Goal: Answer question/provide support: Share knowledge or assist other users

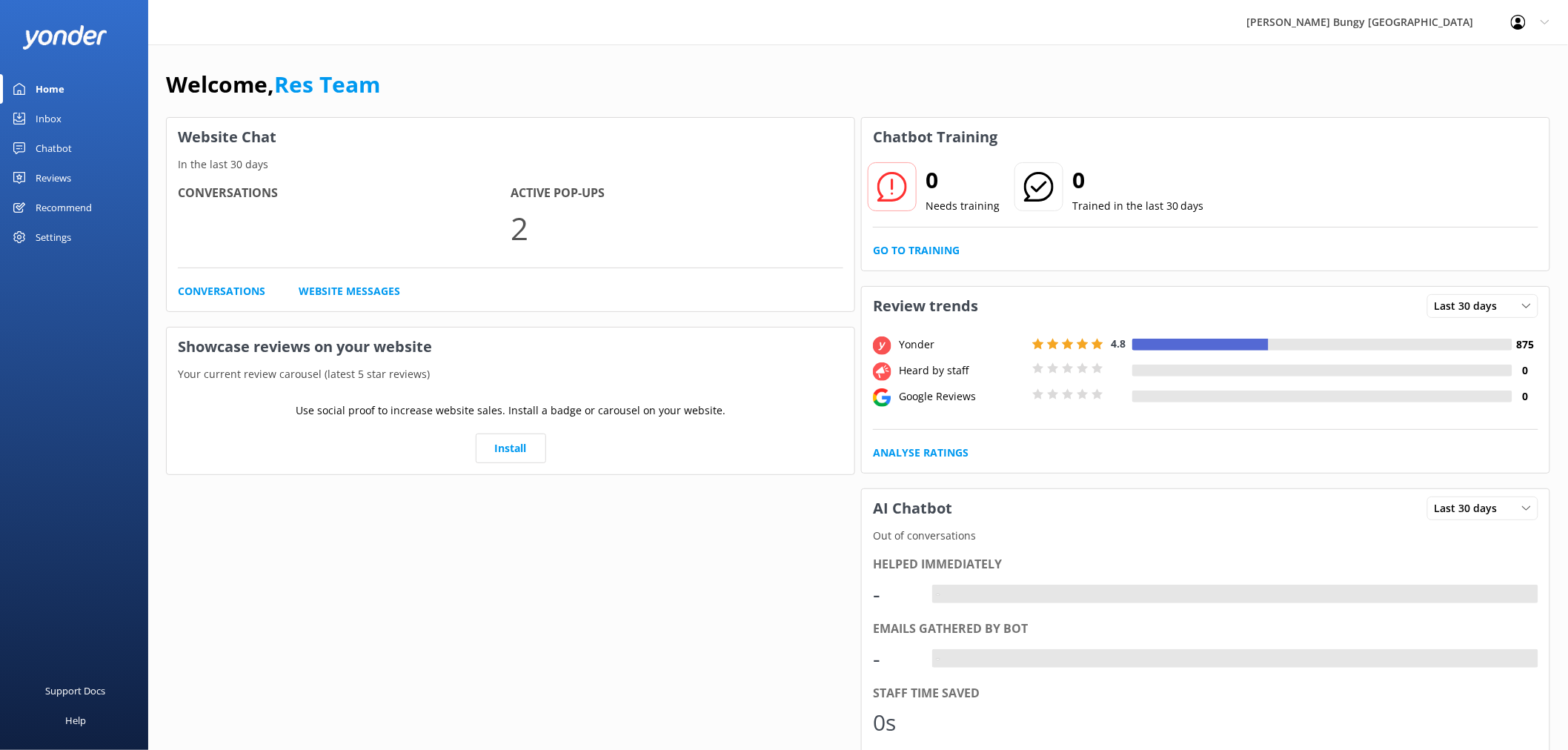
click at [42, 102] on div "Home" at bounding box center [49, 89] width 29 height 29
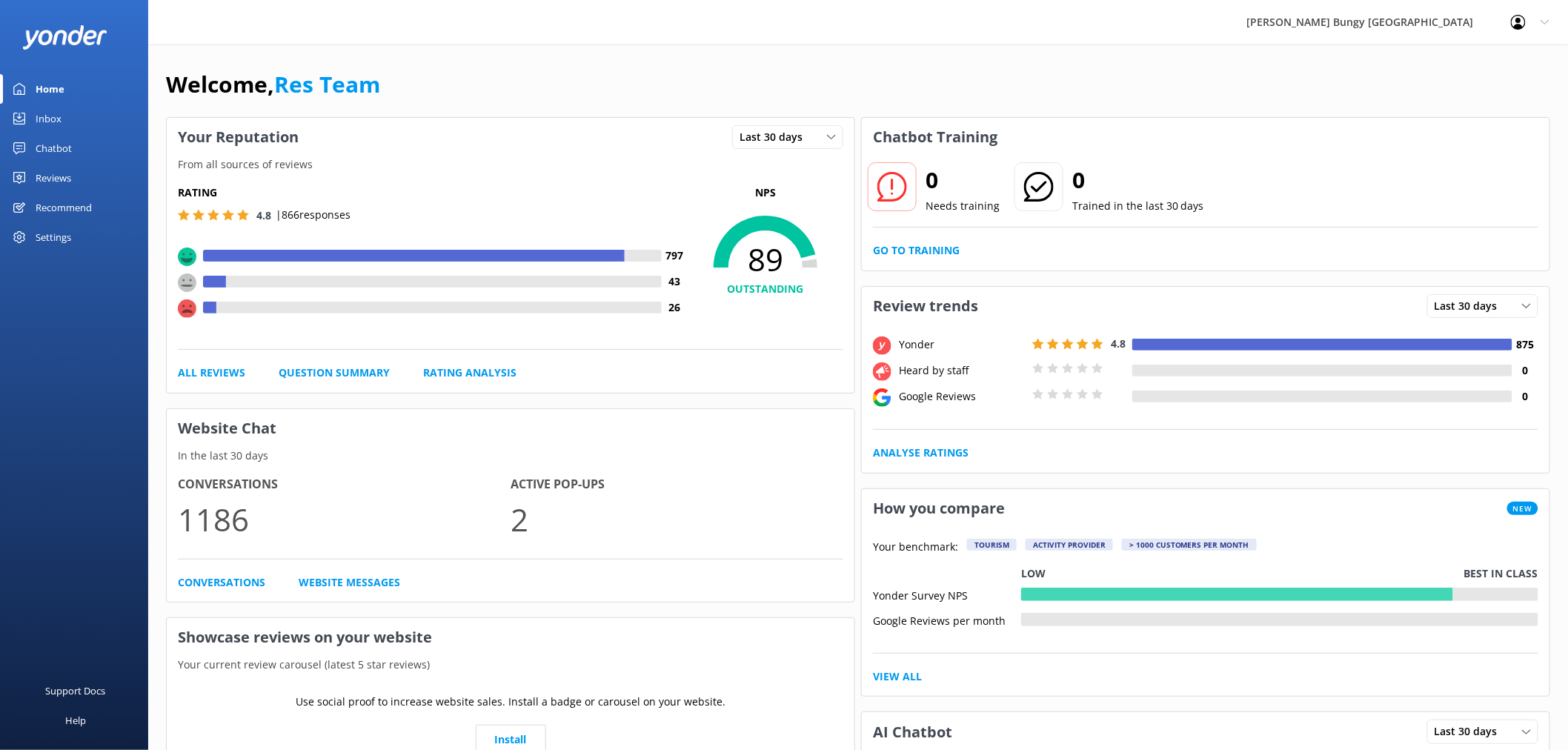
click at [60, 115] on div "Inbox" at bounding box center [49, 118] width 26 height 29
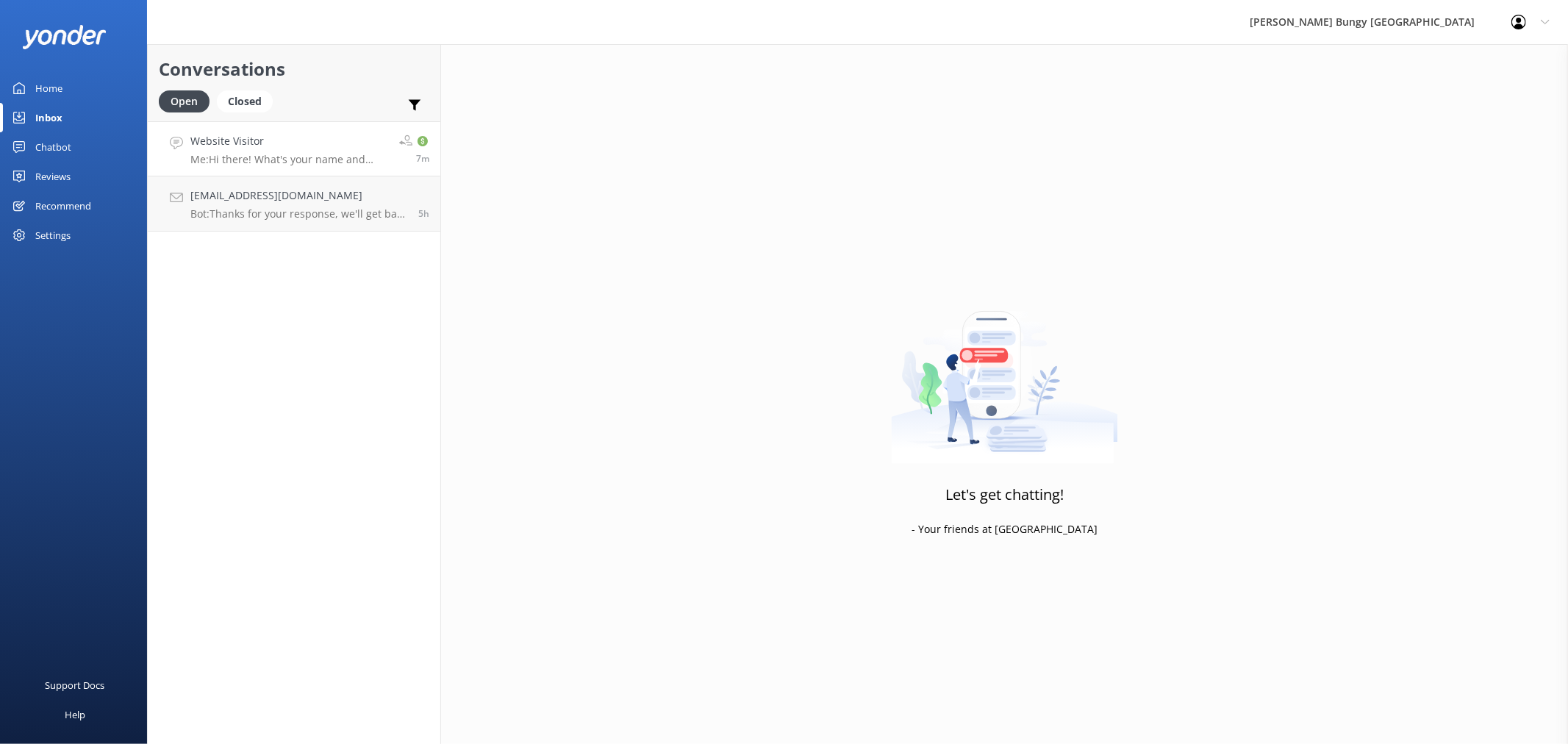
click at [280, 162] on p "Me: Hi there! What's your name and which activity did you do?" at bounding box center [289, 159] width 198 height 13
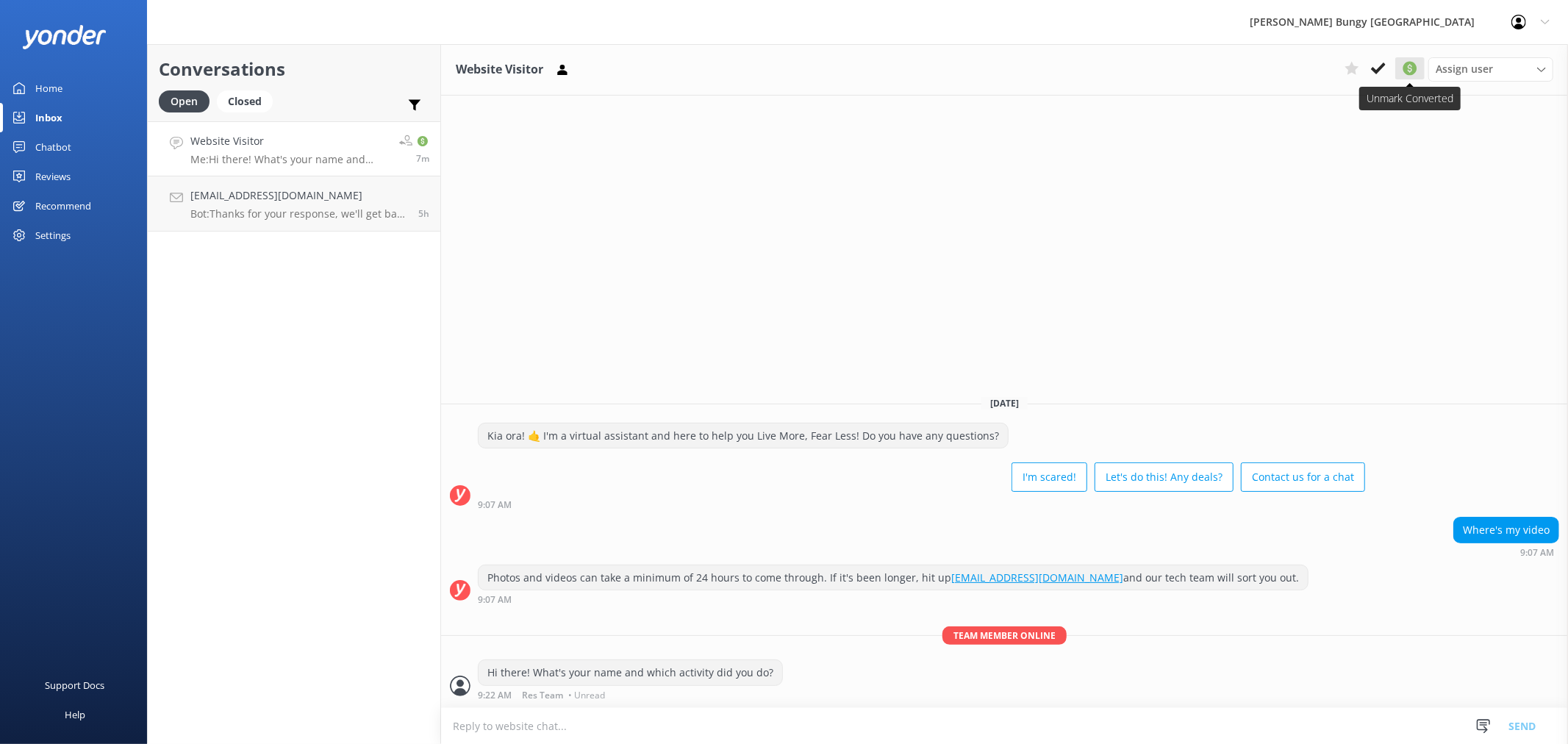
click at [1410, 58] on button at bounding box center [1410, 68] width 29 height 22
click at [269, 206] on div "Taylorquick@hotmail.co.uk Bot: Thanks for your response, we'll get back to you …" at bounding box center [298, 203] width 217 height 32
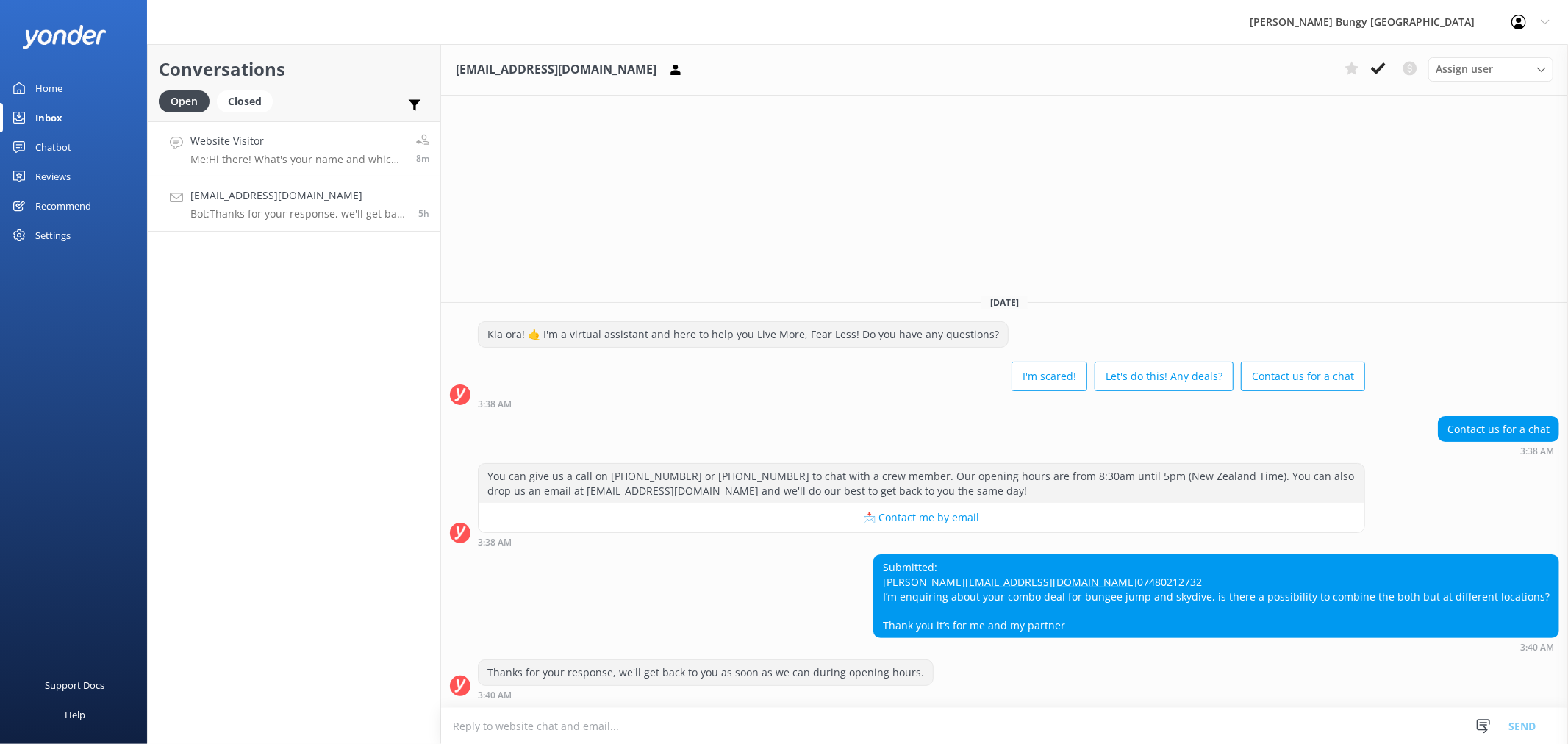
click at [353, 132] on link "Website Visitor Me: Hi there! What's your name and which activity did you do? 8m" at bounding box center [294, 149] width 292 height 55
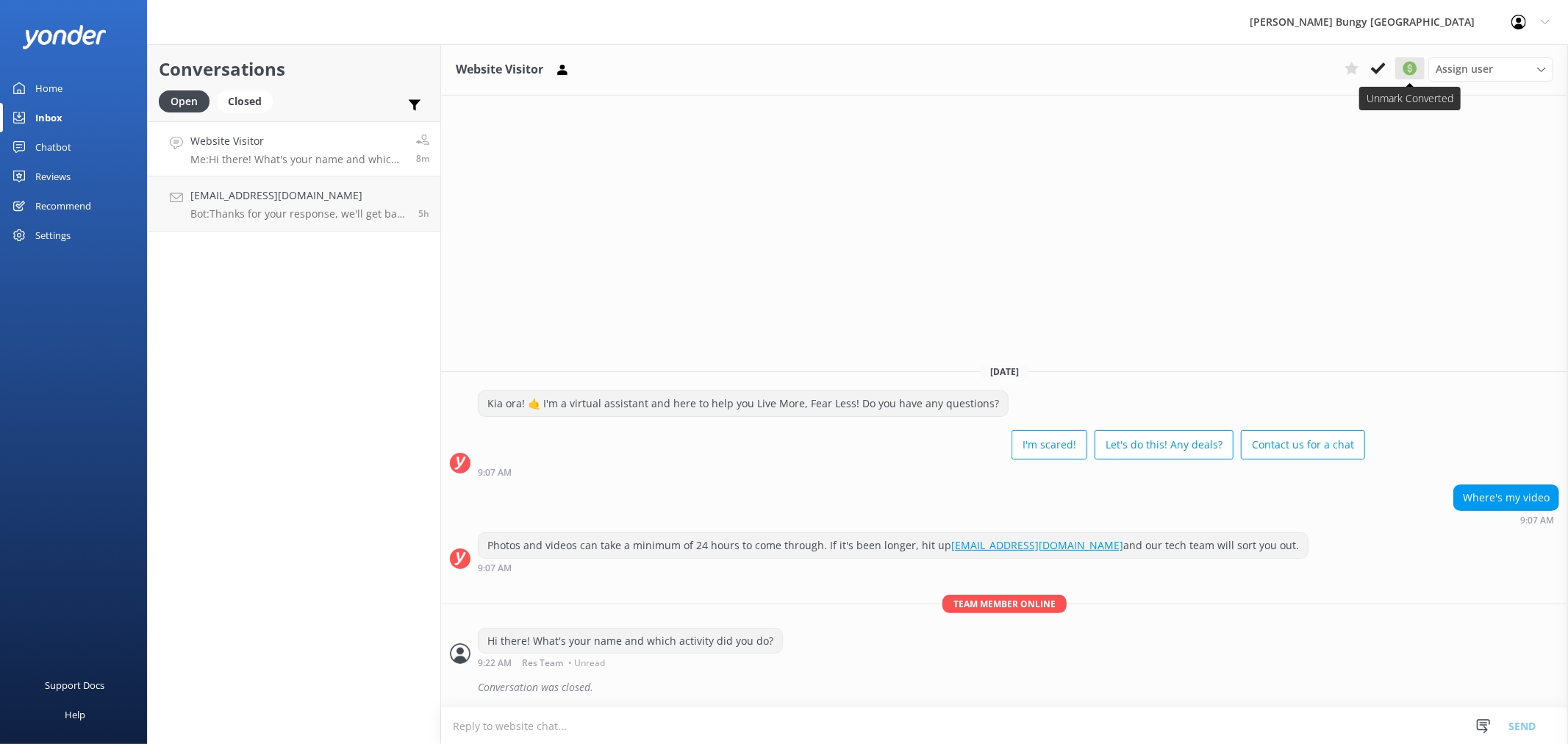
click at [1404, 67] on use at bounding box center [1410, 68] width 14 height 14
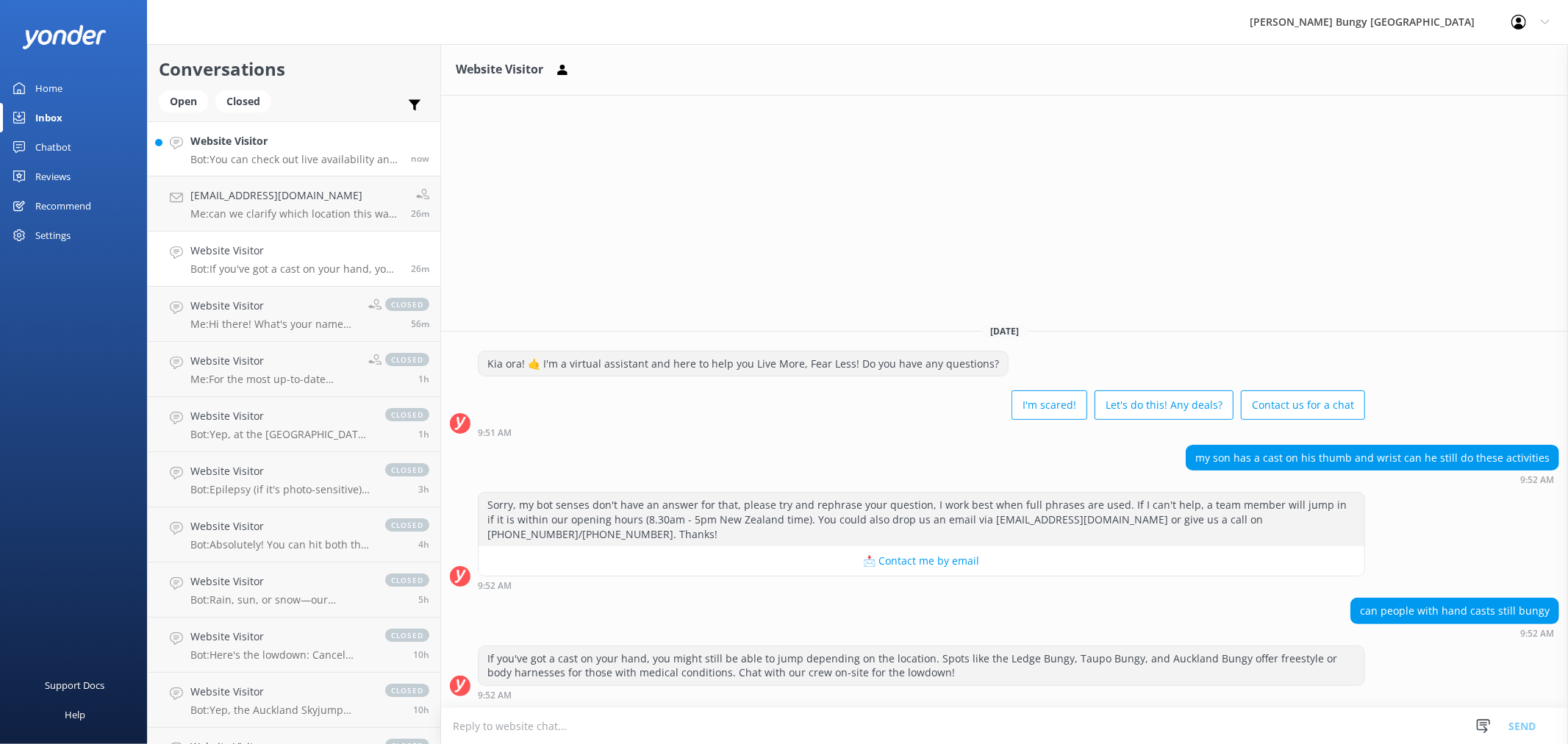
click at [353, 133] on h4 "Website Visitor" at bounding box center [295, 140] width 209 height 16
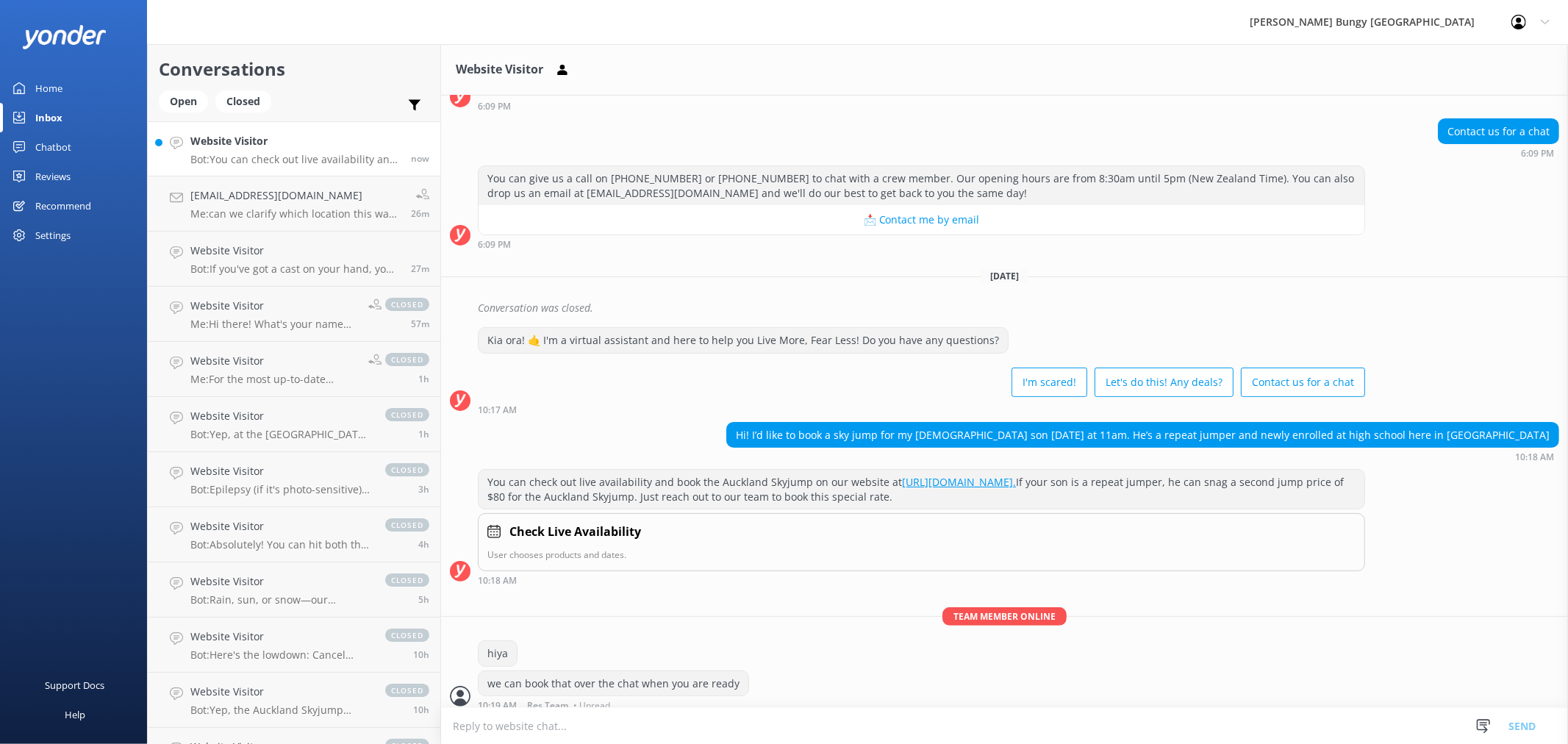
scroll to position [120, 0]
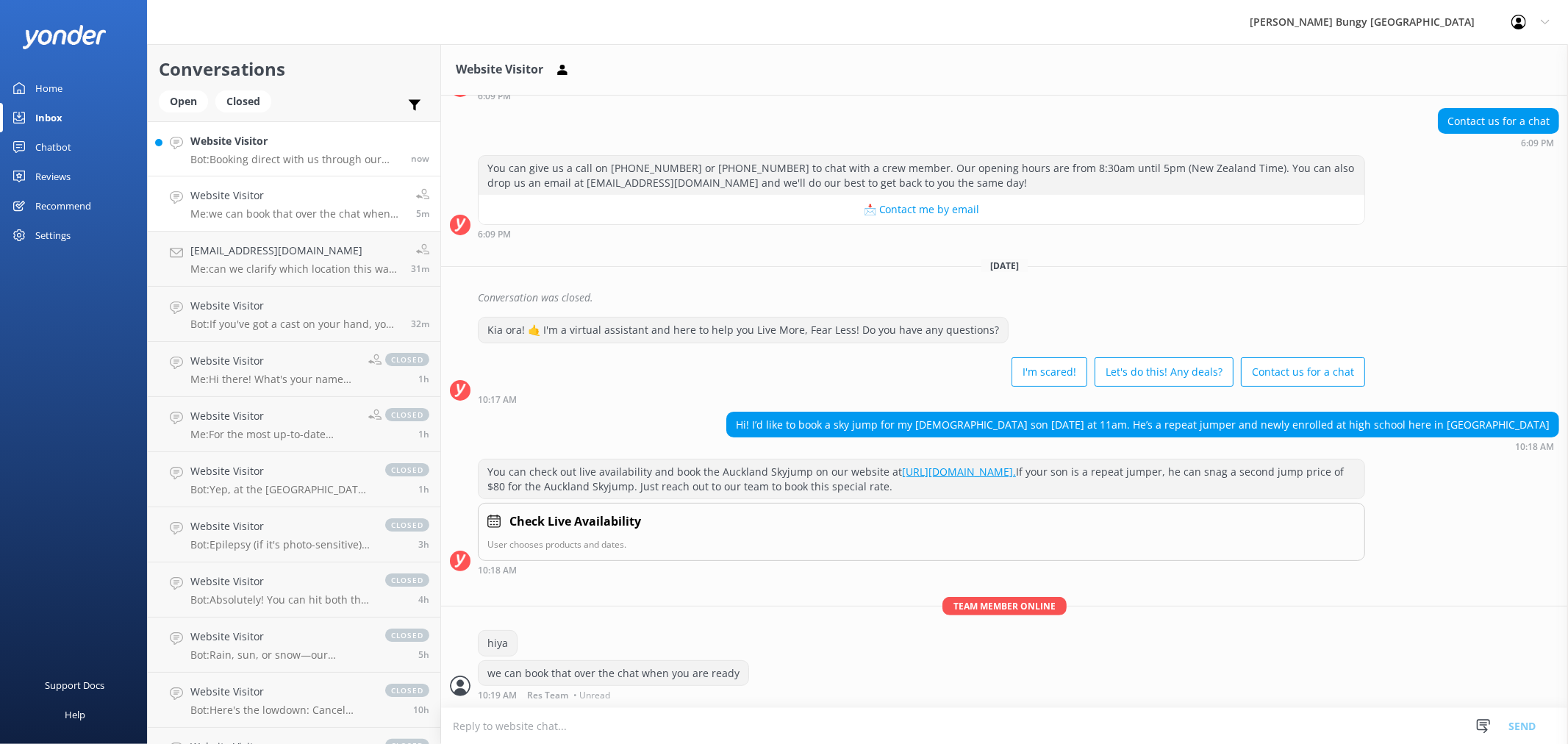
click at [384, 140] on h4 "Website Visitor" at bounding box center [295, 140] width 209 height 16
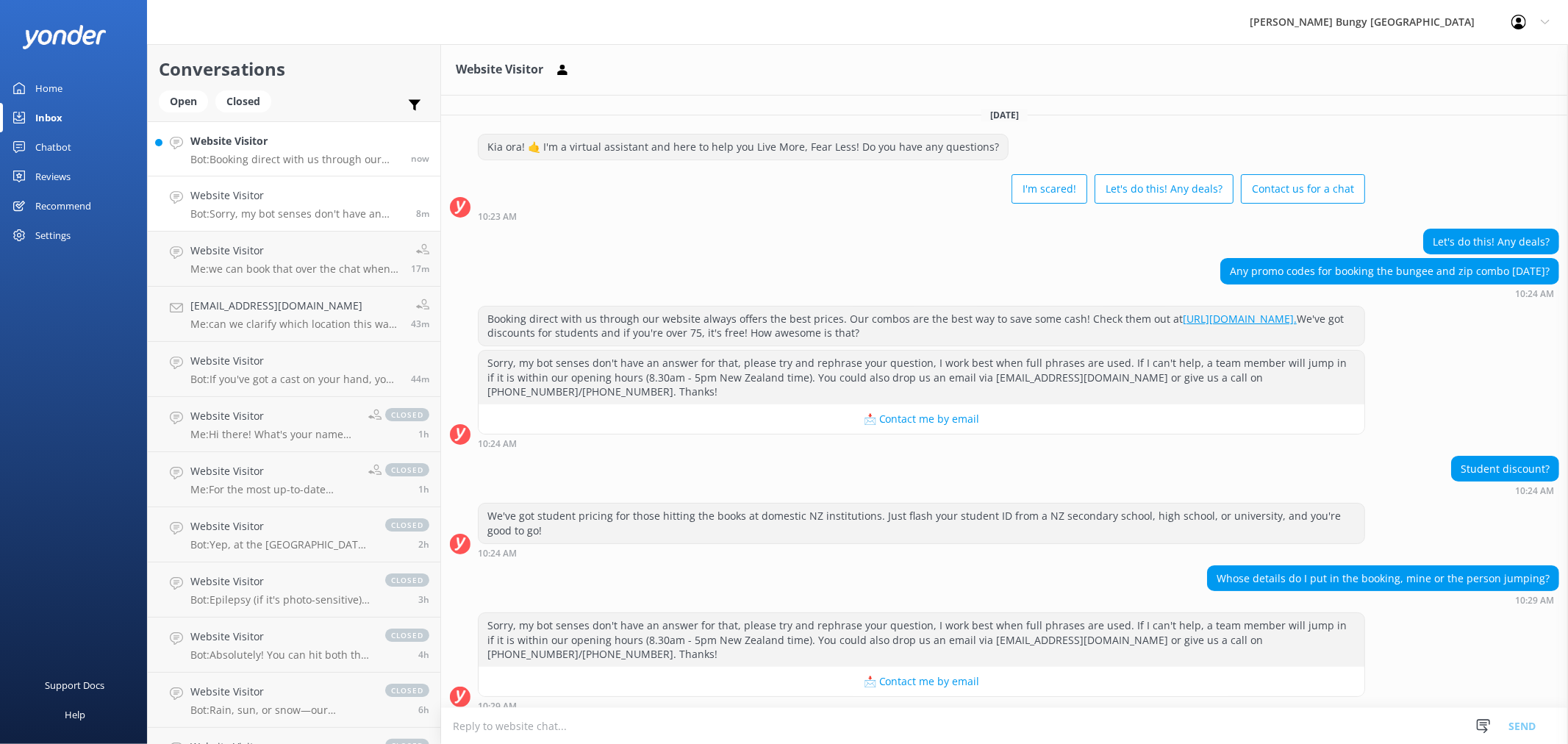
click at [251, 167] on link "Website Visitor Bot: Booking direct with us through our website always offers t…" at bounding box center [294, 149] width 292 height 55
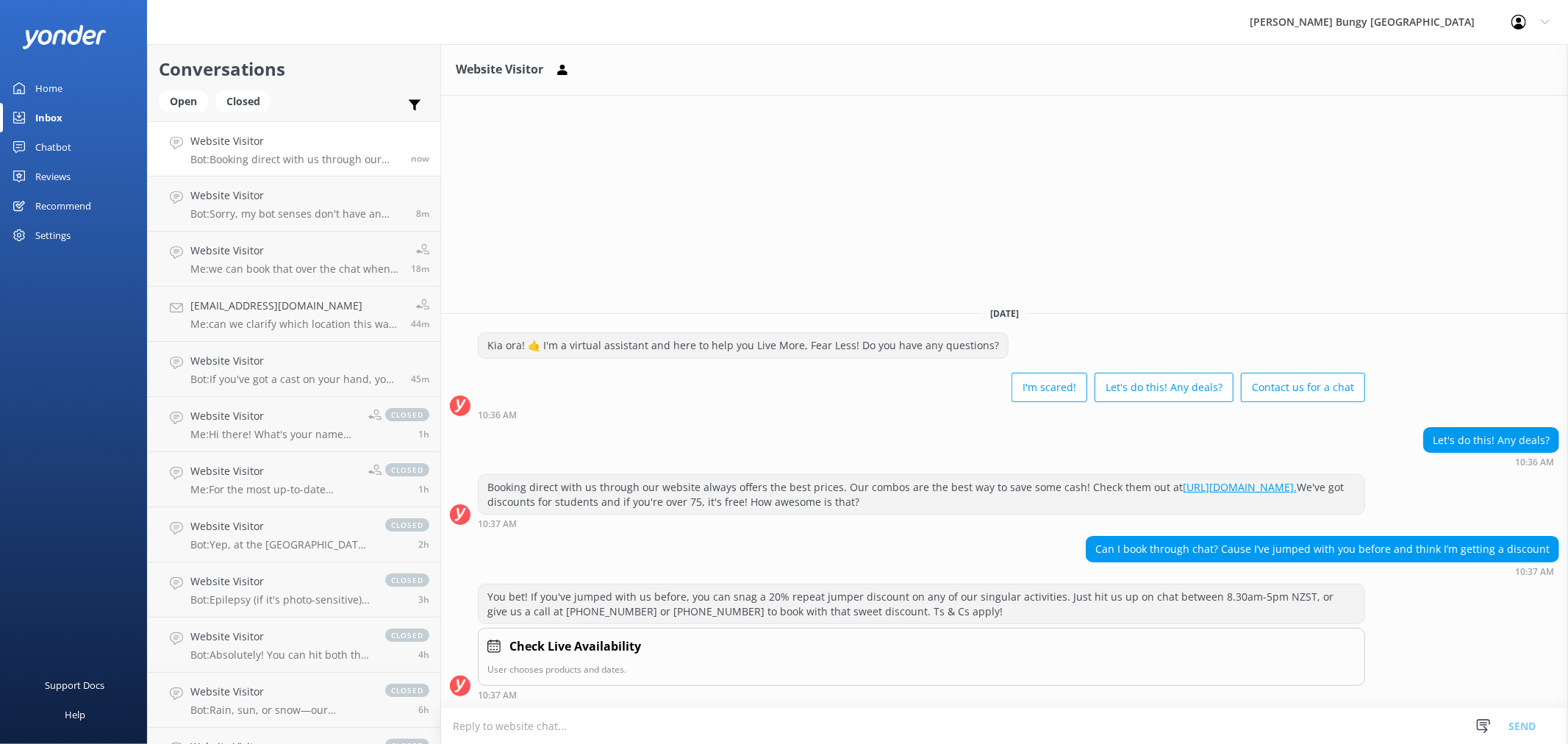
click at [951, 724] on textarea at bounding box center [1004, 726] width 1127 height 36
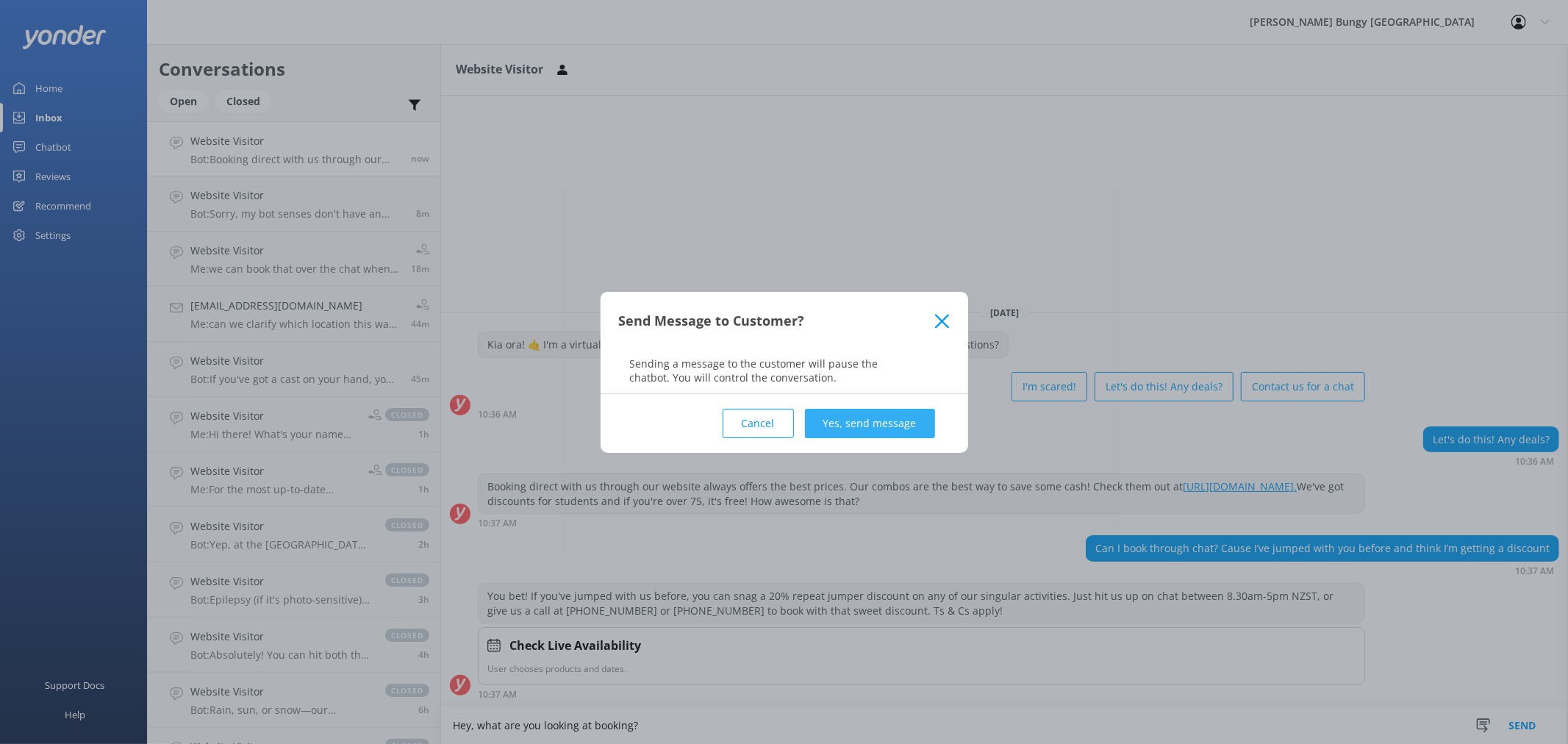
type textarea "Hey, what are you looking at booking?"
click at [924, 423] on button "Yes, send message" at bounding box center [870, 423] width 130 height 29
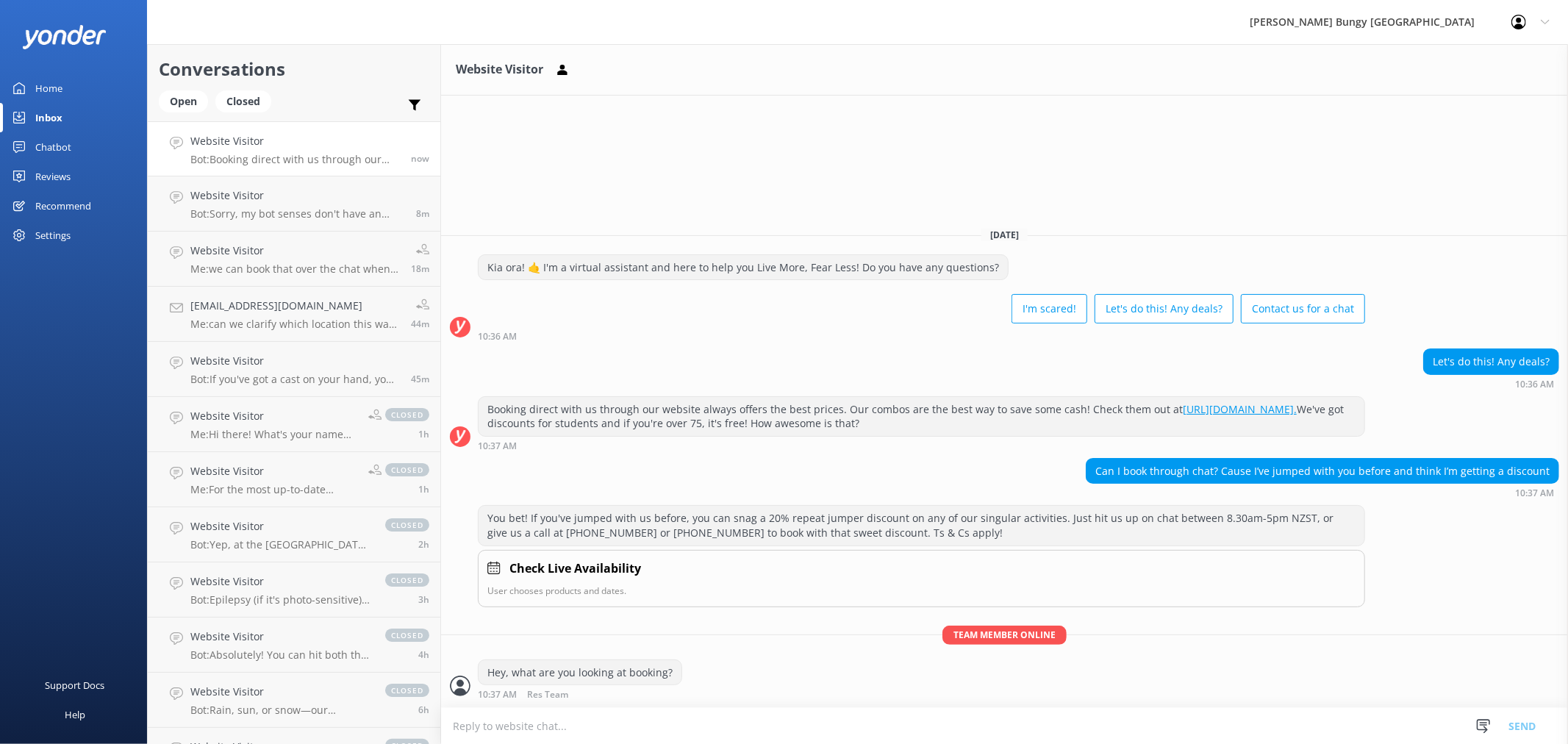
click at [892, 723] on textarea at bounding box center [1004, 726] width 1127 height 36
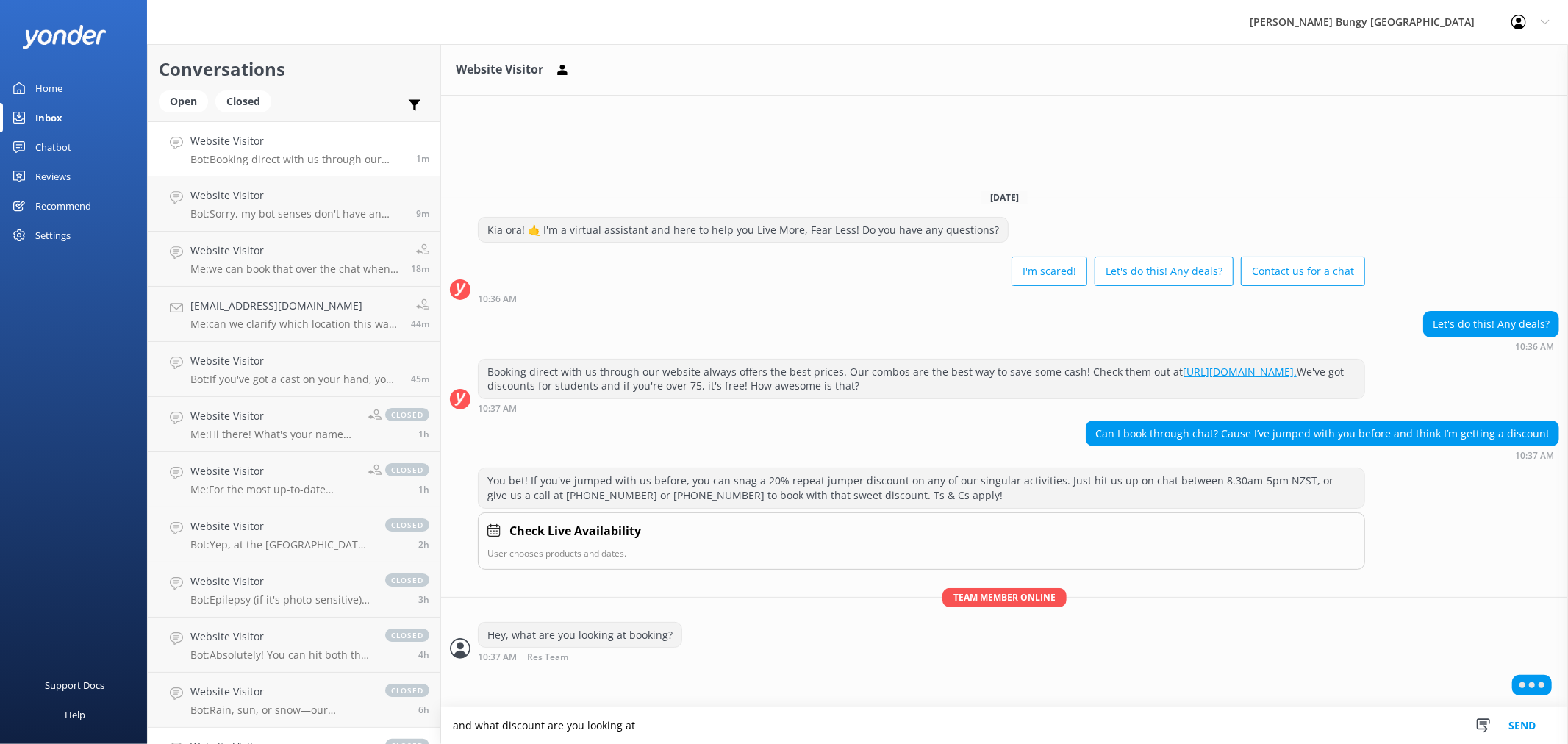
drag, startPoint x: 894, startPoint y: 720, endPoint x: 397, endPoint y: 728, distance: 497.1
click at [397, 728] on div "Conversations Open Closed Important Converted Assigned to me Unassigned Website…" at bounding box center [858, 393] width 1421 height 700
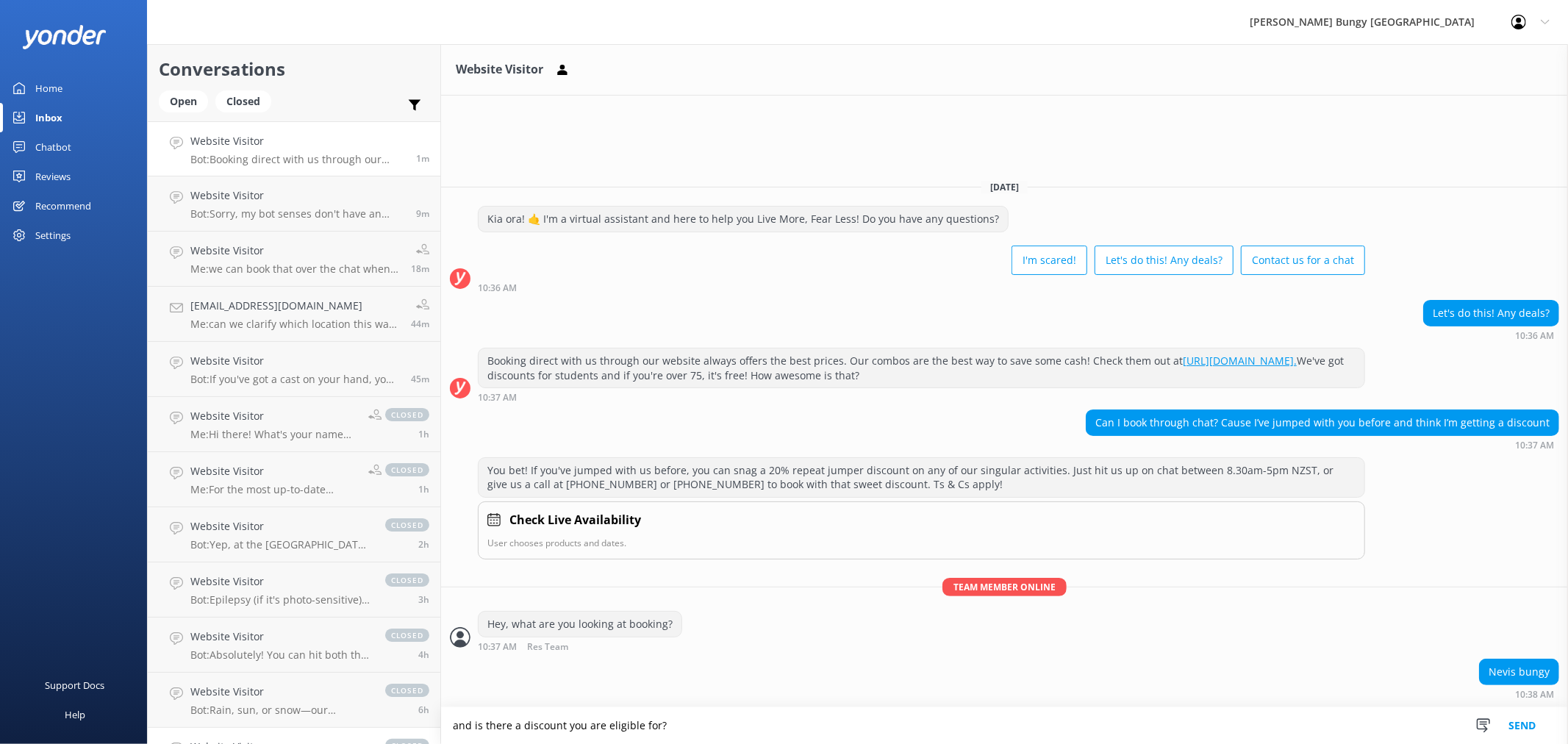
type textarea "and is there a discount you are eligible for?"
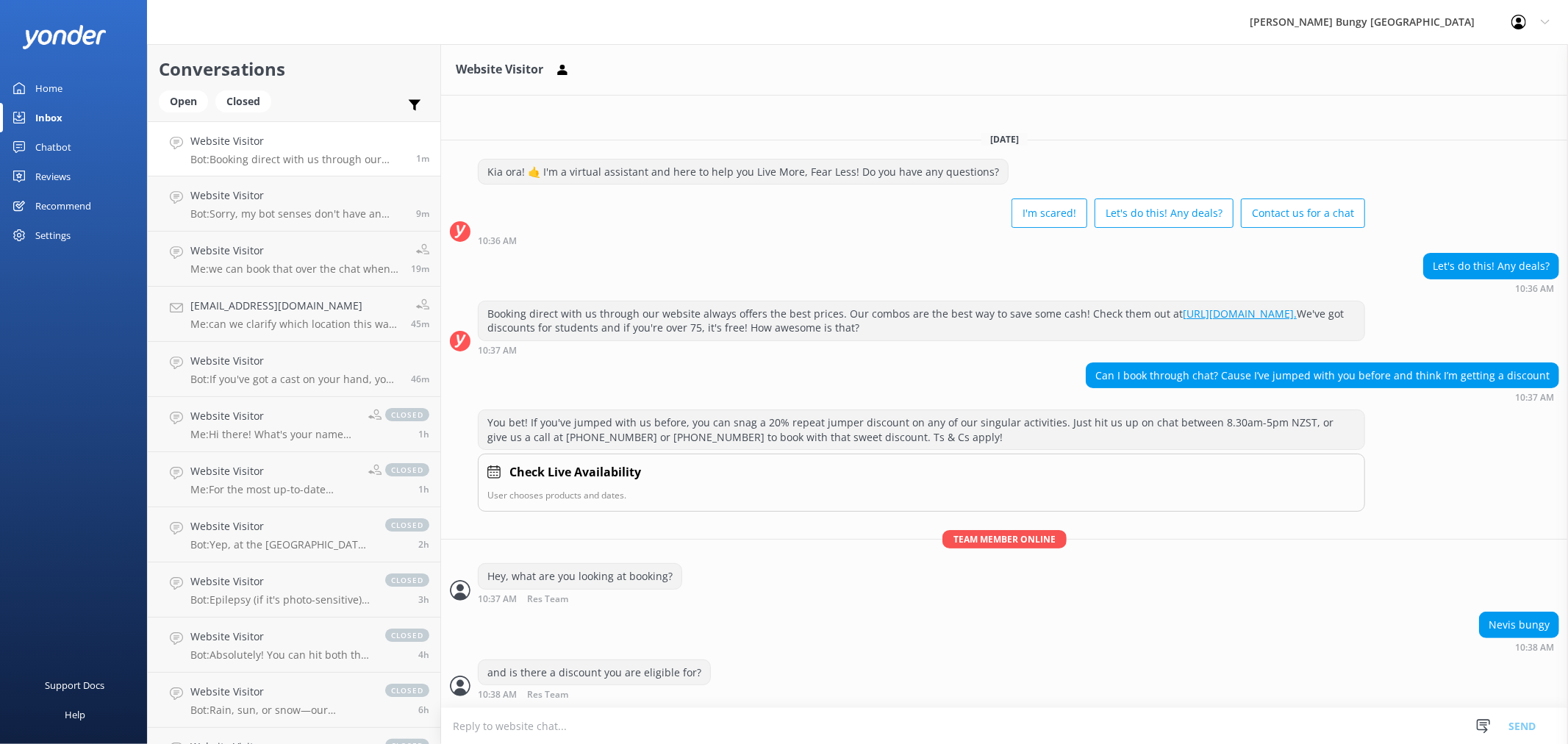
scroll to position [24, 0]
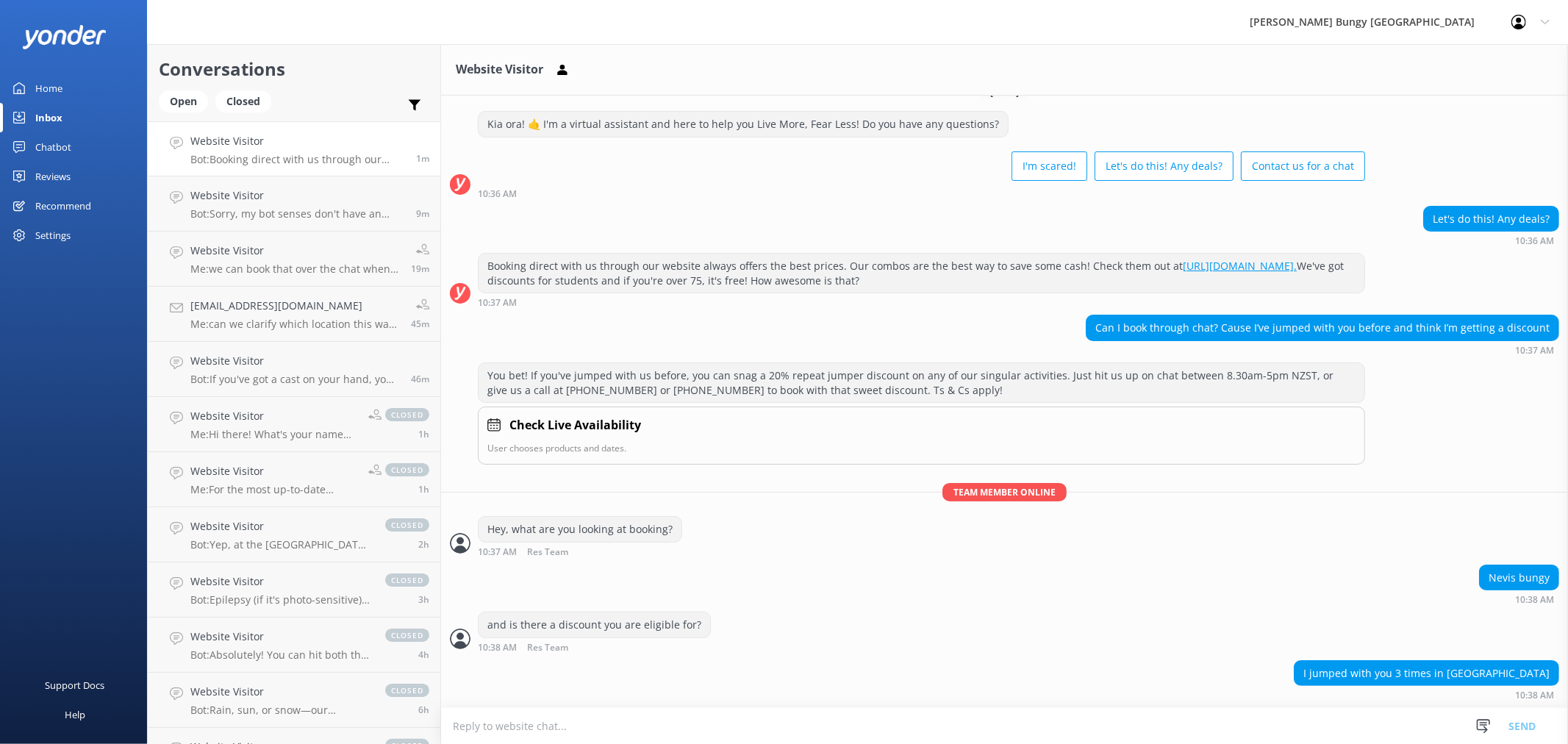
click at [1135, 741] on textarea at bounding box center [1004, 726] width 1127 height 36
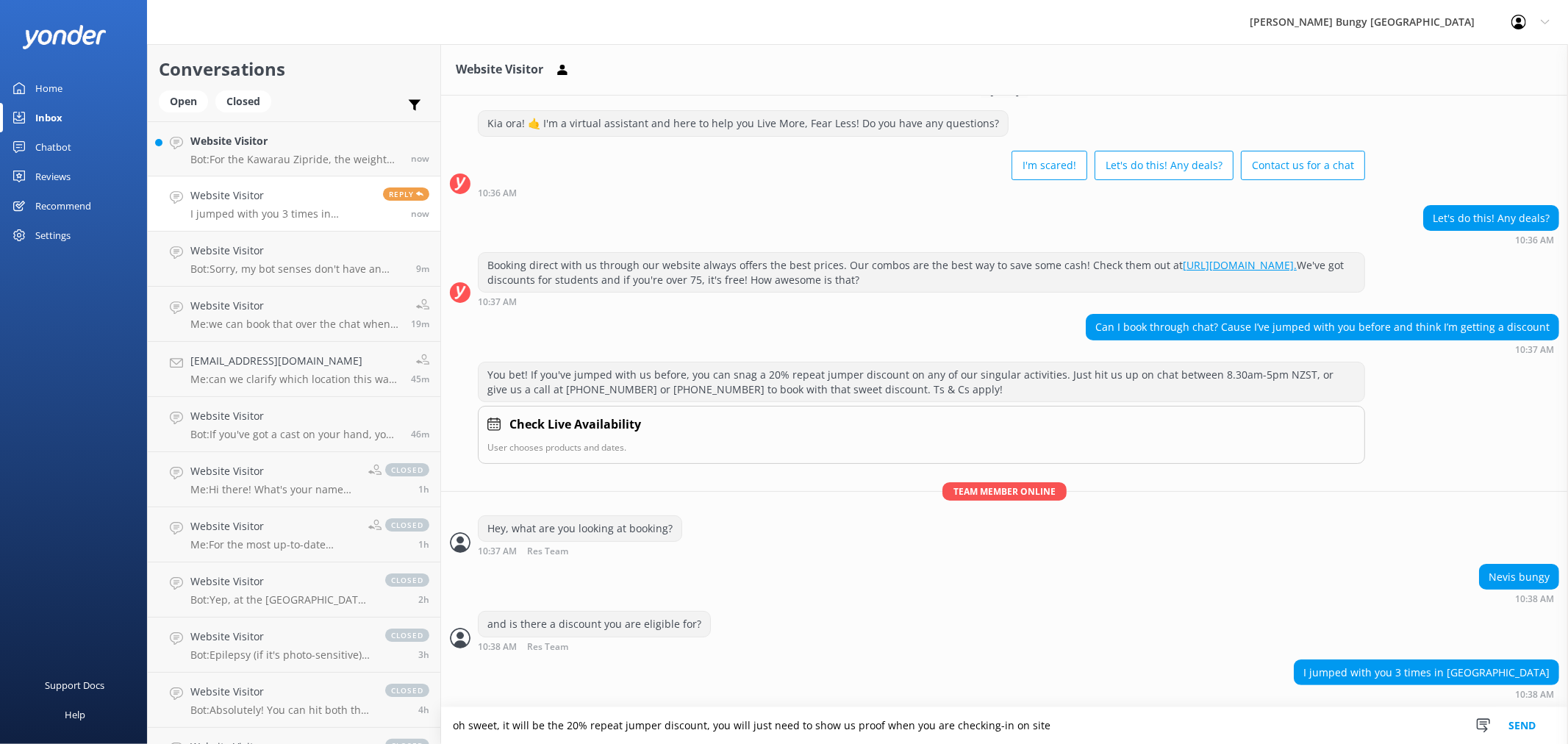
type textarea "oh sweet, it will be the 20% repeat jumper discount, you will just need to show…"
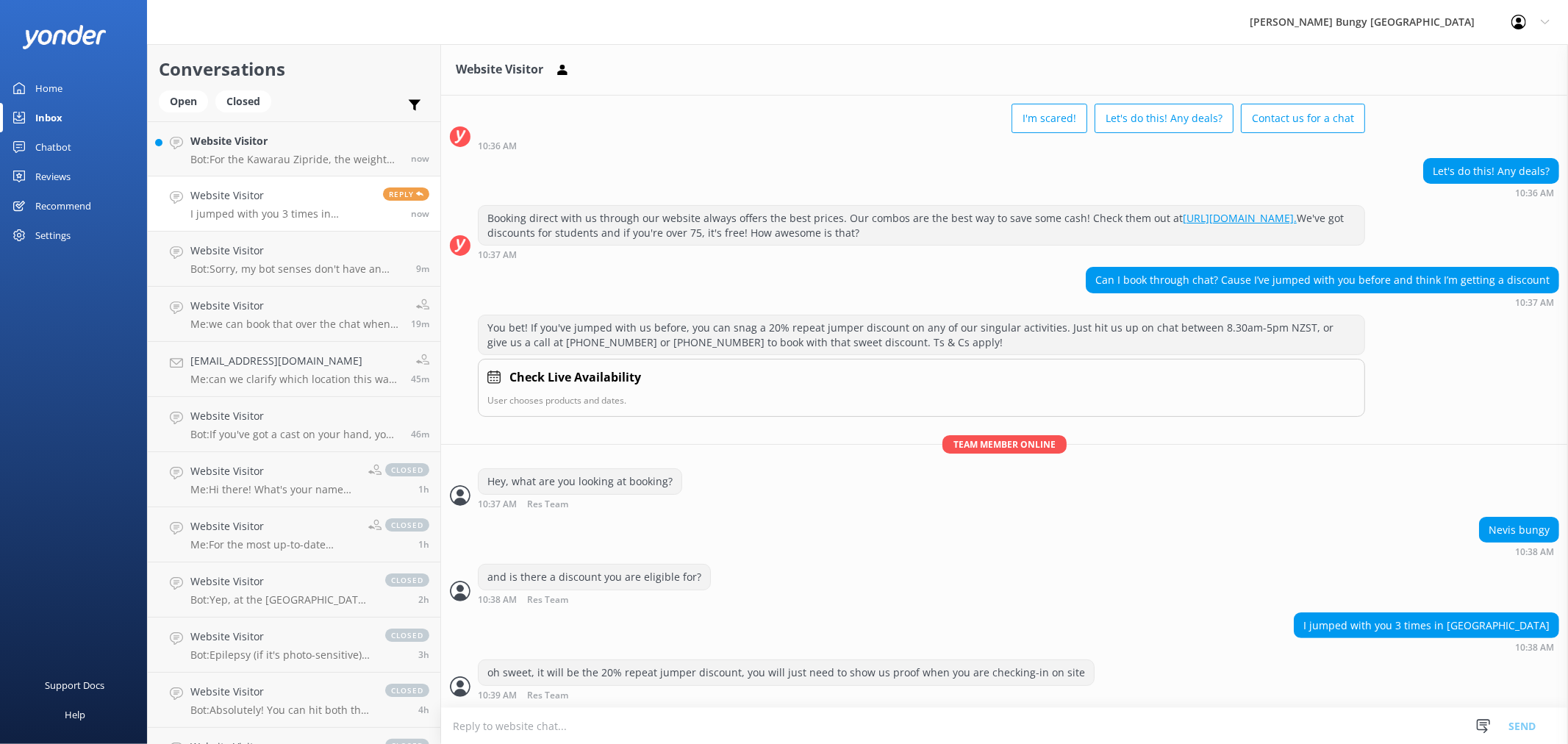
scroll to position [71, 0]
click at [1145, 724] on textarea at bounding box center [1004, 726] width 1127 height 36
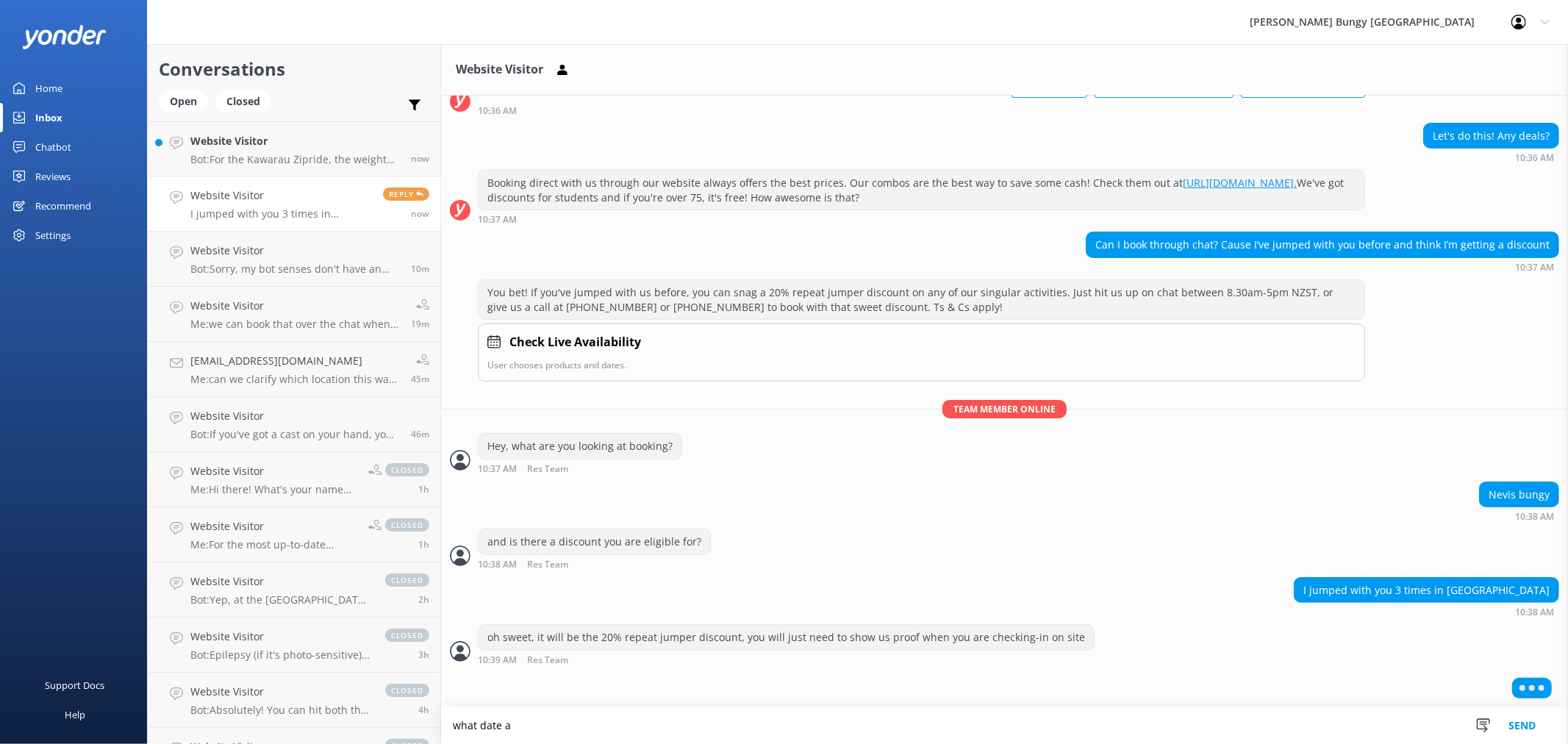
scroll to position [107, 0]
type textarea "what date and time are you looking at?"
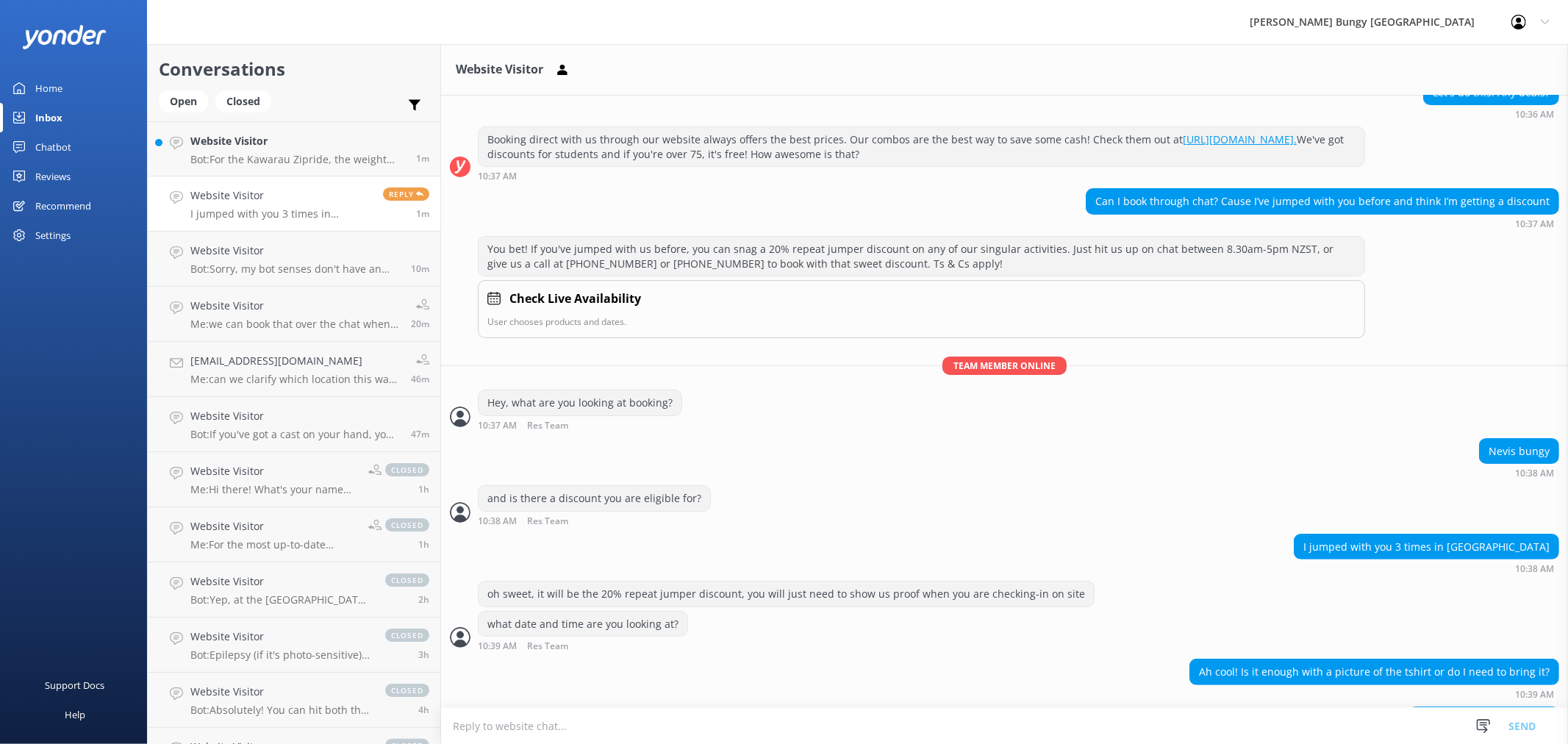
scroll to position [196, 0]
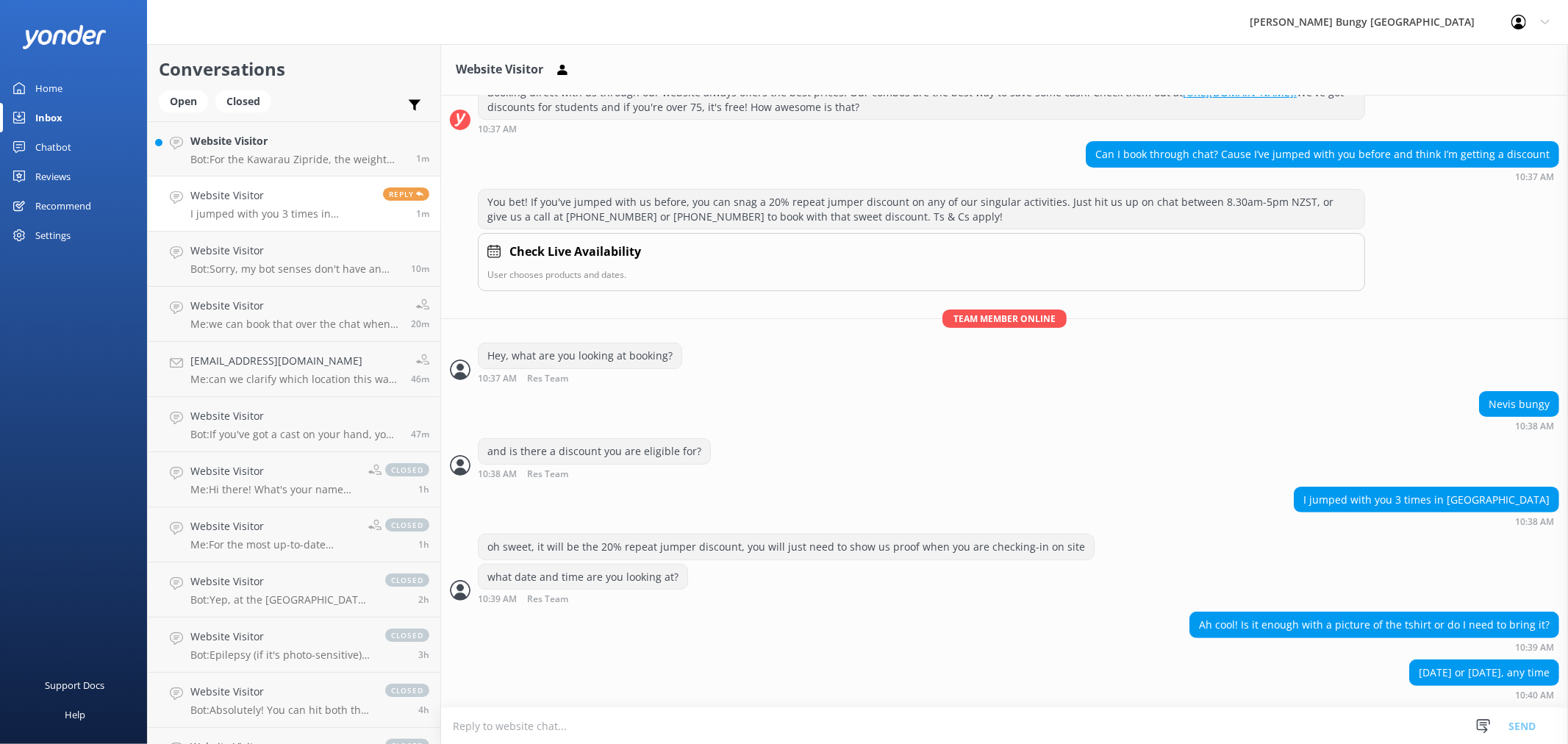
click at [1398, 729] on textarea at bounding box center [1004, 726] width 1127 height 36
click at [1287, 711] on textarea at bounding box center [1004, 726] width 1127 height 36
type textarea "yup, a t-shirt works or a photo of your doing the jump"
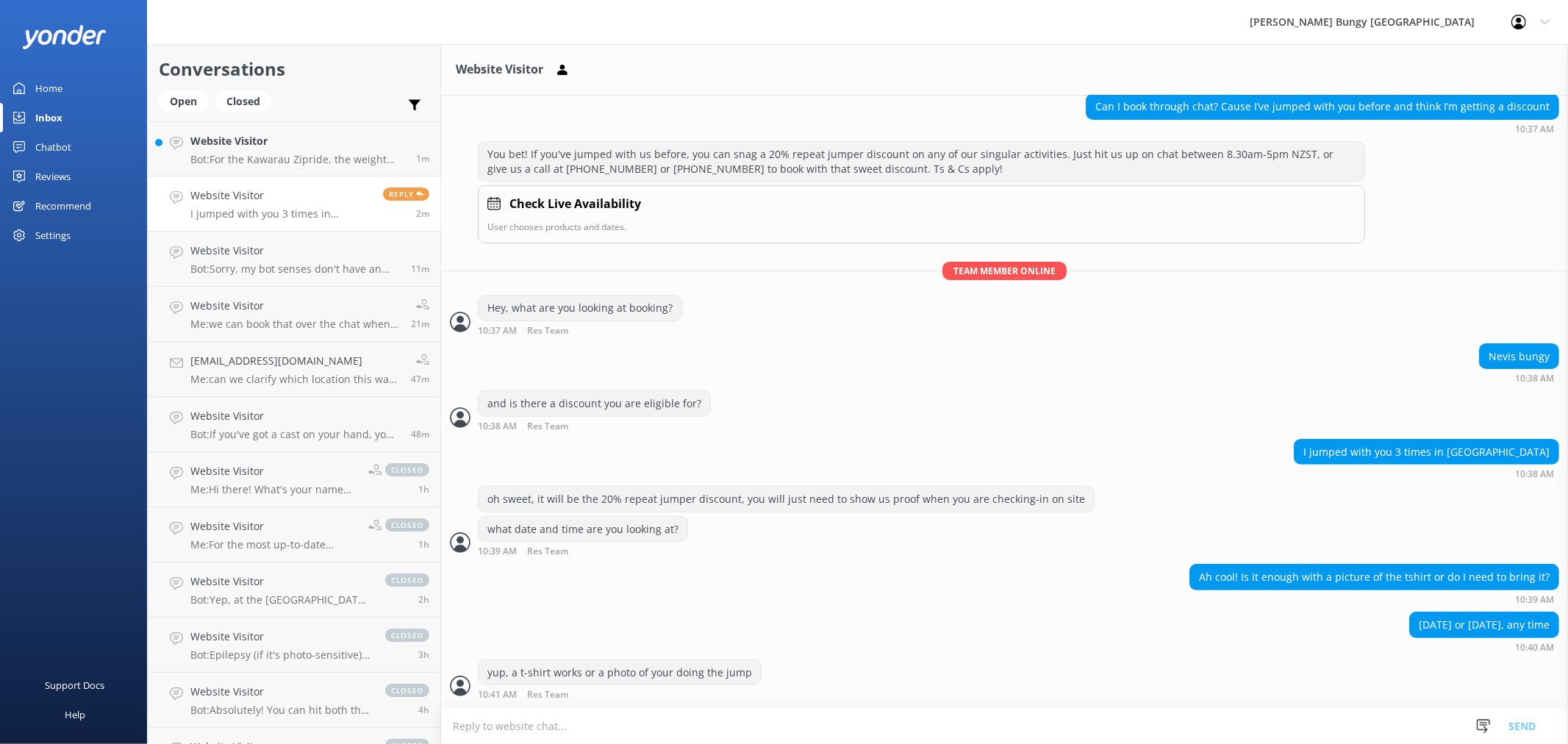
click at [1434, 730] on textarea at bounding box center [1004, 726] width 1127 height 36
type textarea "or even better, wear it"
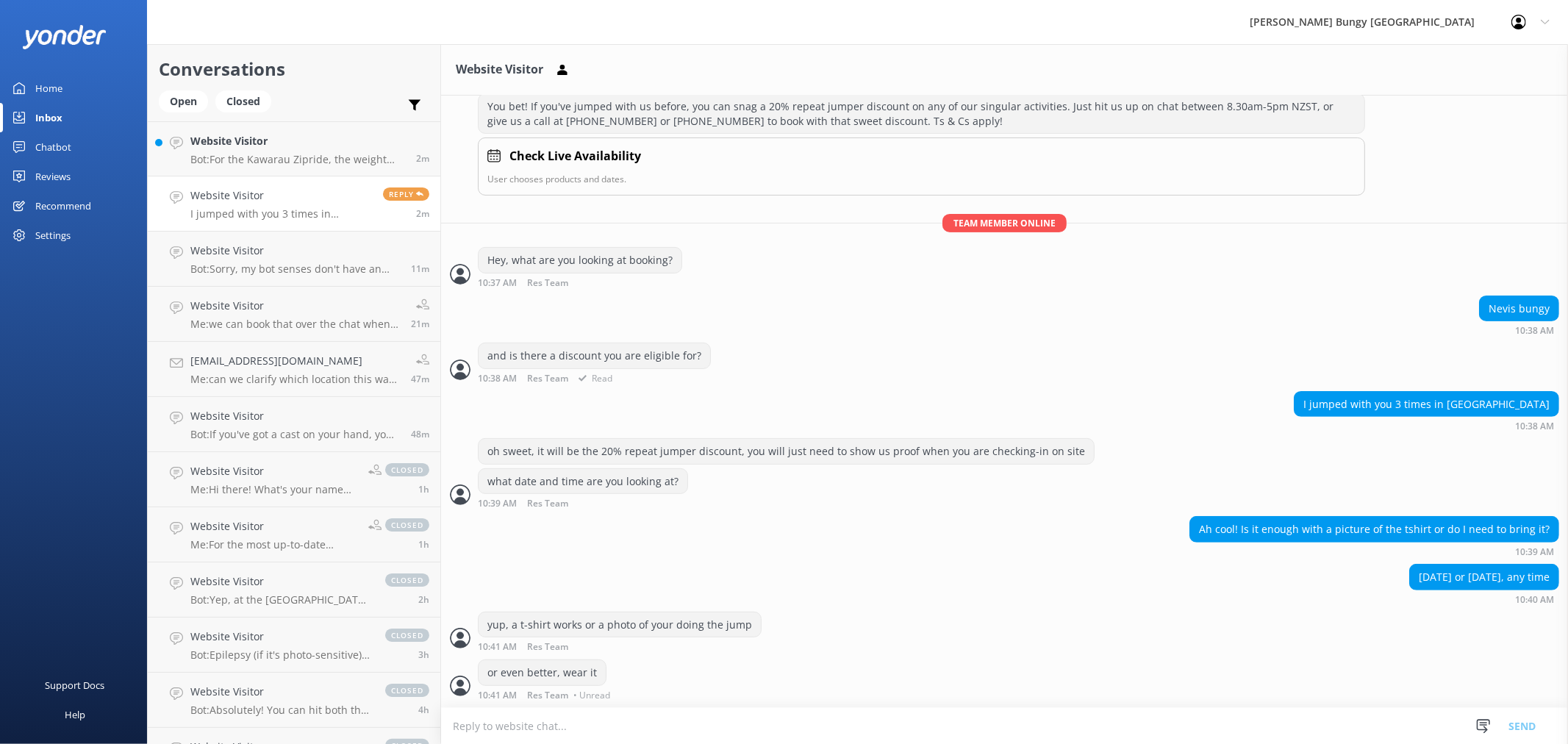
scroll to position [275, 0]
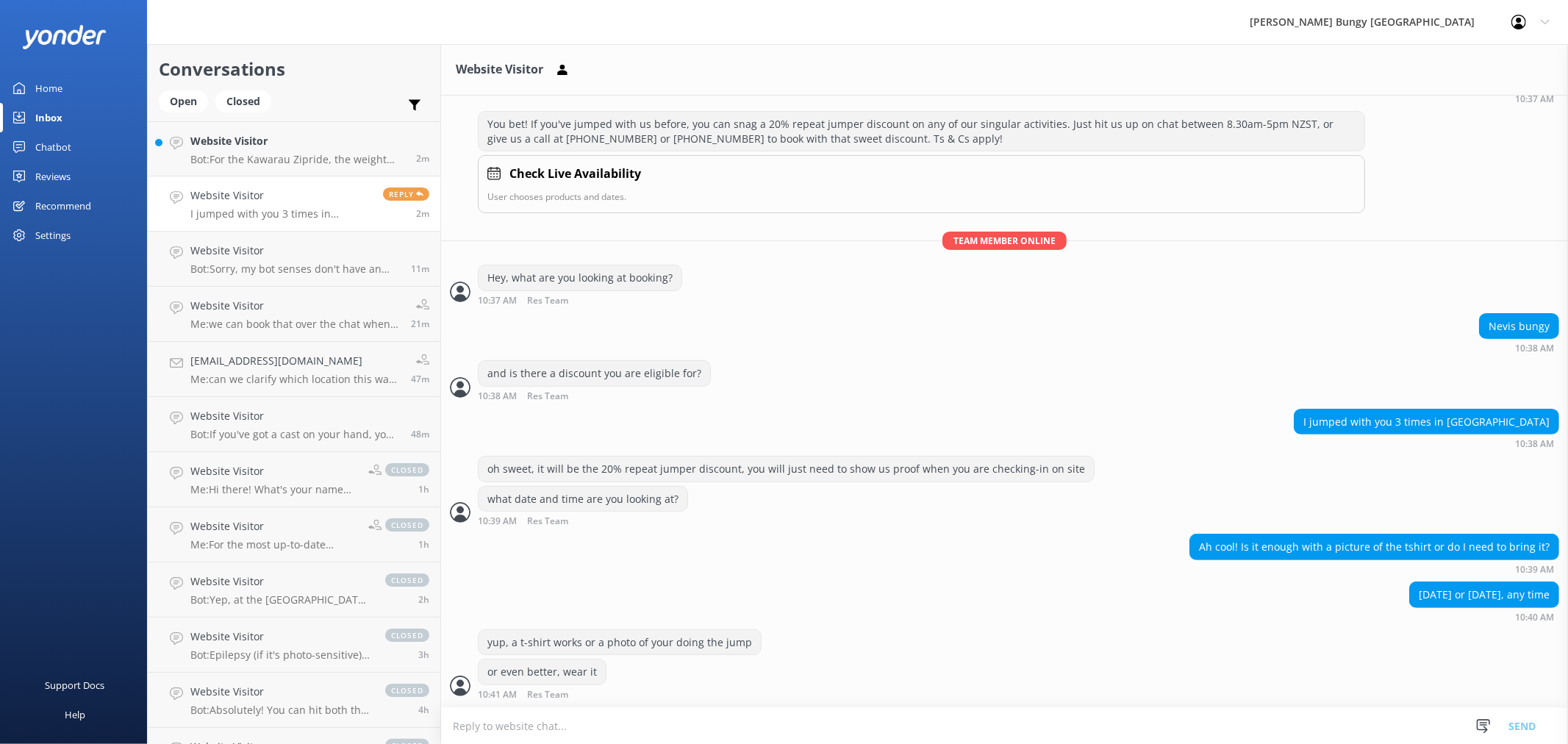
click at [1191, 713] on textarea at bounding box center [1004, 726] width 1127 height 36
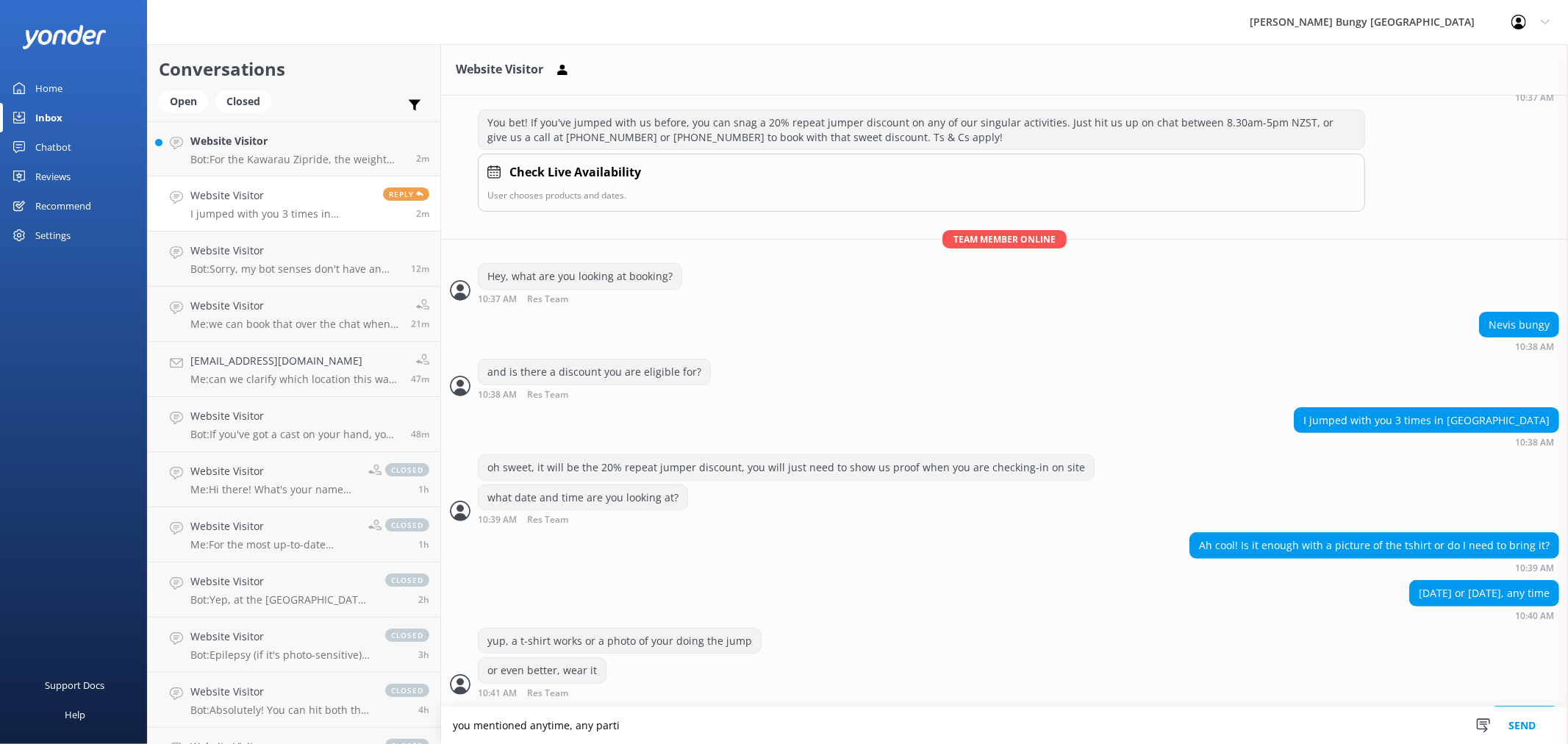
scroll to position [324, 0]
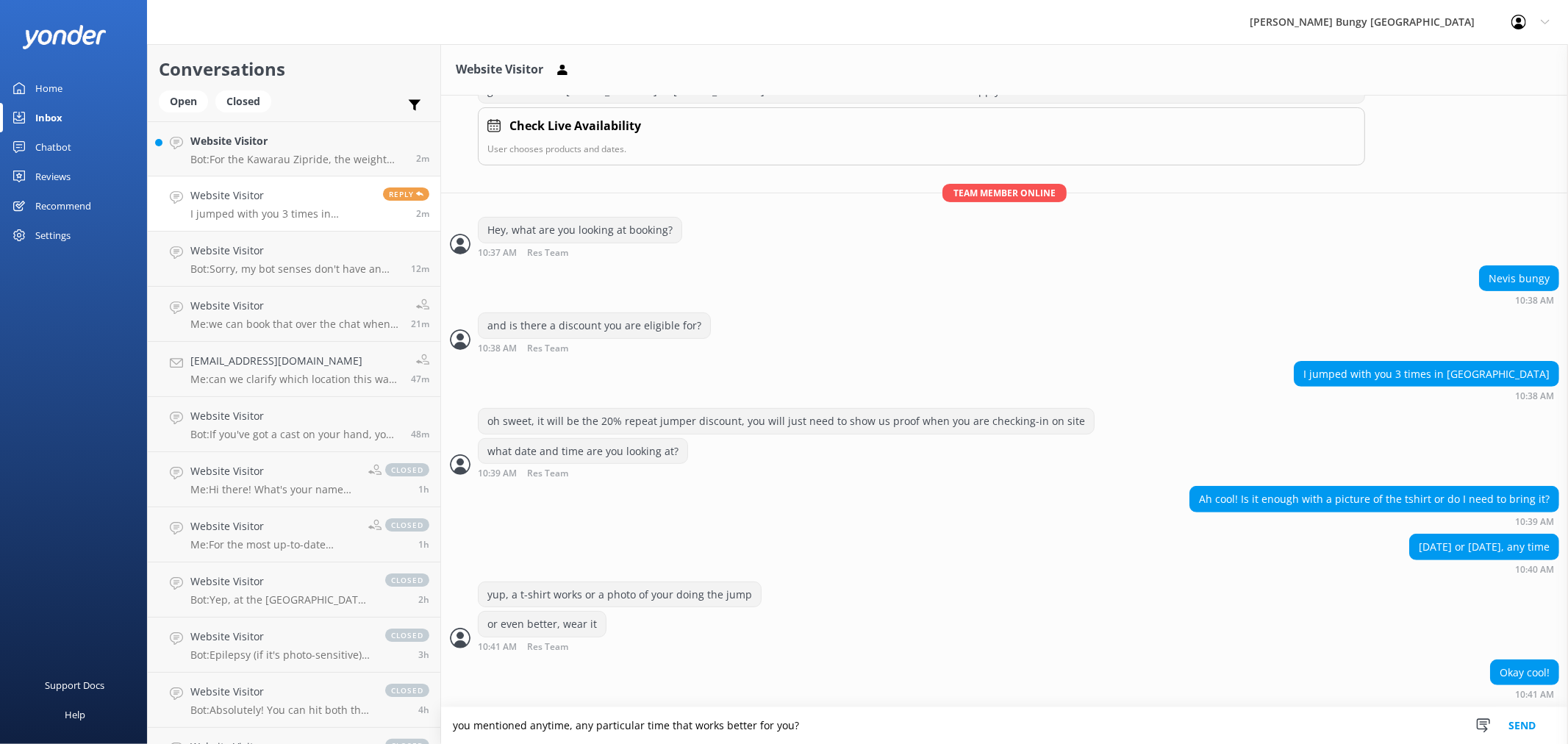
type textarea "you mentioned anytime, any particular time that works better for you?"
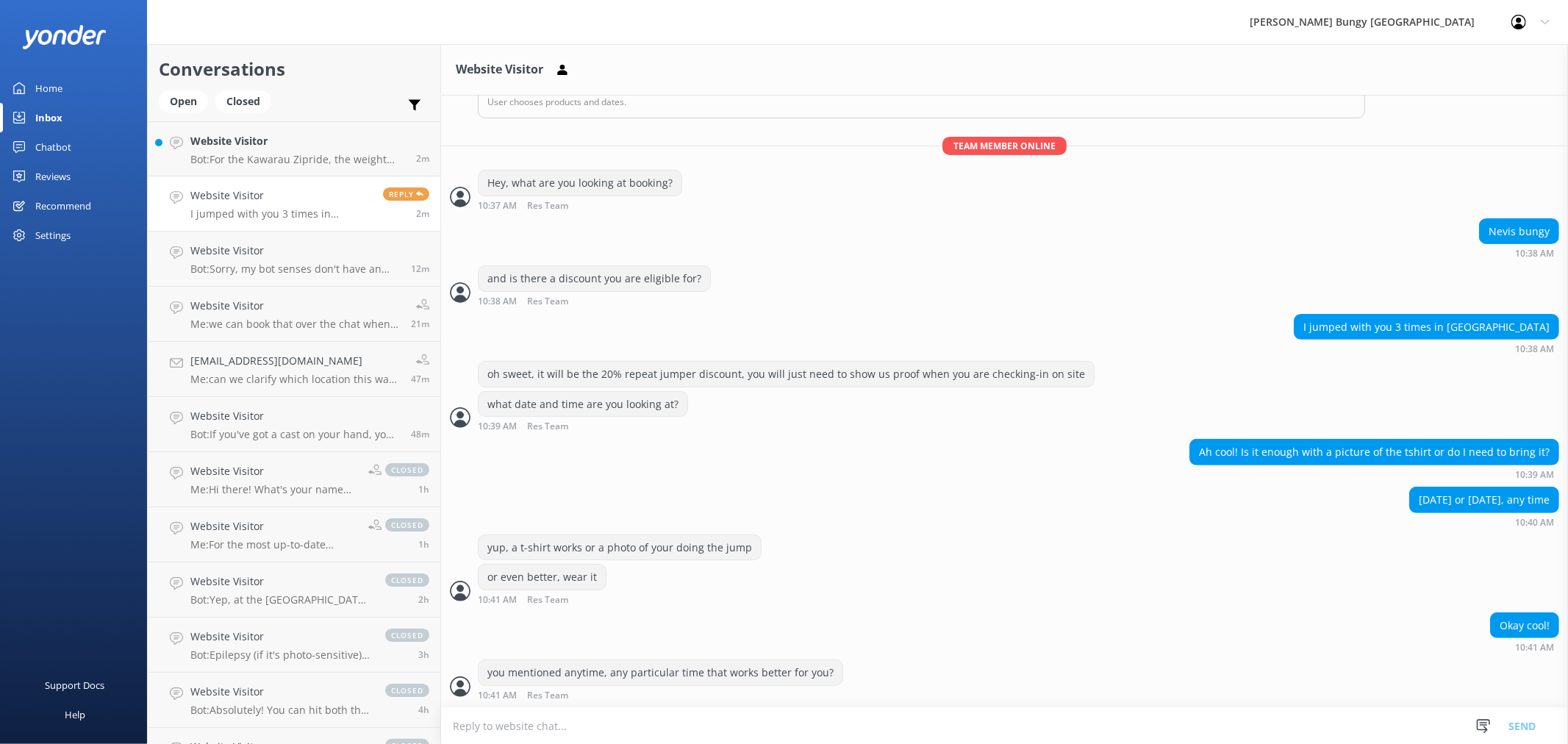
scroll to position [371, 0]
click at [1191, 713] on textarea at bounding box center [1004, 726] width 1127 height 36
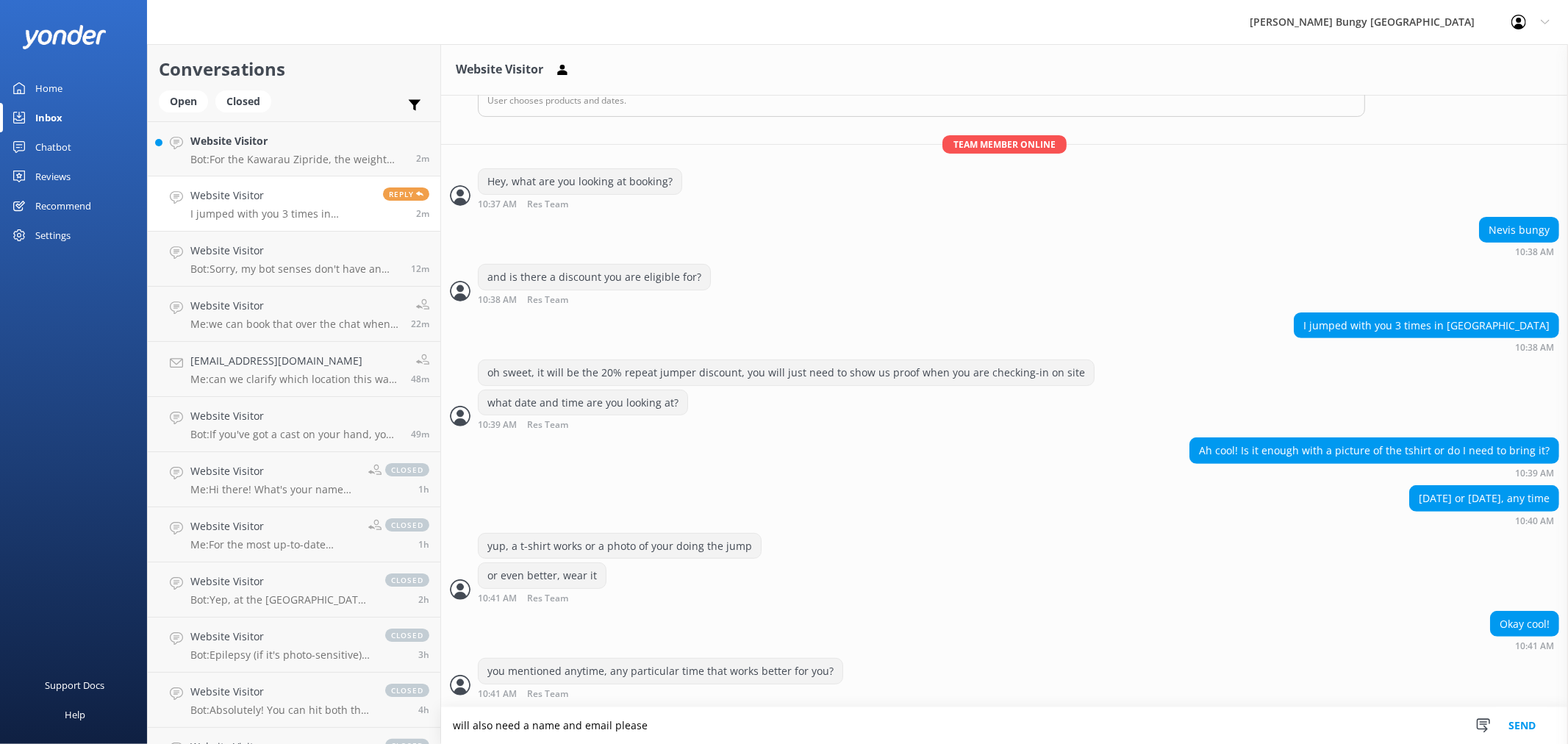
type textarea "will also need a name and email please"
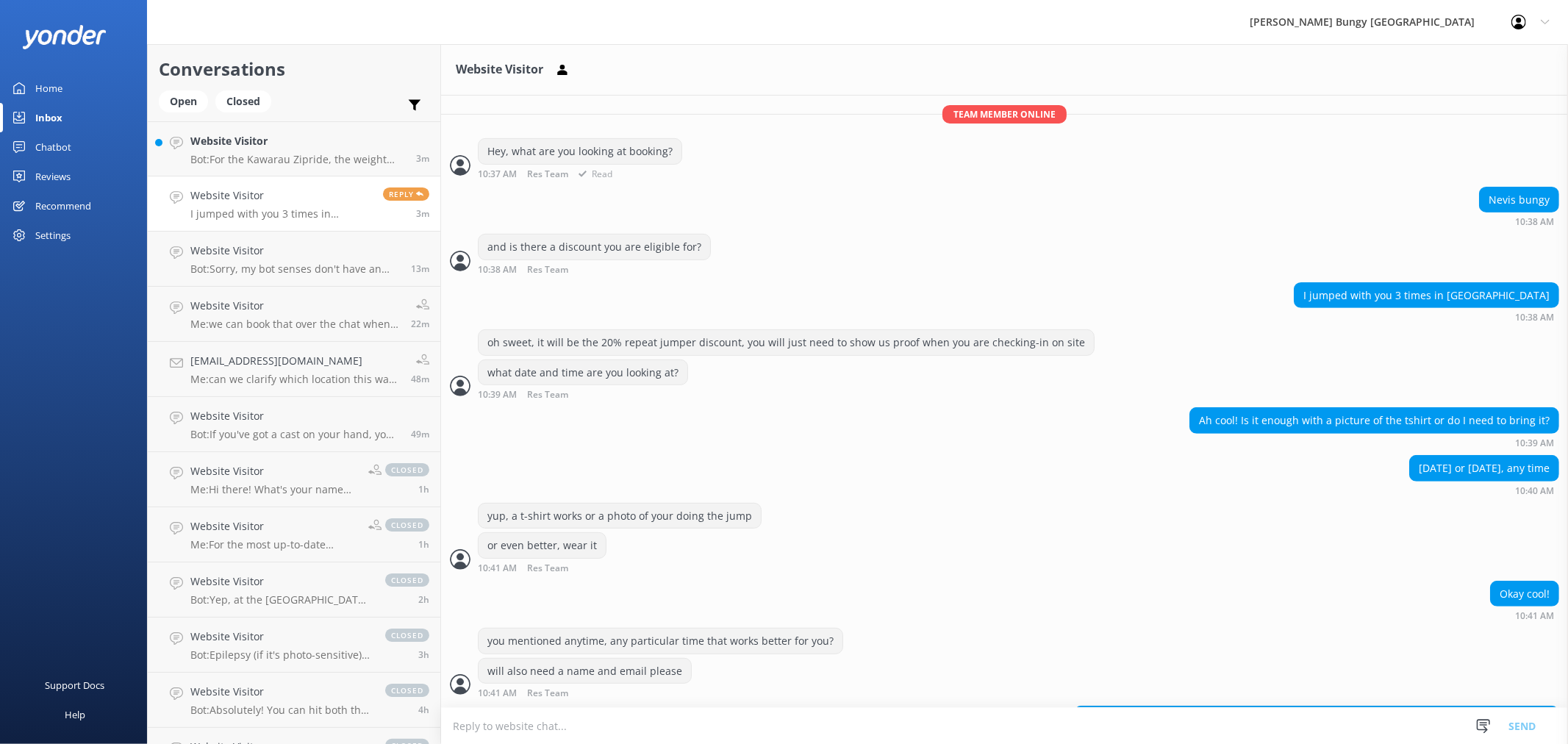
scroll to position [449, 0]
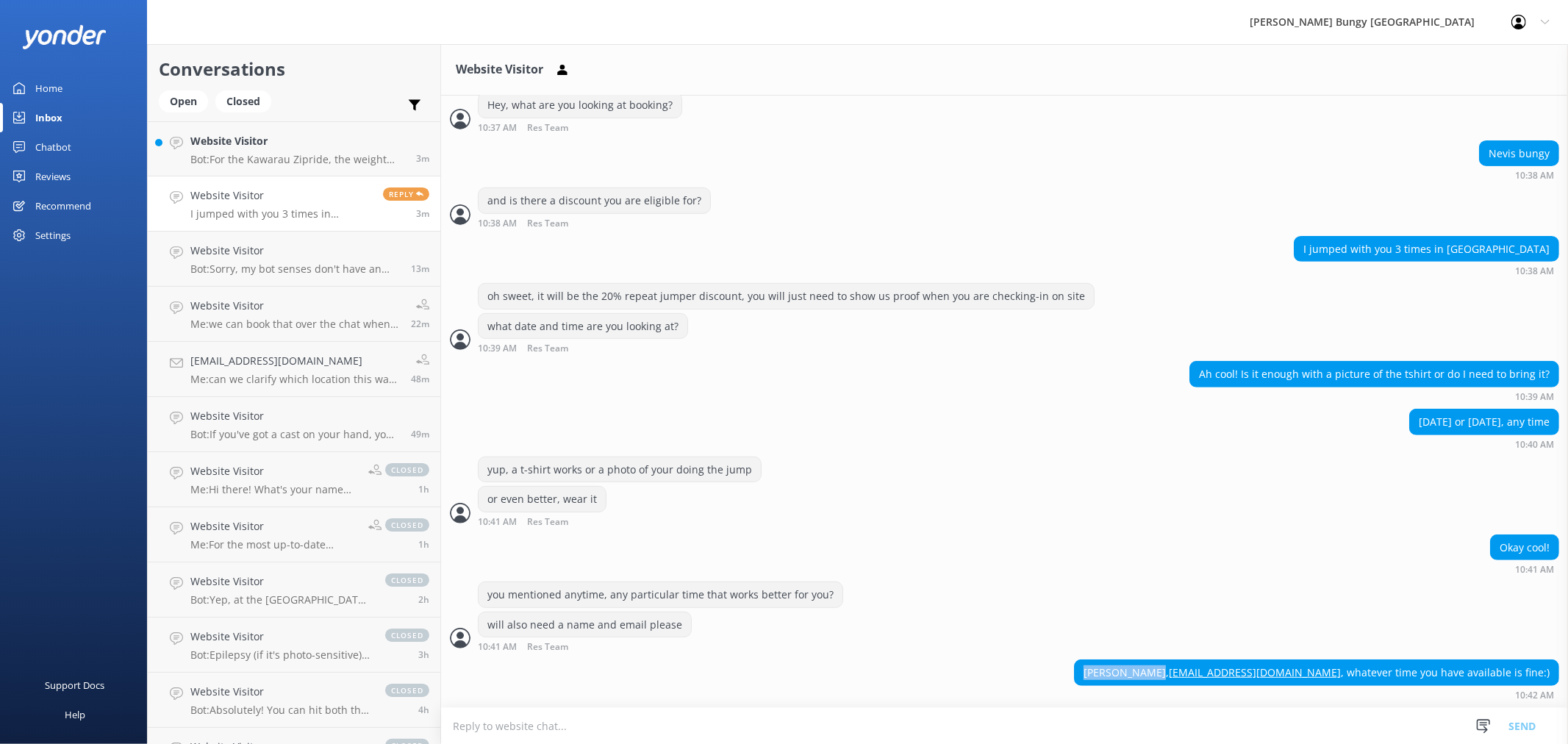
drag, startPoint x: 1208, startPoint y: 675, endPoint x: 1261, endPoint y: 671, distance: 53.2
click at [1261, 671] on div "Emilie Bille, egbille@live.no , whatever time you have available is fine:)" at bounding box center [1316, 672] width 484 height 25
copy div "[PERSON_NAME]"
click at [1029, 713] on textarea at bounding box center [1004, 726] width 1127 height 36
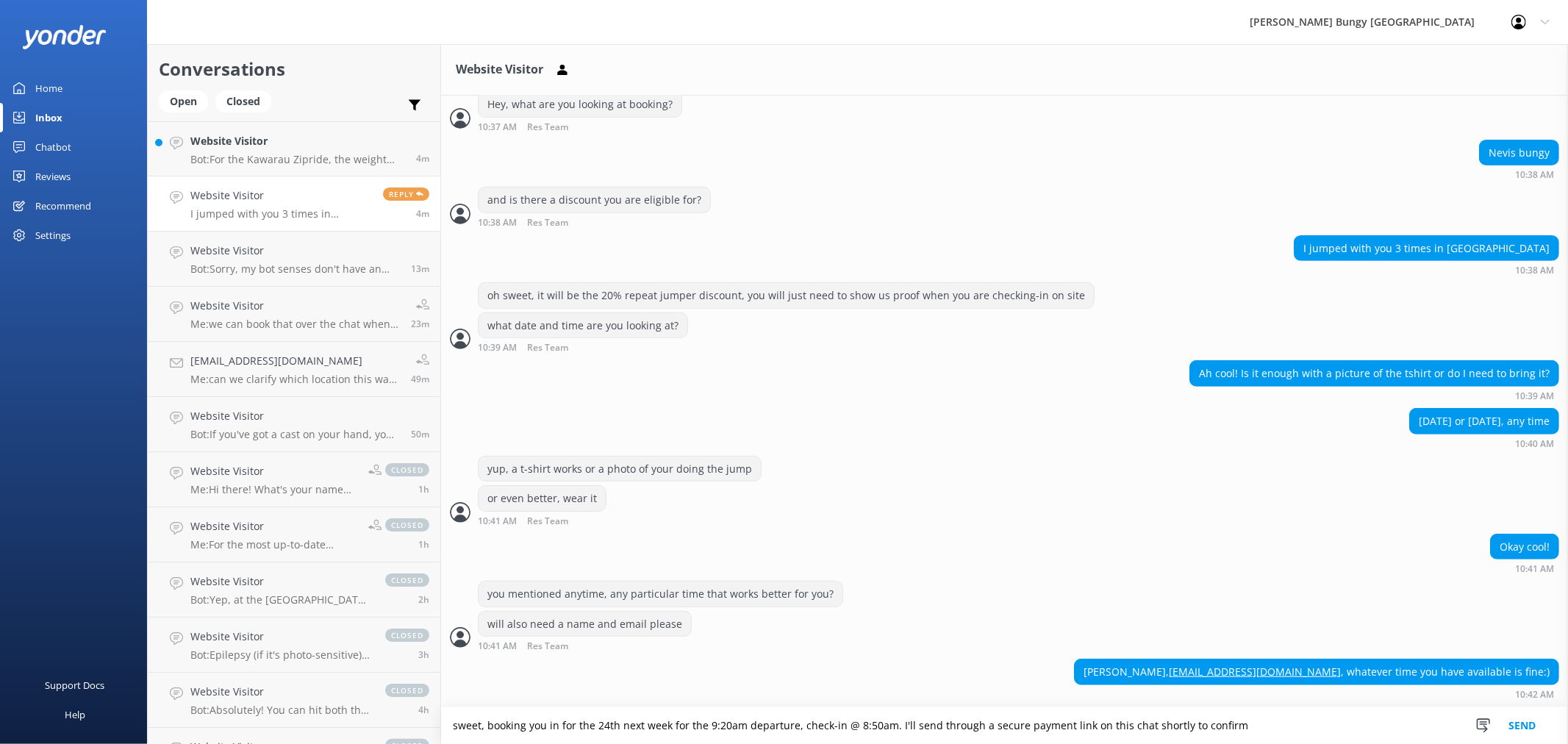
type textarea "sweet, booking you in for the 24th next week for the 9:20am departure, check-in…"
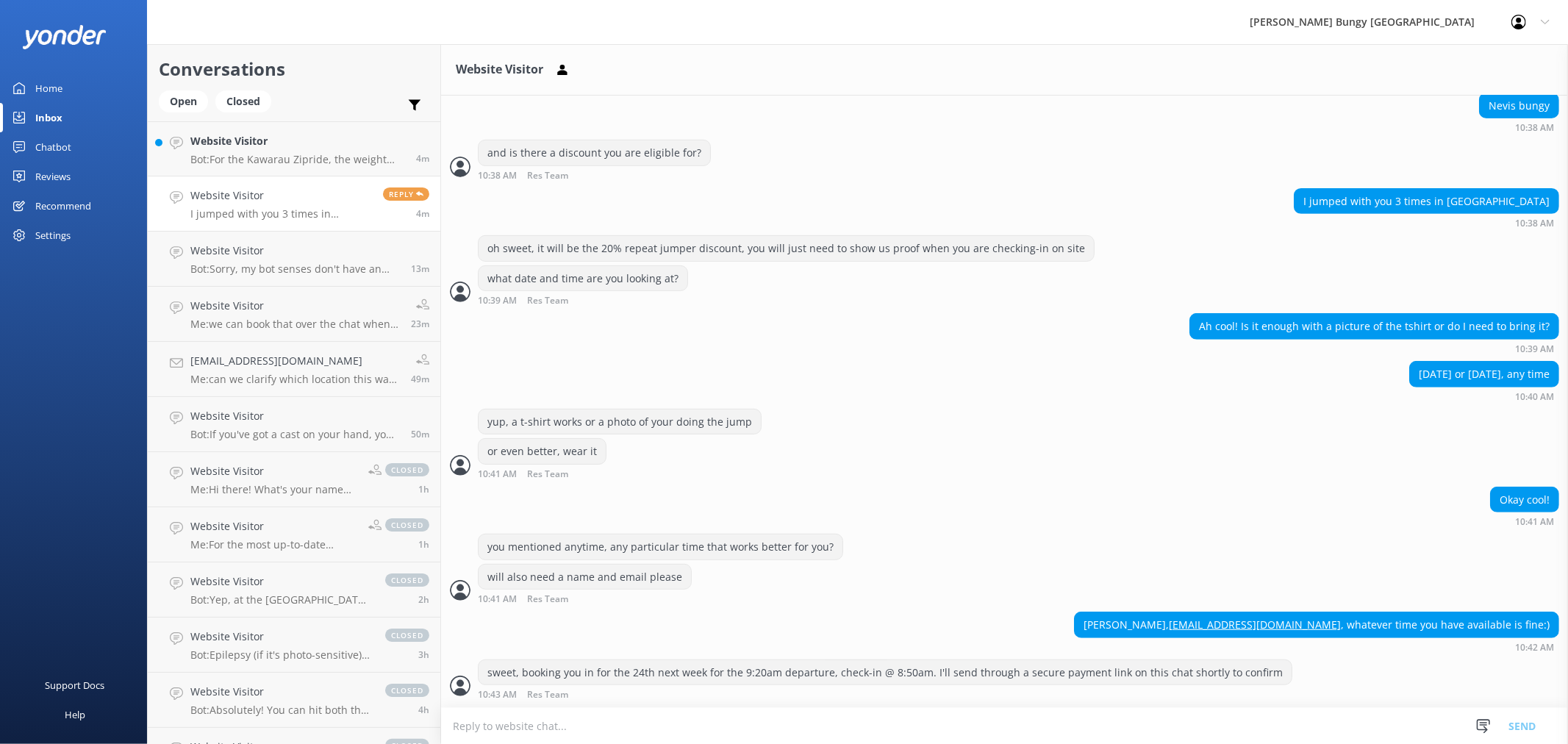
scroll to position [497, 0]
drag, startPoint x: 1037, startPoint y: 677, endPoint x: 1069, endPoint y: 677, distance: 32.0
click at [1069, 677] on div "sweet, booking you in for the 24th next week for the 9:20am departure, check-in…" at bounding box center [885, 672] width 813 height 25
click at [1264, 538] on div "you mentioned anytime, any particular time that works better for you?" at bounding box center [1004, 548] width 1127 height 30
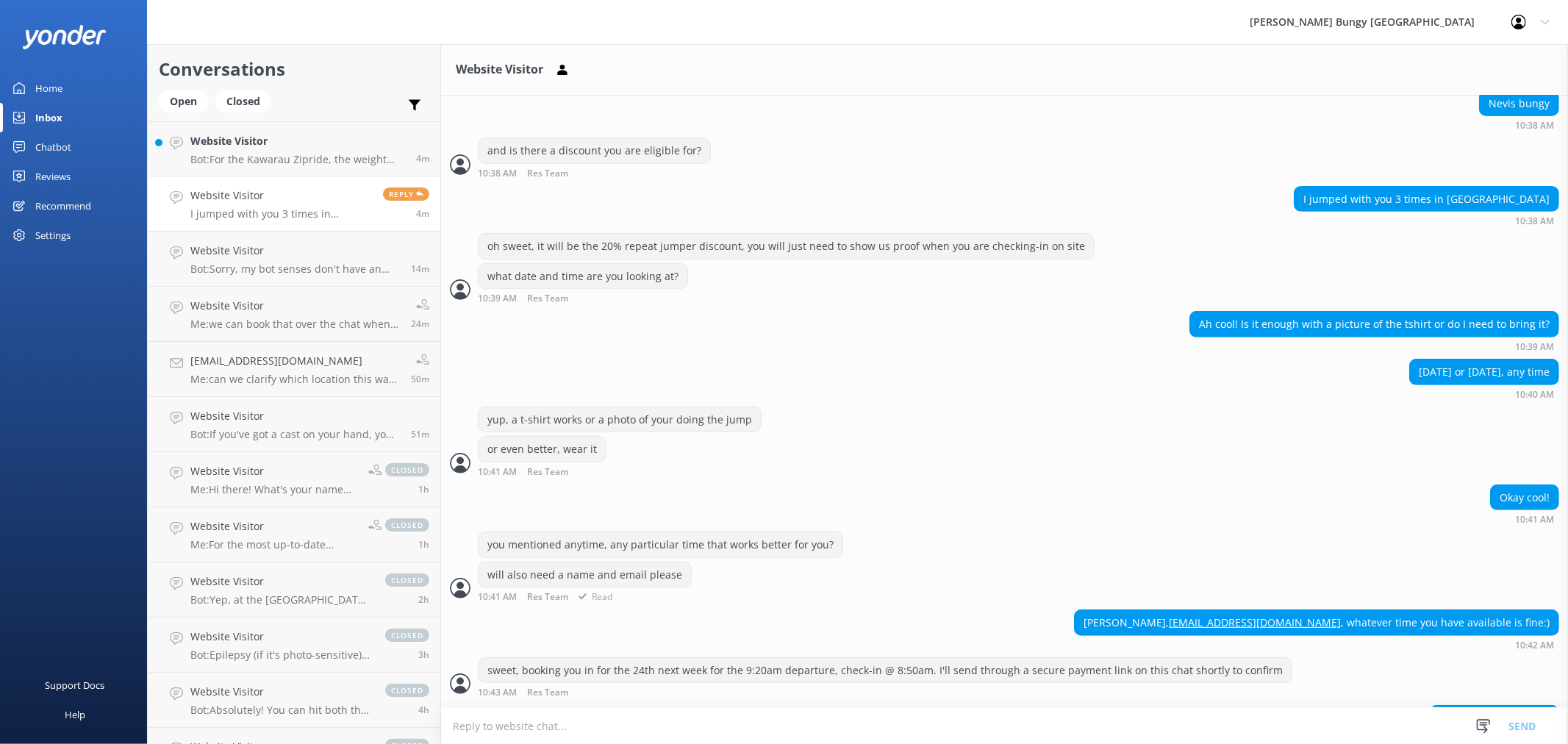
scroll to position [545, 0]
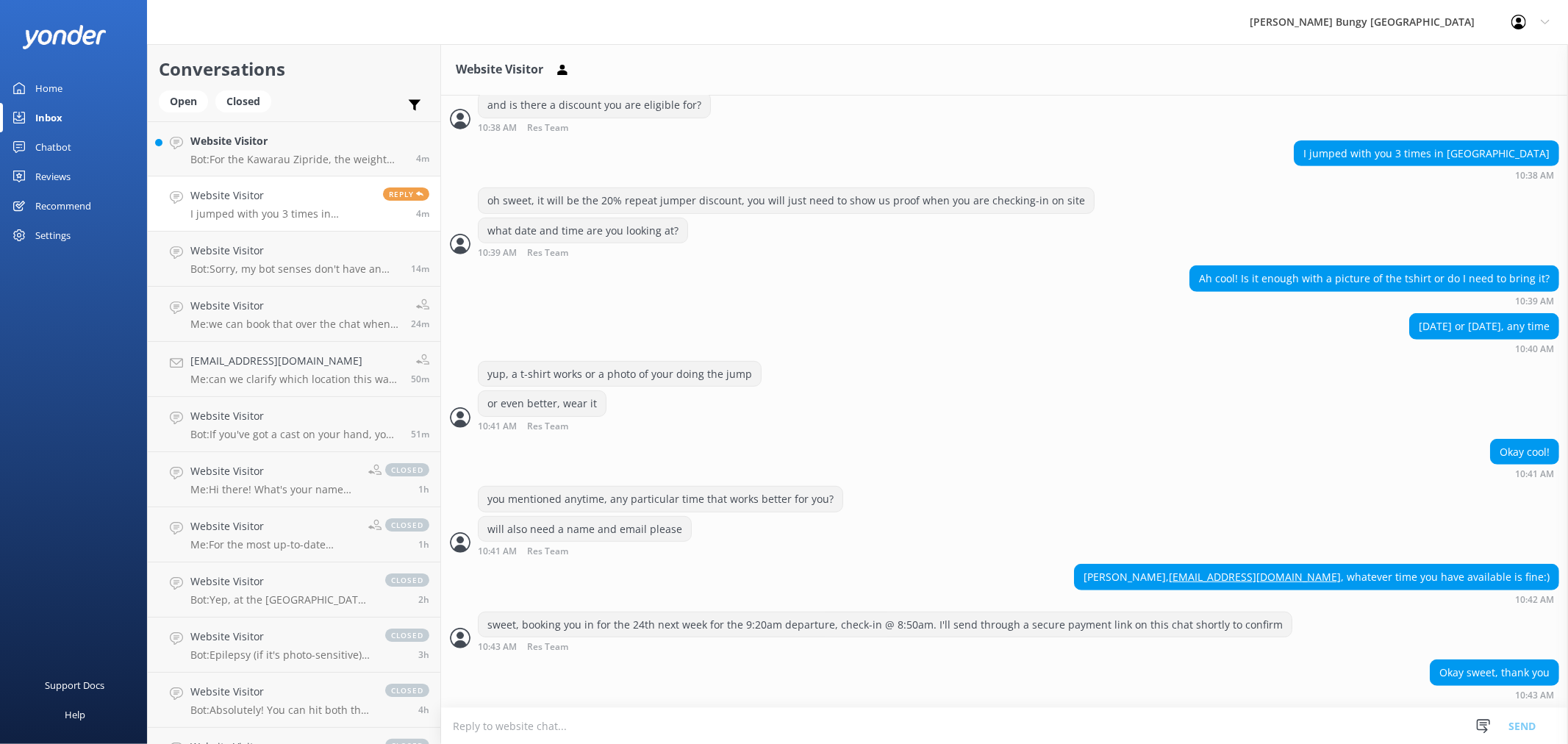
drag, startPoint x: 1385, startPoint y: 87, endPoint x: 1148, endPoint y: 33, distance: 243.1
click at [1385, 87] on div "Website Visitor" at bounding box center [1004, 69] width 1127 height 51
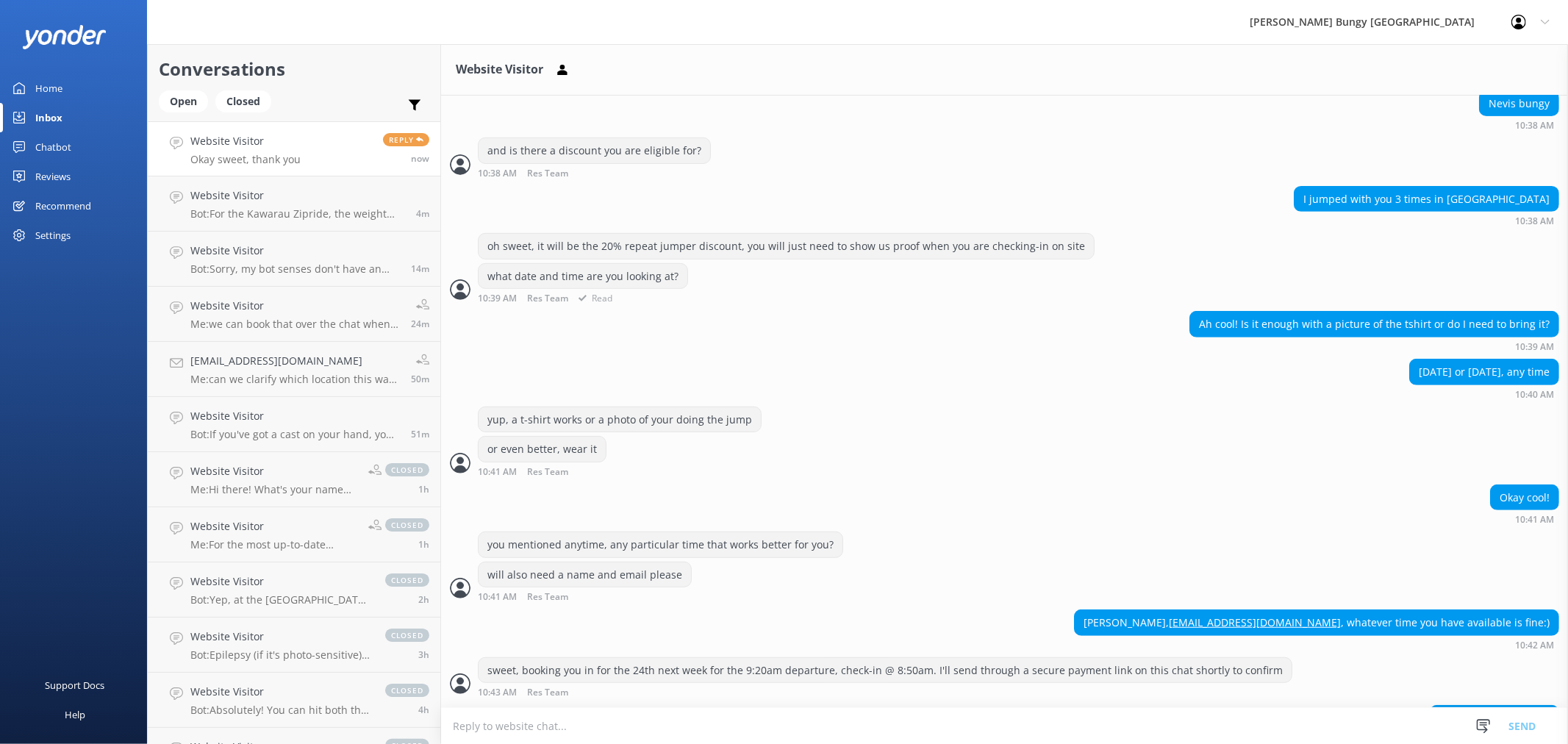
scroll to position [545, 0]
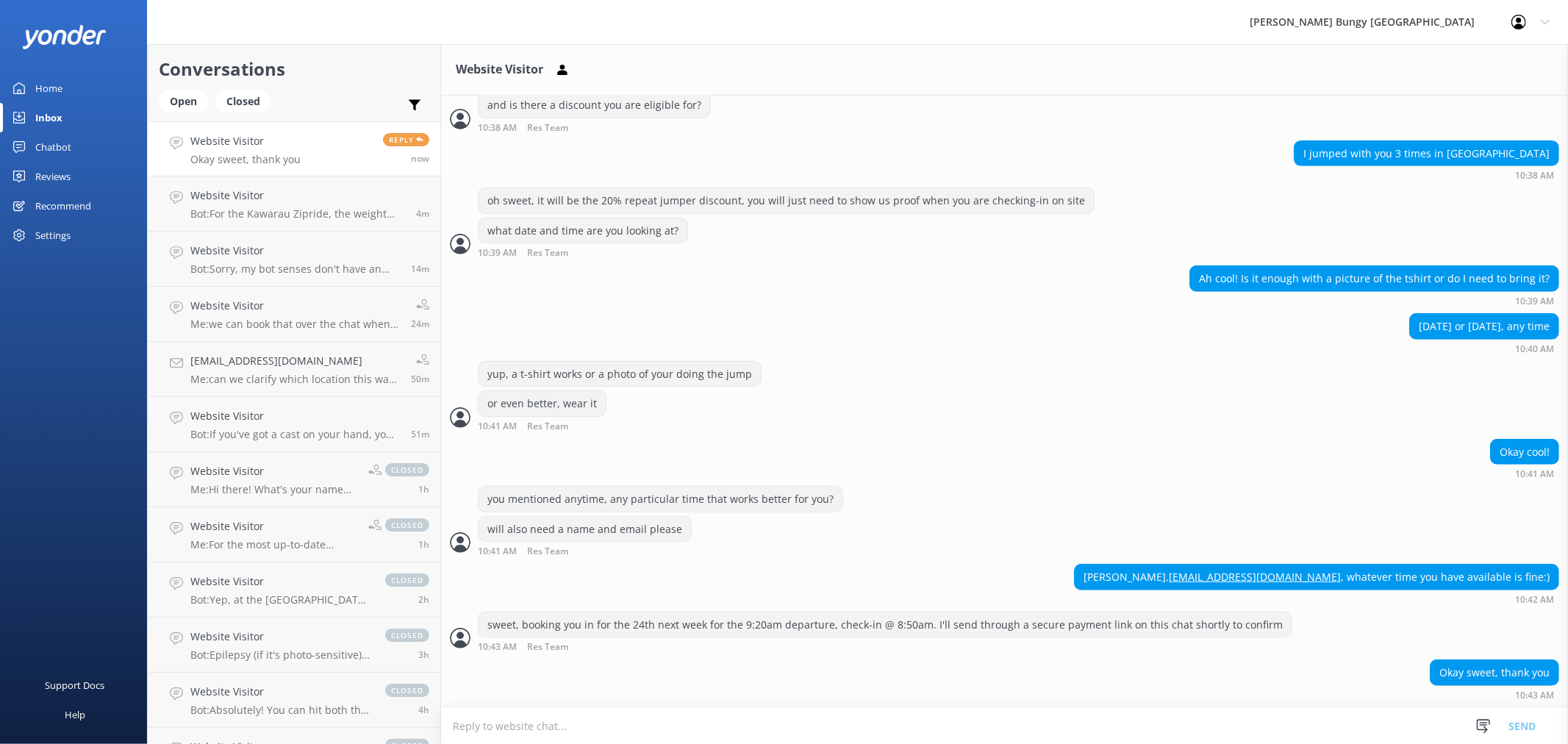
drag, startPoint x: 1413, startPoint y: 62, endPoint x: 1512, endPoint y: 72, distance: 99.5
click at [1512, 72] on div "Website Visitor" at bounding box center [1004, 69] width 1127 height 51
drag, startPoint x: 1385, startPoint y: 88, endPoint x: 1464, endPoint y: 86, distance: 79.0
click at [1464, 86] on div "Website Visitor" at bounding box center [1004, 69] width 1127 height 51
drag, startPoint x: 1369, startPoint y: 74, endPoint x: 1466, endPoint y: 74, distance: 97.0
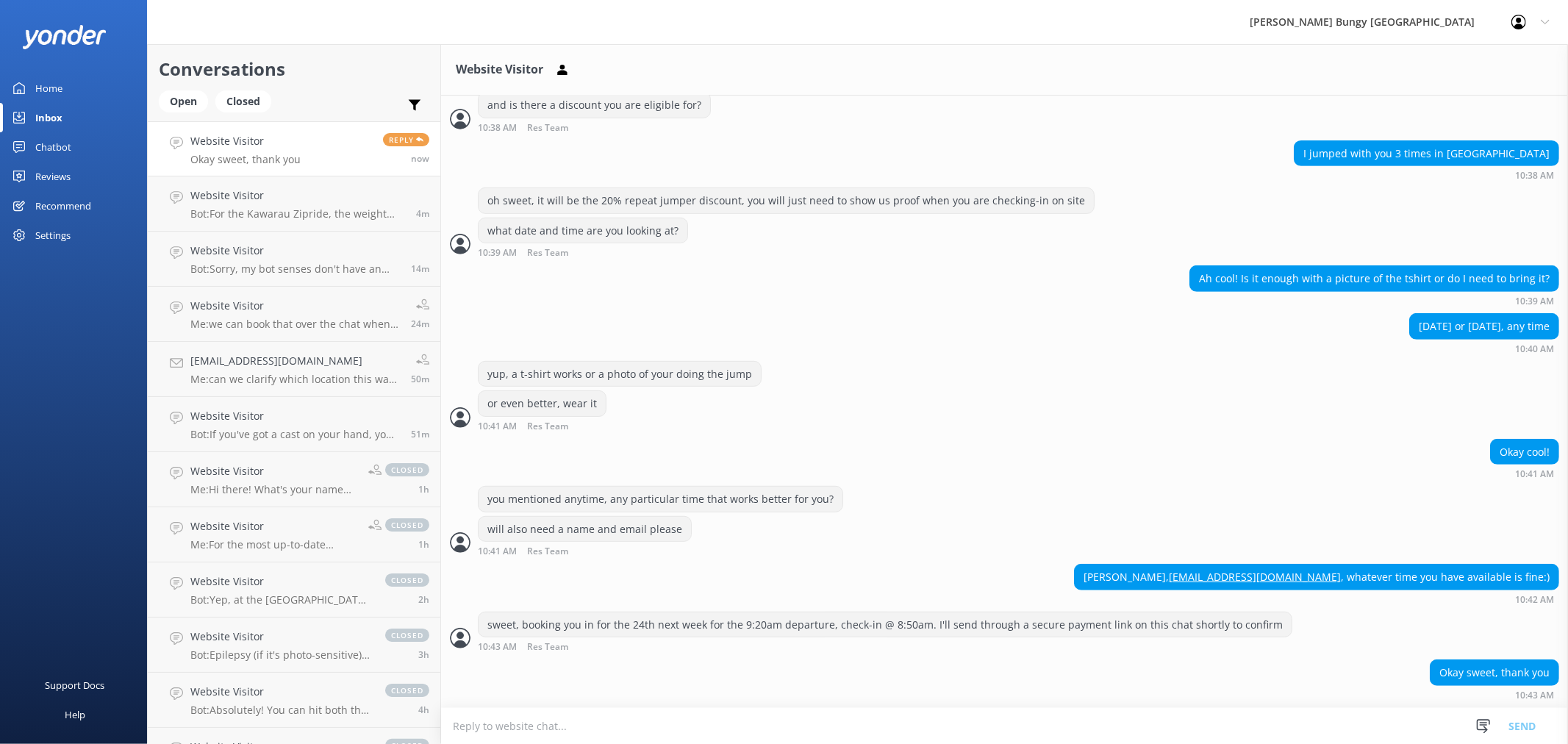
click at [1466, 74] on div "Website Visitor" at bounding box center [1004, 69] width 1127 height 51
drag, startPoint x: 1398, startPoint y: 74, endPoint x: 1482, endPoint y: 74, distance: 84.0
click at [1482, 74] on div "Website Visitor" at bounding box center [1004, 69] width 1127 height 51
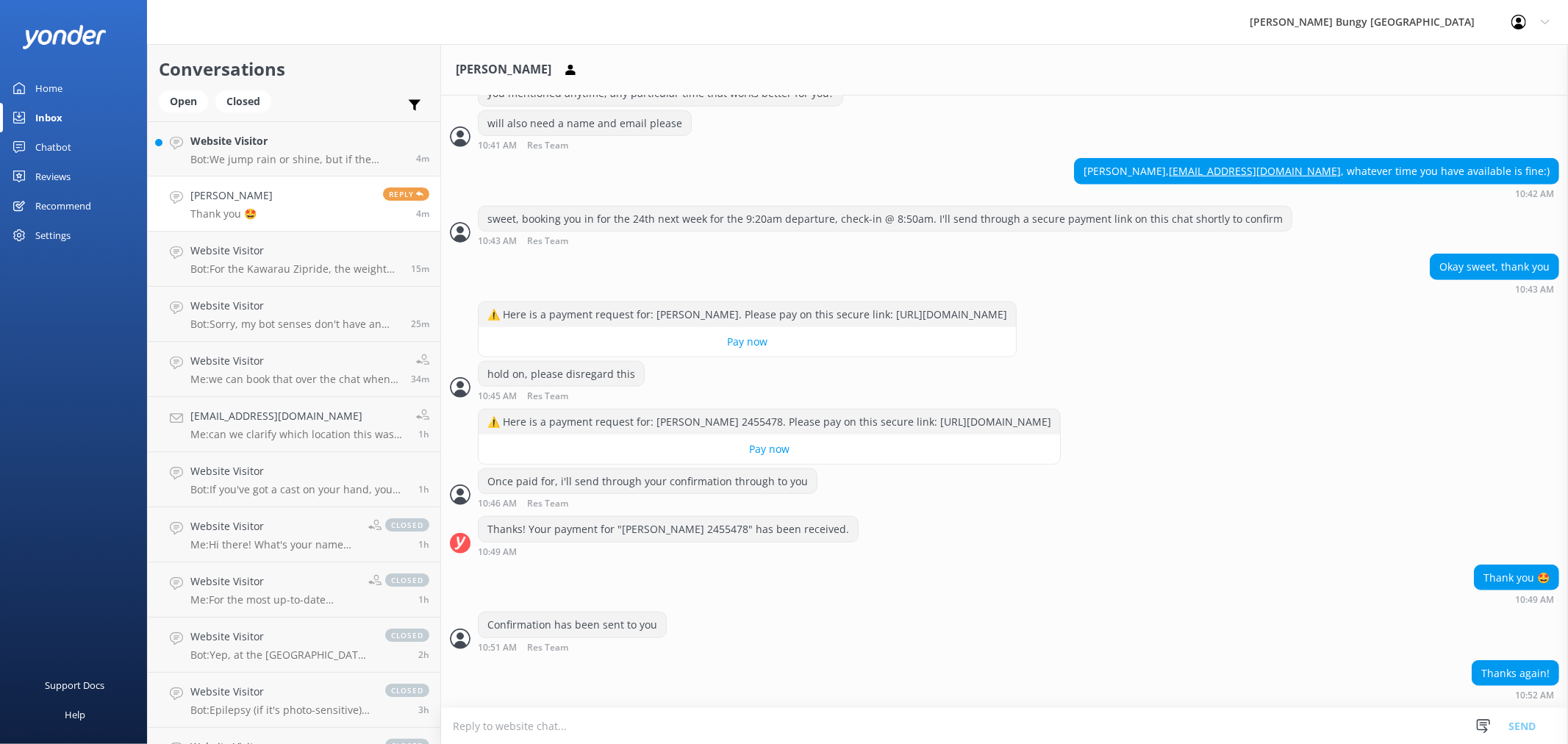
scroll to position [952, 0]
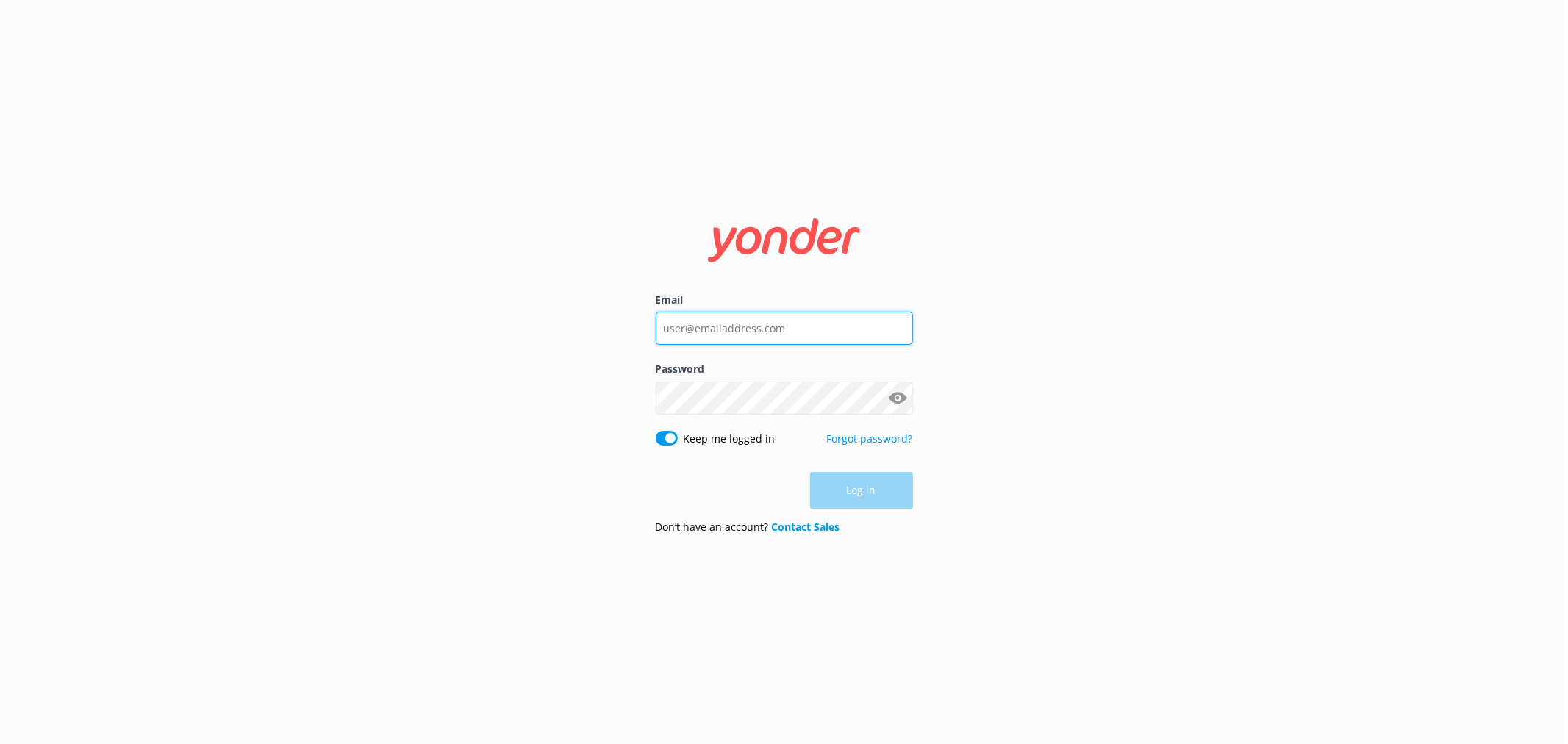
type input "[EMAIL_ADDRESS][DOMAIN_NAME]"
click at [843, 489] on div "Log in" at bounding box center [784, 490] width 257 height 37
click at [843, 486] on button "Log in" at bounding box center [861, 491] width 103 height 37
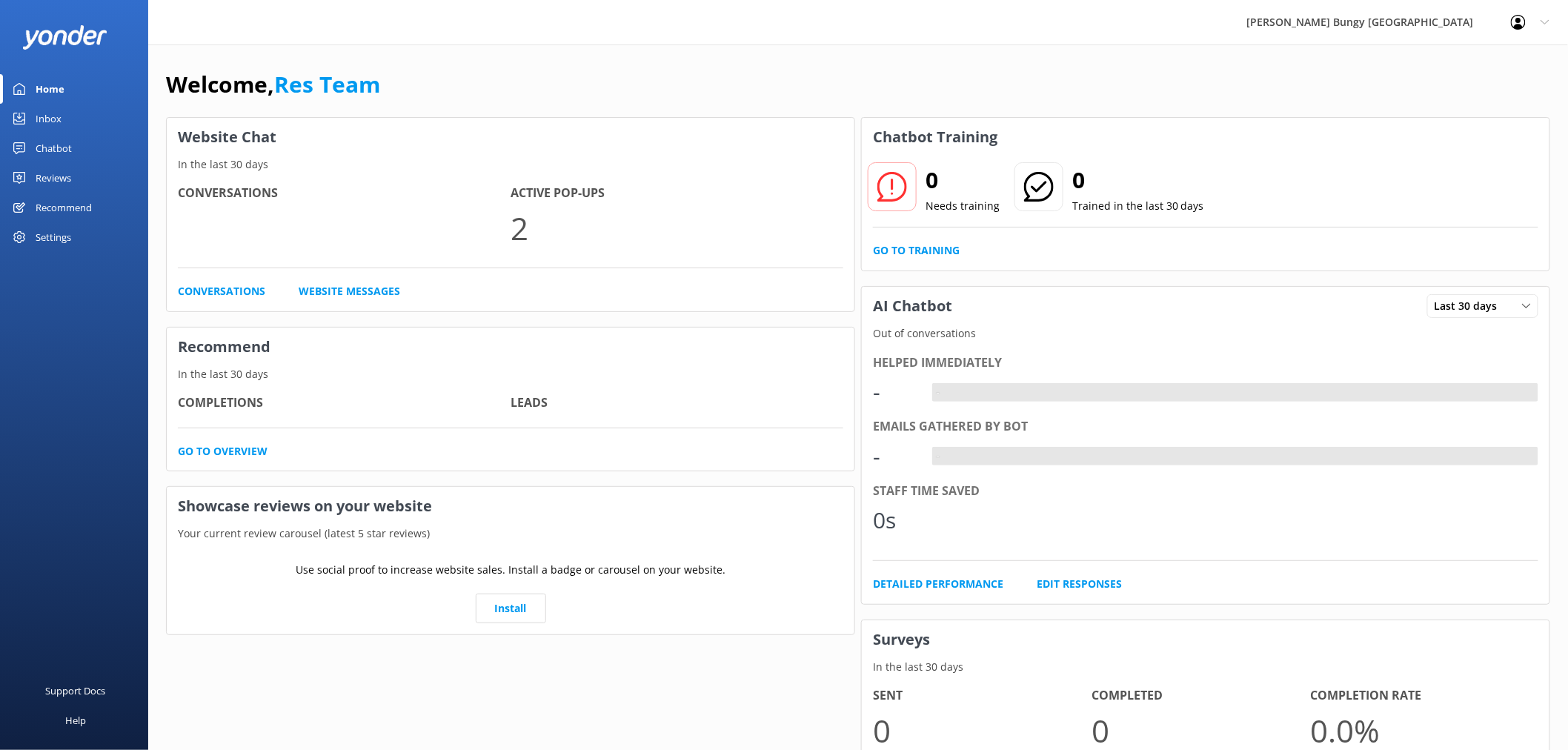
click at [90, 130] on link "Inbox" at bounding box center [74, 118] width 148 height 29
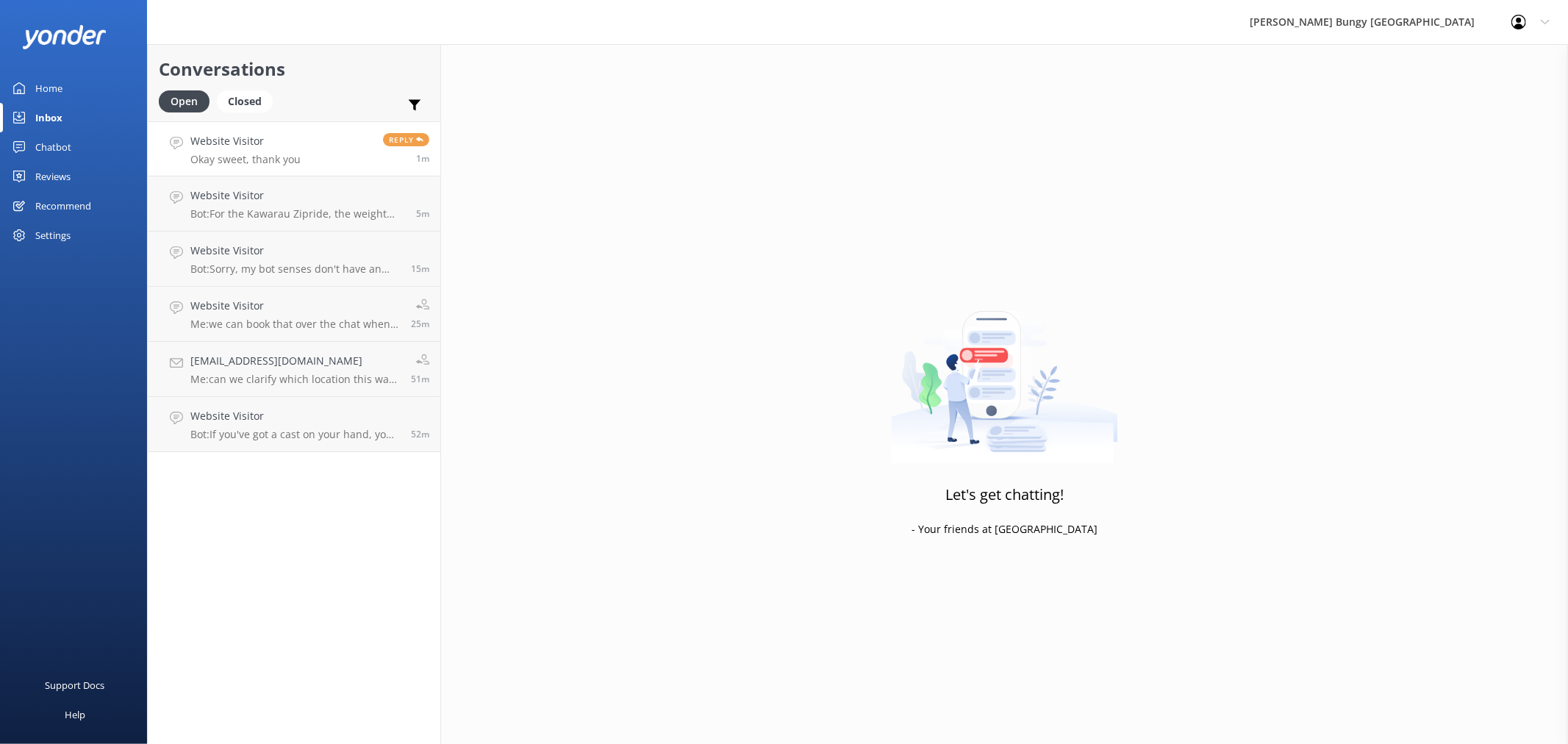
click at [282, 144] on h4 "Website Visitor" at bounding box center [245, 140] width 110 height 16
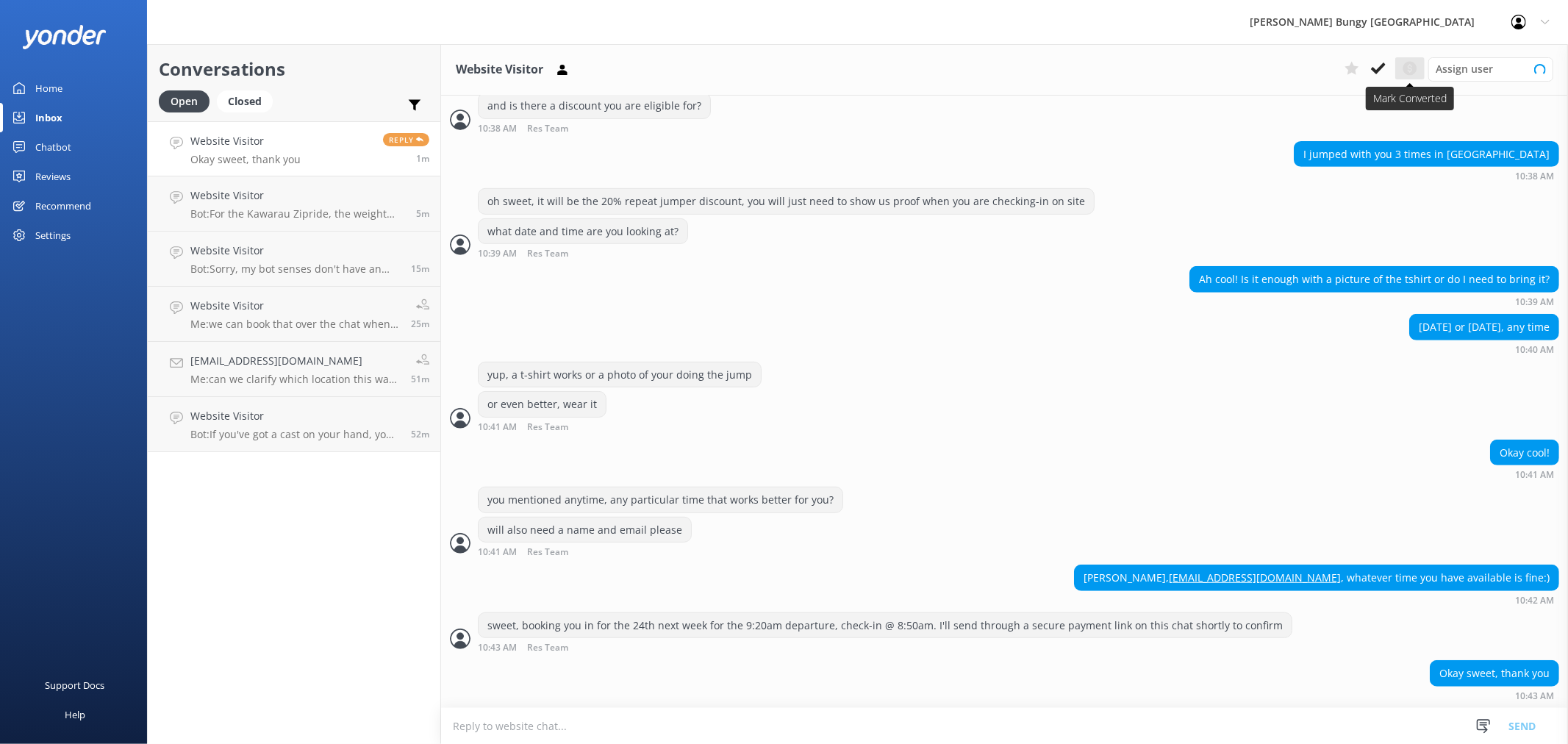
scroll to position [545, 0]
click at [1479, 75] on span "Assign user" at bounding box center [1464, 69] width 58 height 16
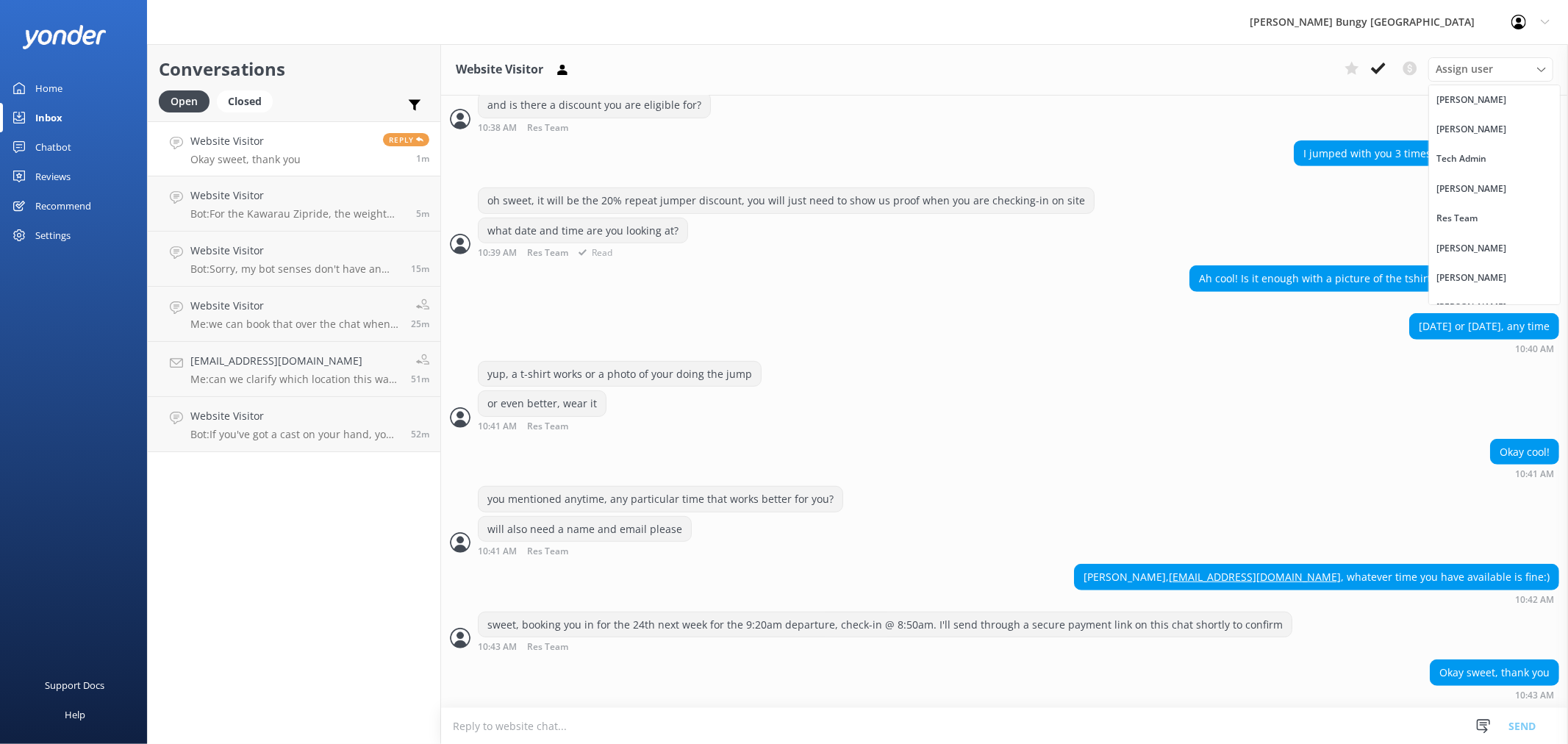
click at [1071, 229] on div "what date and time are you looking at? 10:39 AM Res Team Read" at bounding box center [1004, 238] width 1127 height 41
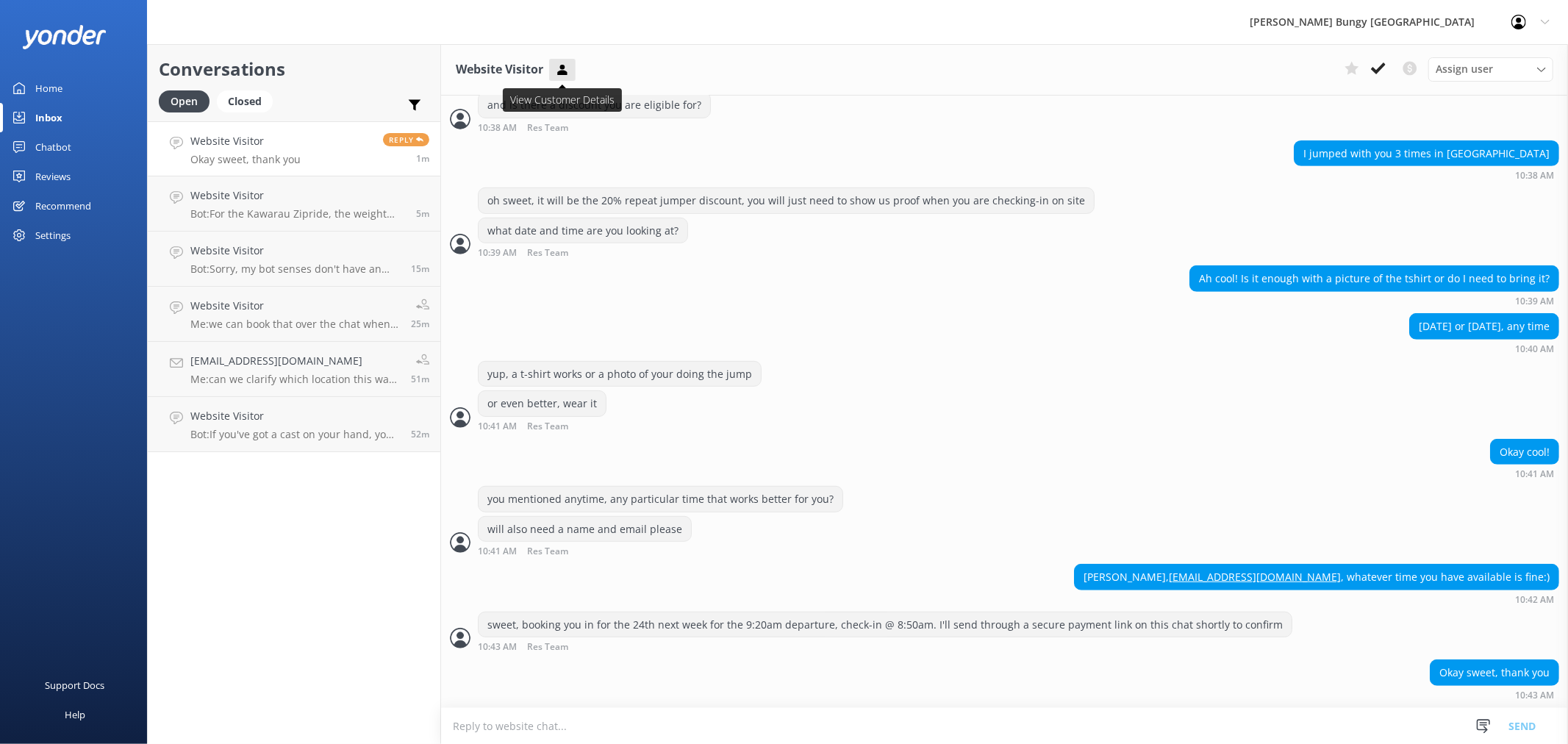
click at [567, 67] on icon at bounding box center [562, 69] width 15 height 15
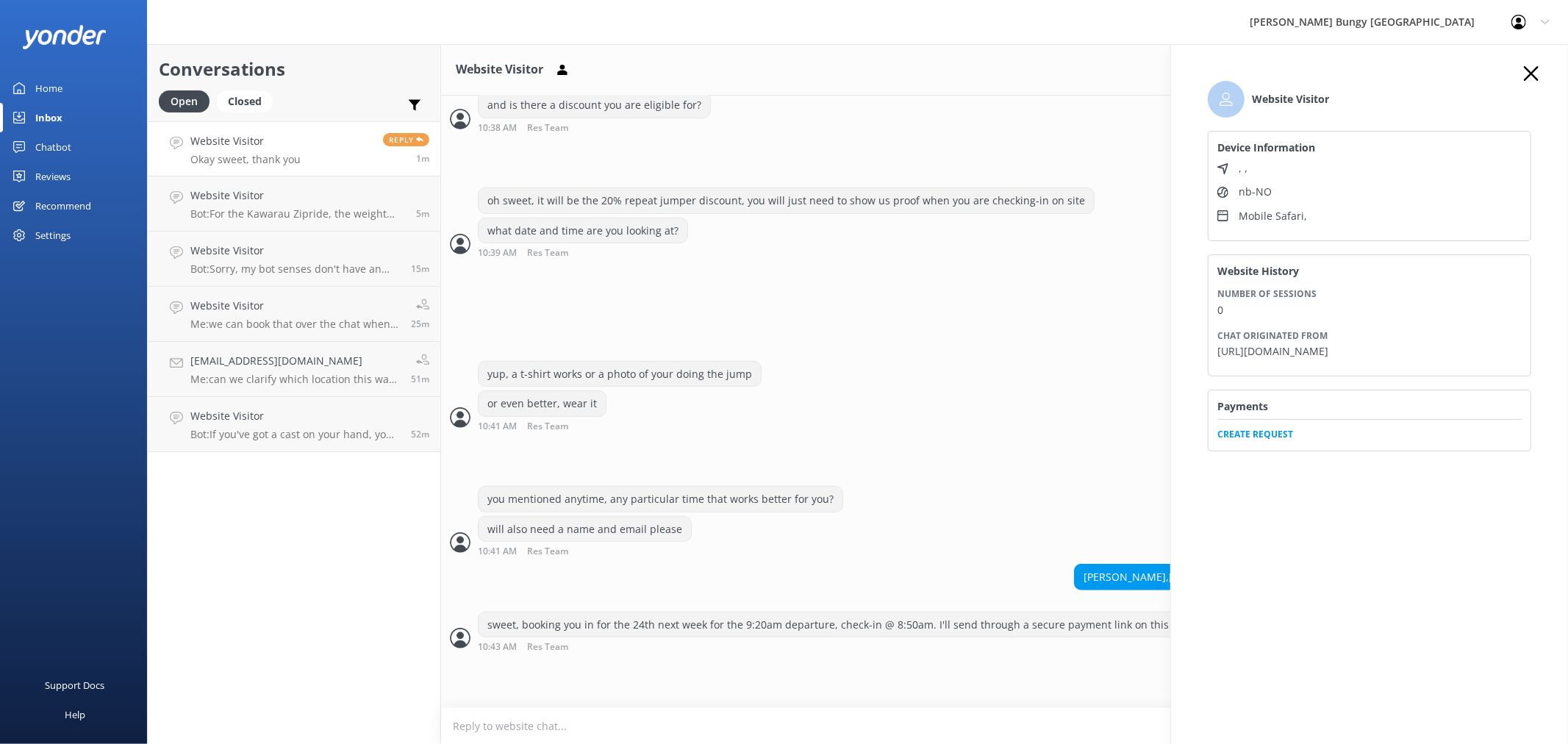
click at [1296, 424] on span "Create Request" at bounding box center [1369, 430] width 305 height 22
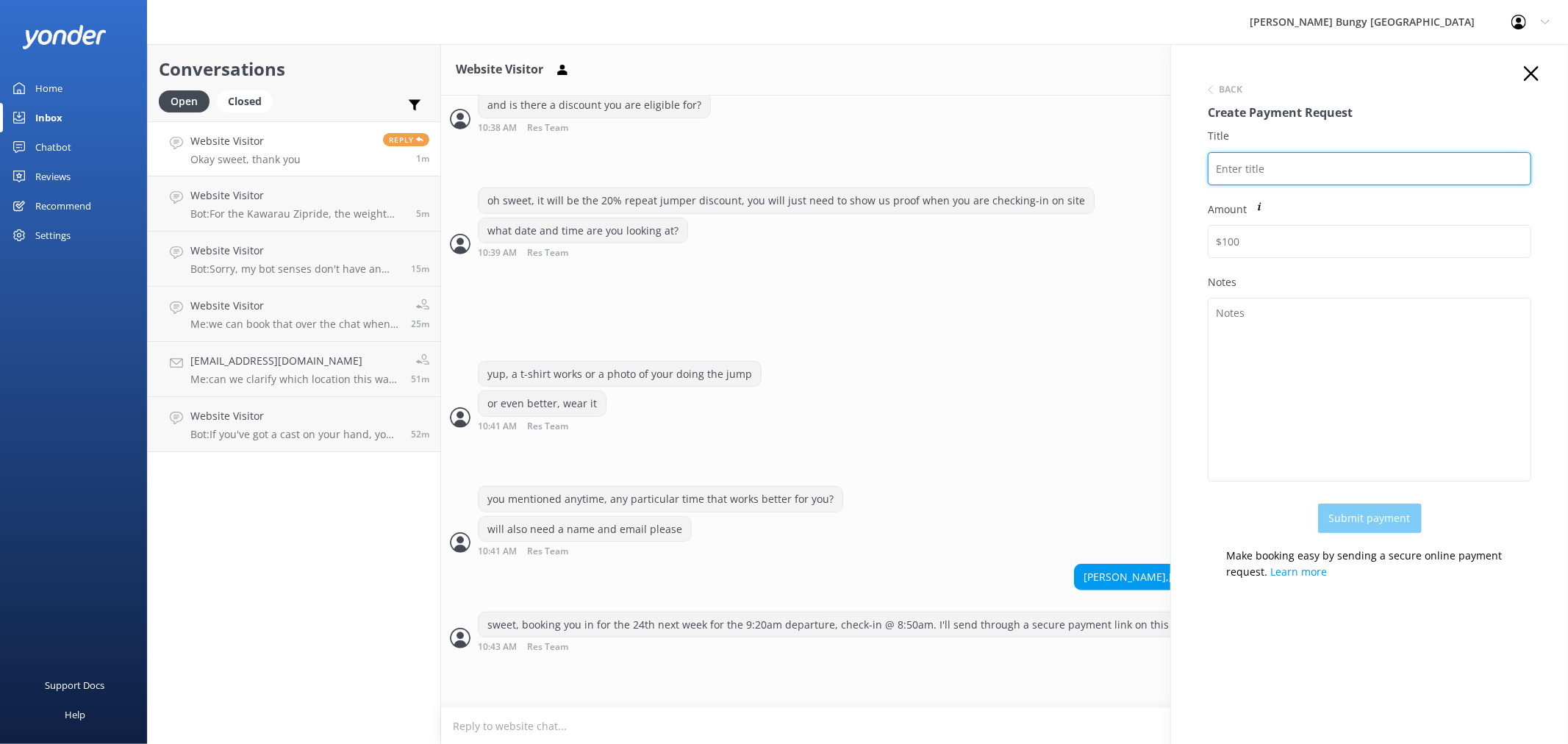
click at [1267, 163] on input "Title" at bounding box center [1369, 168] width 324 height 33
type input "EMILIE BILLE"
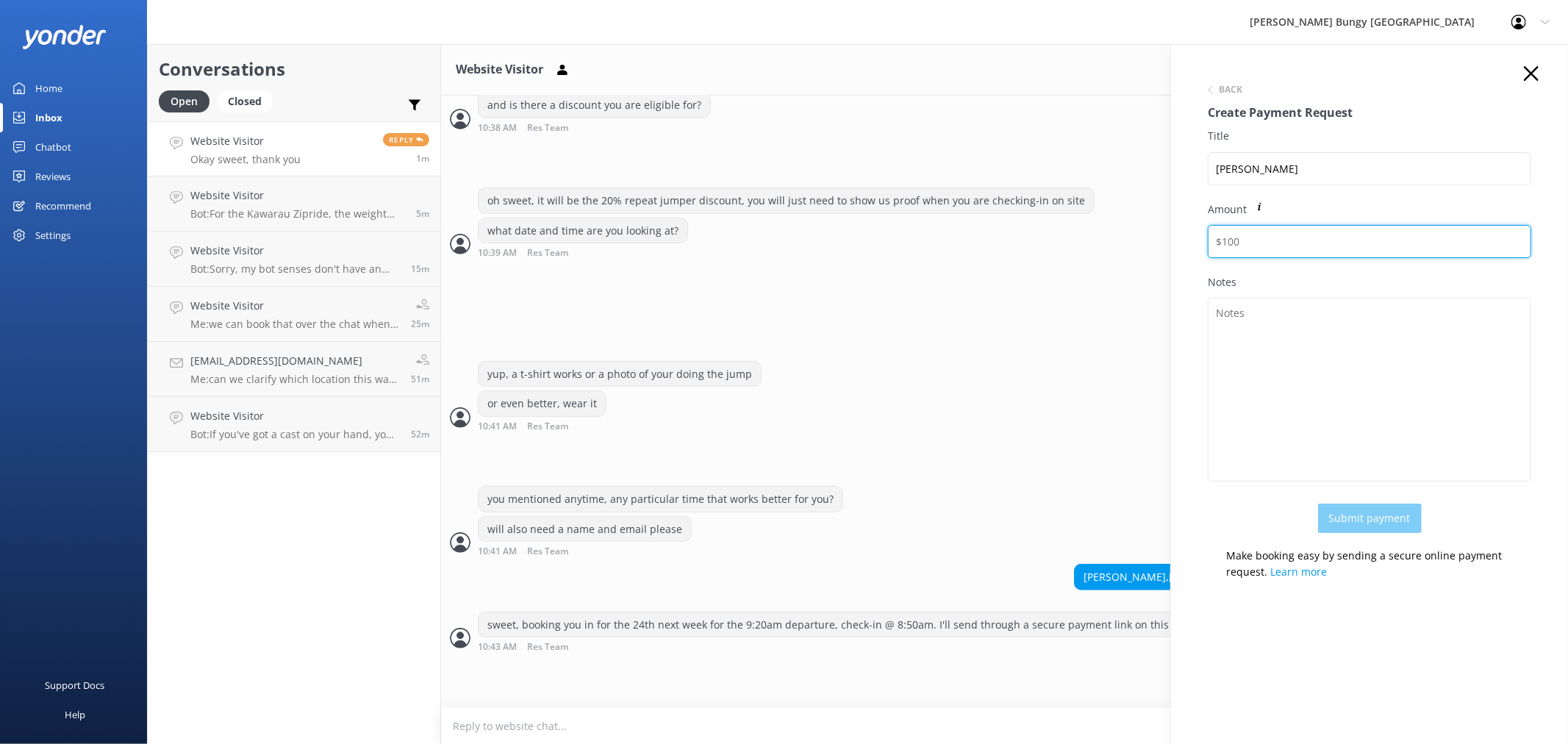
click at [1395, 235] on input "Amount" at bounding box center [1369, 241] width 324 height 33
type input "316"
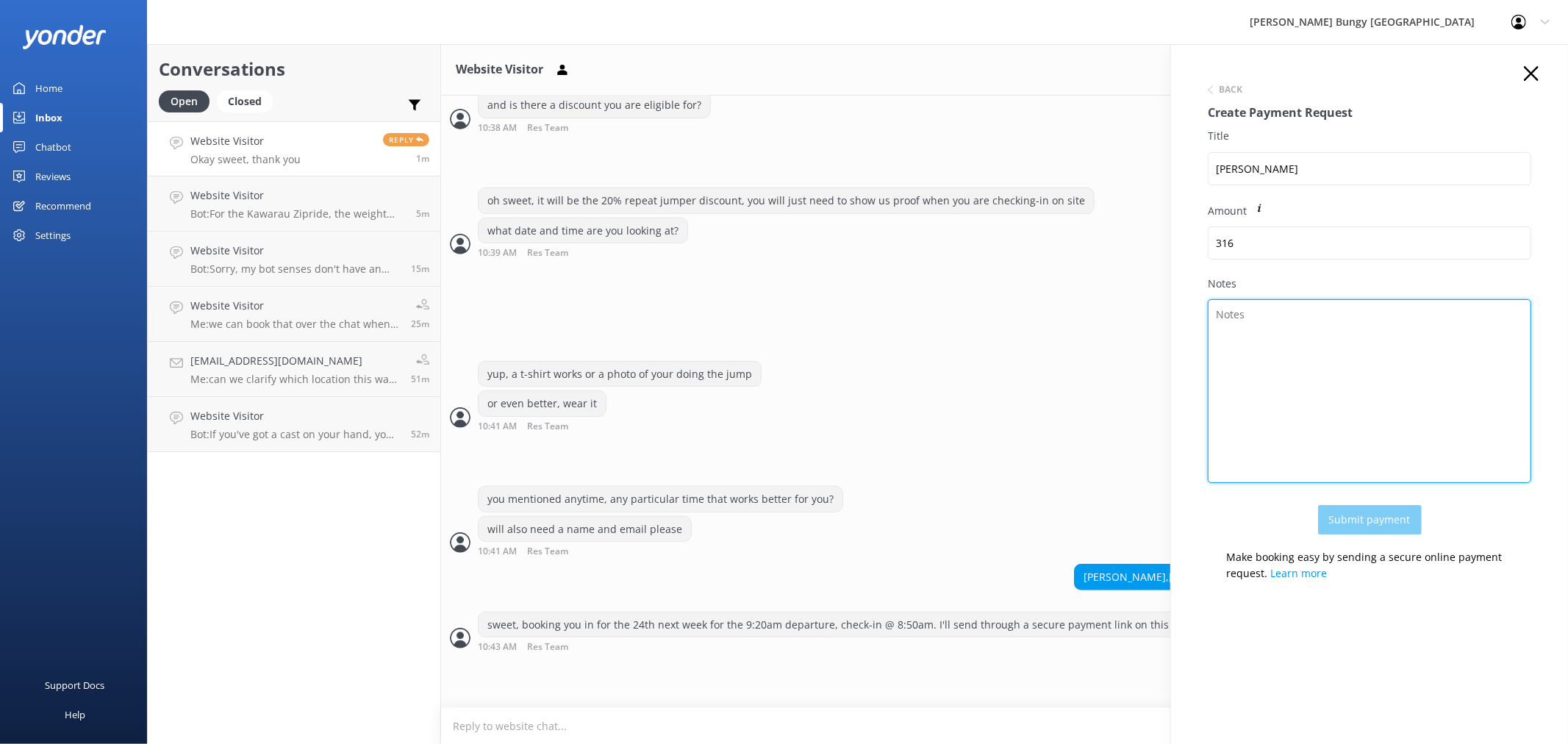
click at [1430, 356] on textarea "Notes" at bounding box center [1369, 391] width 324 height 184
click at [1250, 318] on textarea "NEVIS BNGY REPEAT20" at bounding box center [1369, 393] width 324 height 184
click at [1381, 430] on textarea "NEVIS BUNGY REPEAT20" at bounding box center [1369, 393] width 324 height 184
type textarea "NEVIS BUNGY REPEAT20"
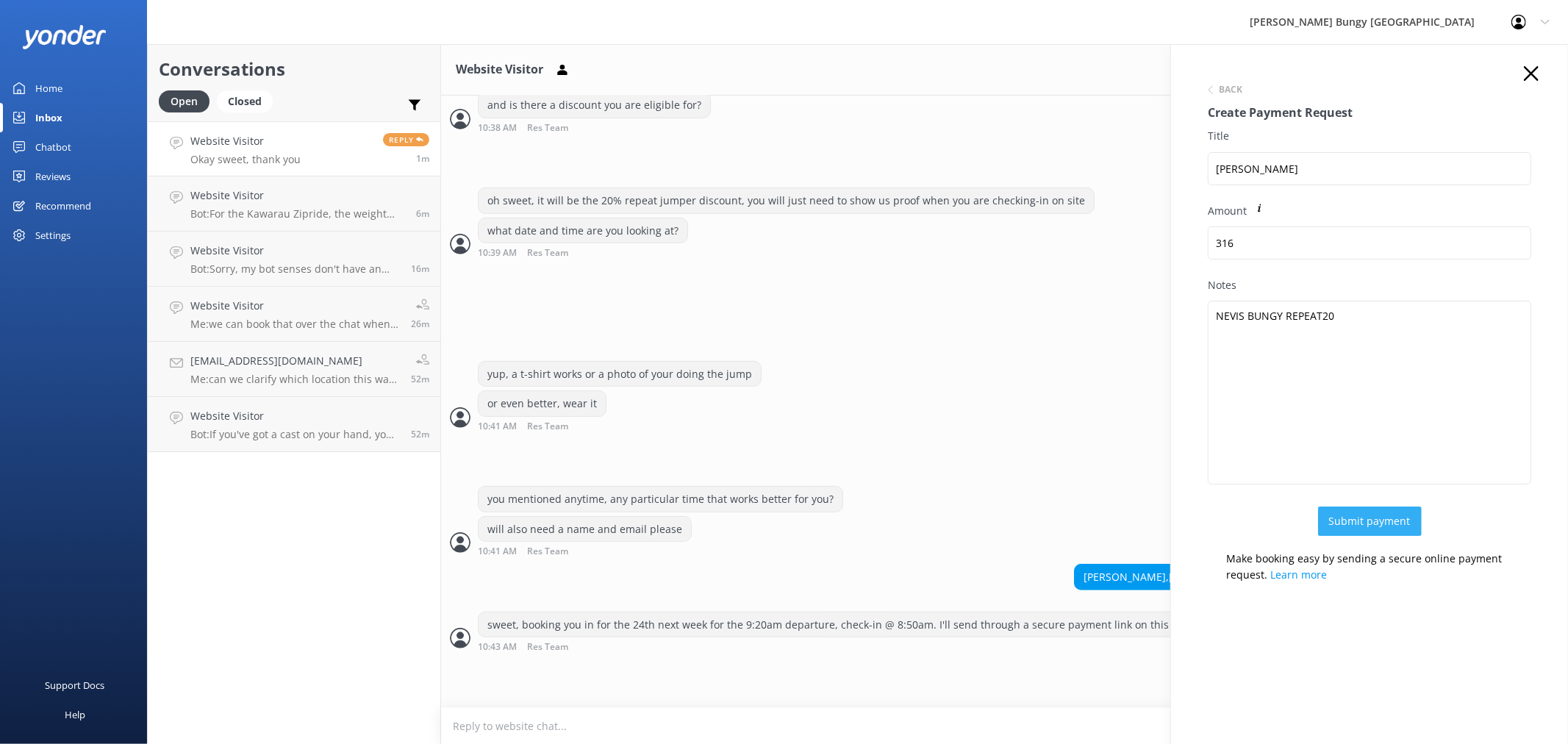
click at [1368, 518] on button "Submit payment" at bounding box center [1369, 521] width 104 height 29
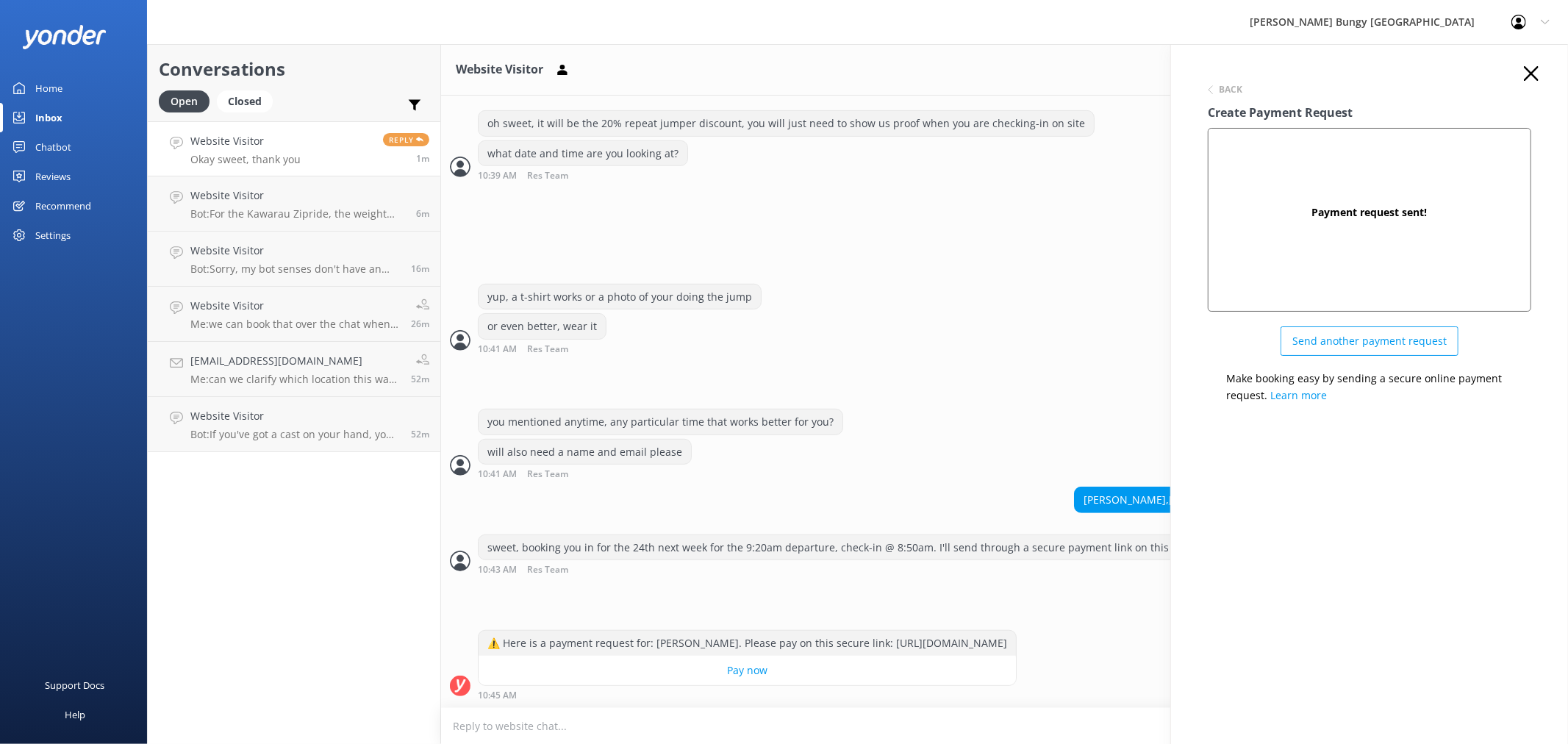
scroll to position [622, 0]
click at [1532, 71] on use "button" at bounding box center [1530, 73] width 15 height 15
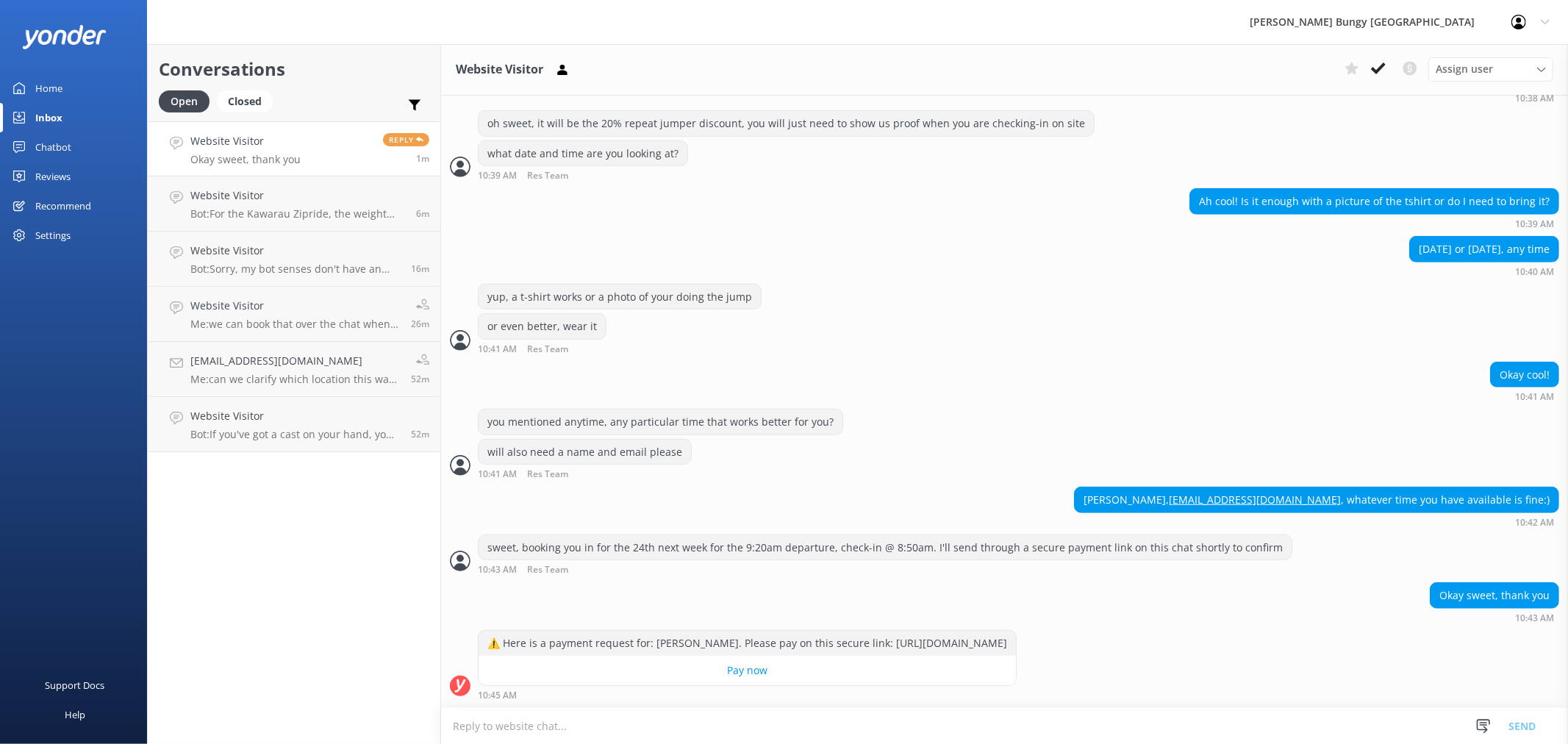
click at [1029, 724] on textarea at bounding box center [1004, 726] width 1127 height 36
type textarea "O"
type textarea "hold on, please disregard this"
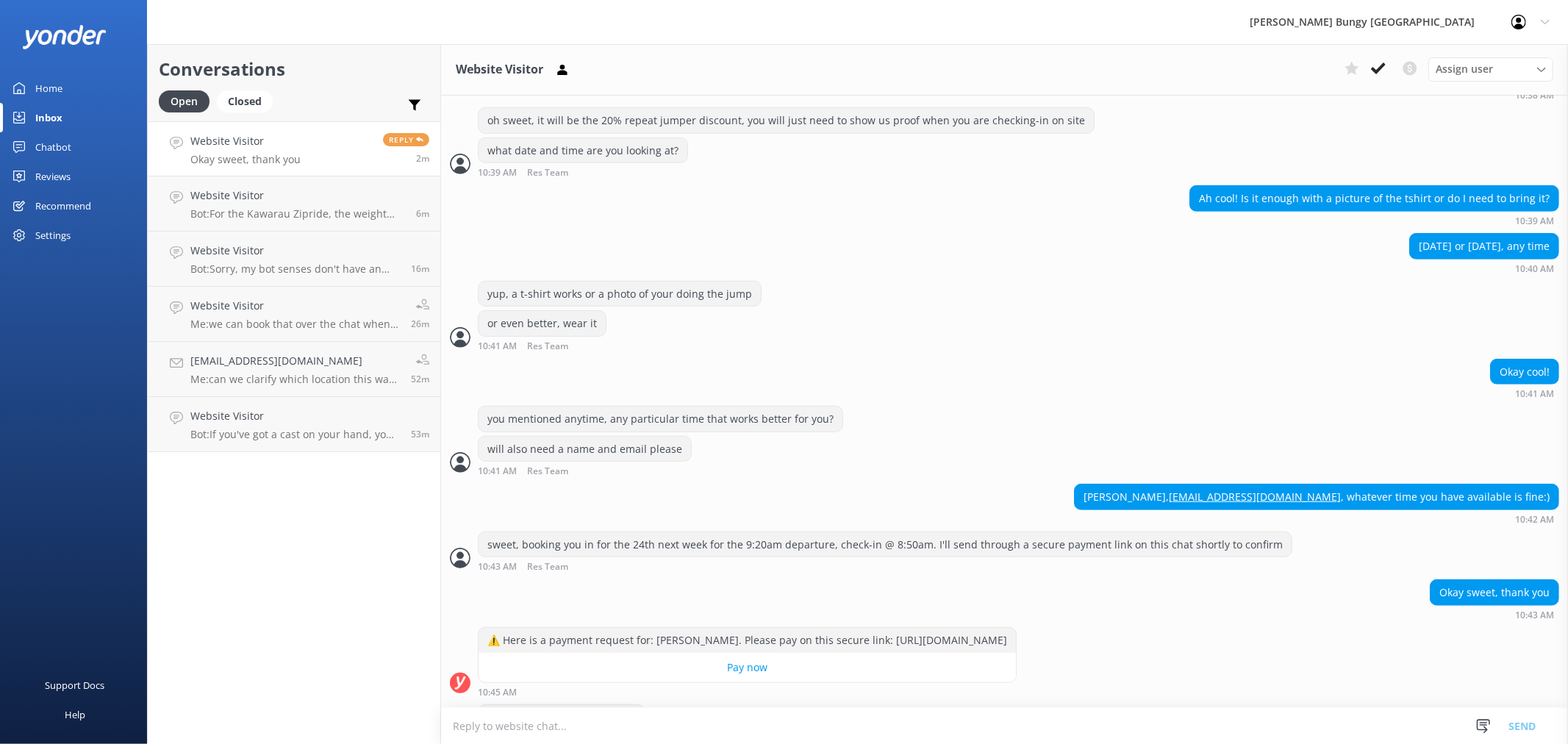
scroll to position [670, 0]
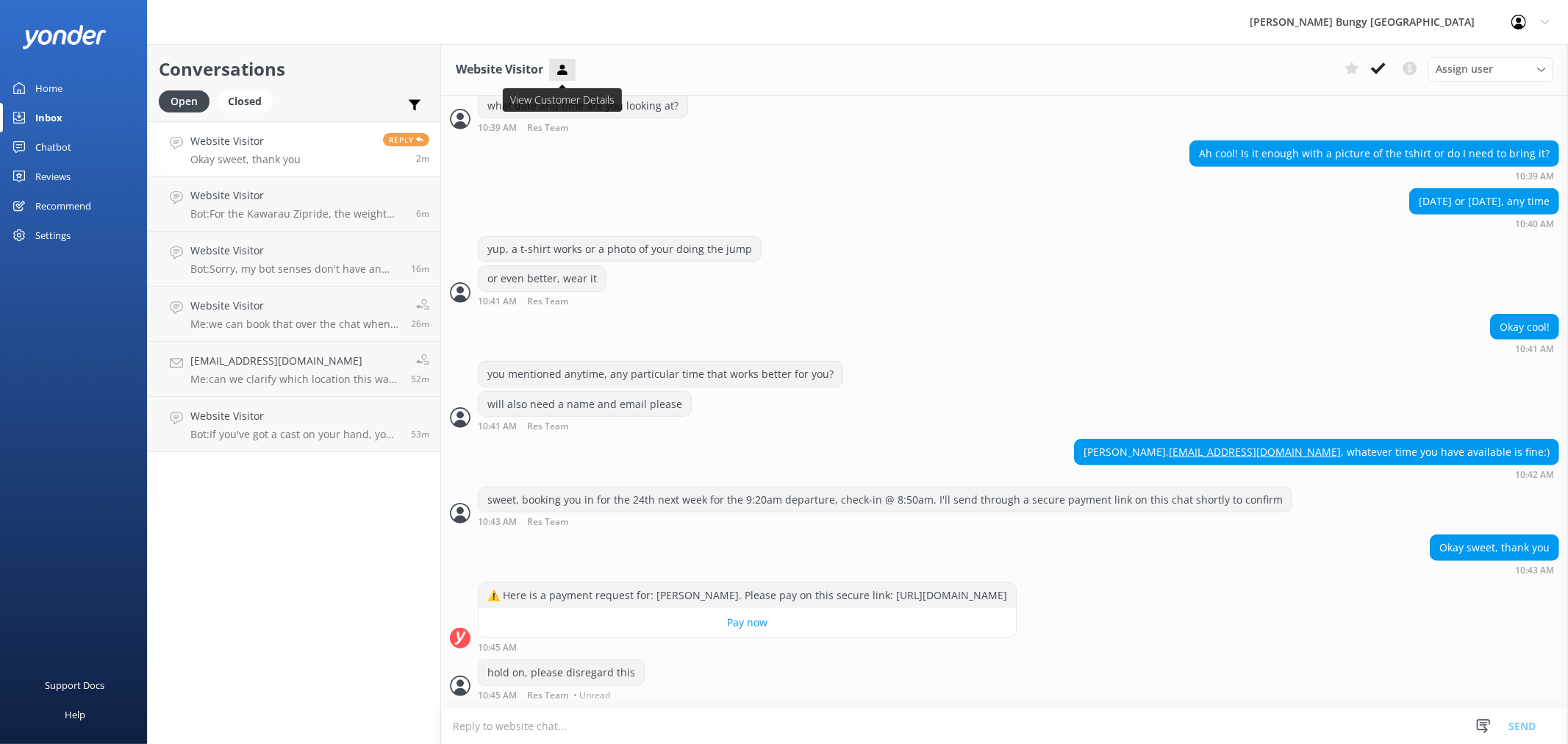
click at [562, 67] on use at bounding box center [562, 68] width 9 height 10
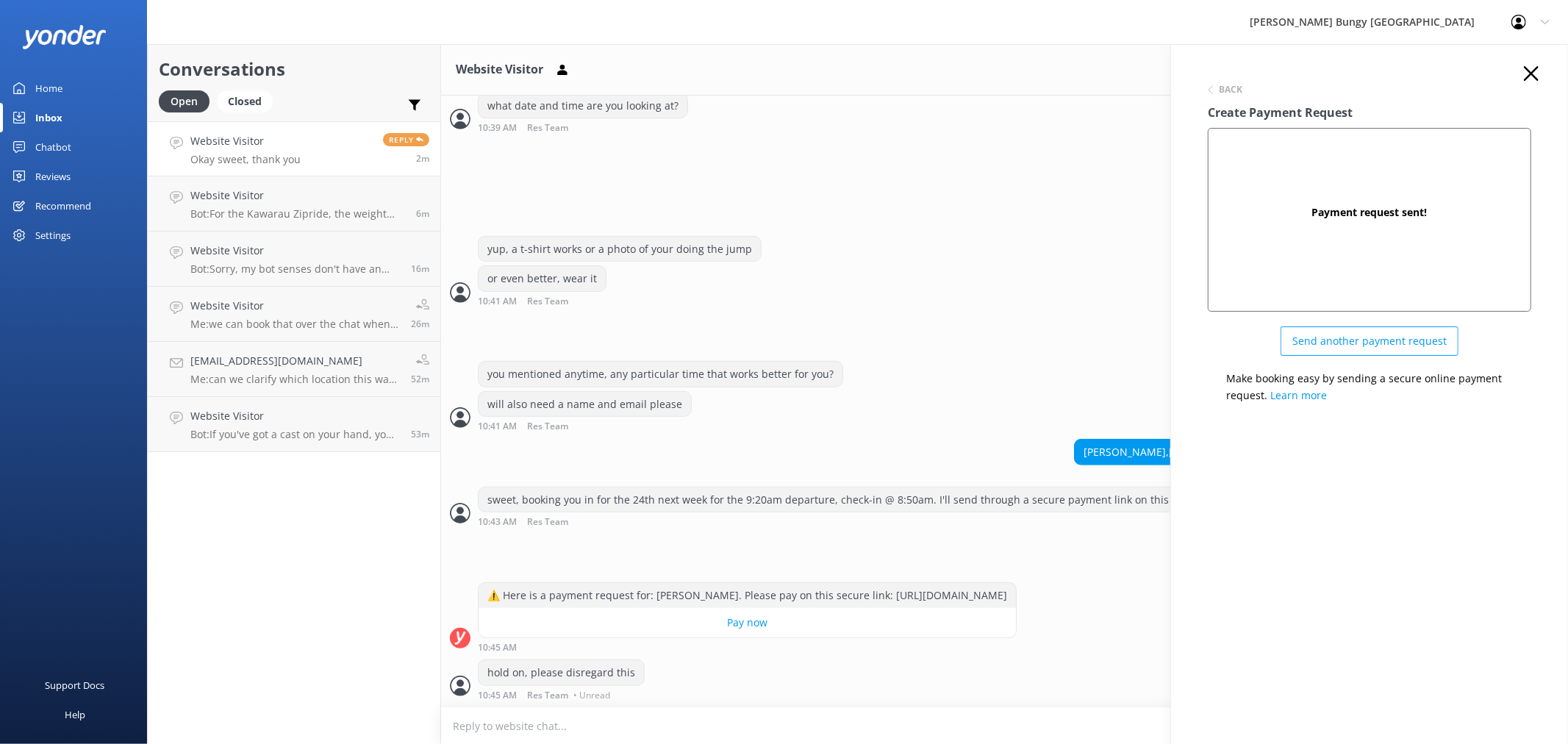
click at [1239, 82] on div "Back" at bounding box center [1369, 90] width 324 height 19
click at [1230, 85] on h6 "Back" at bounding box center [1230, 89] width 24 height 8
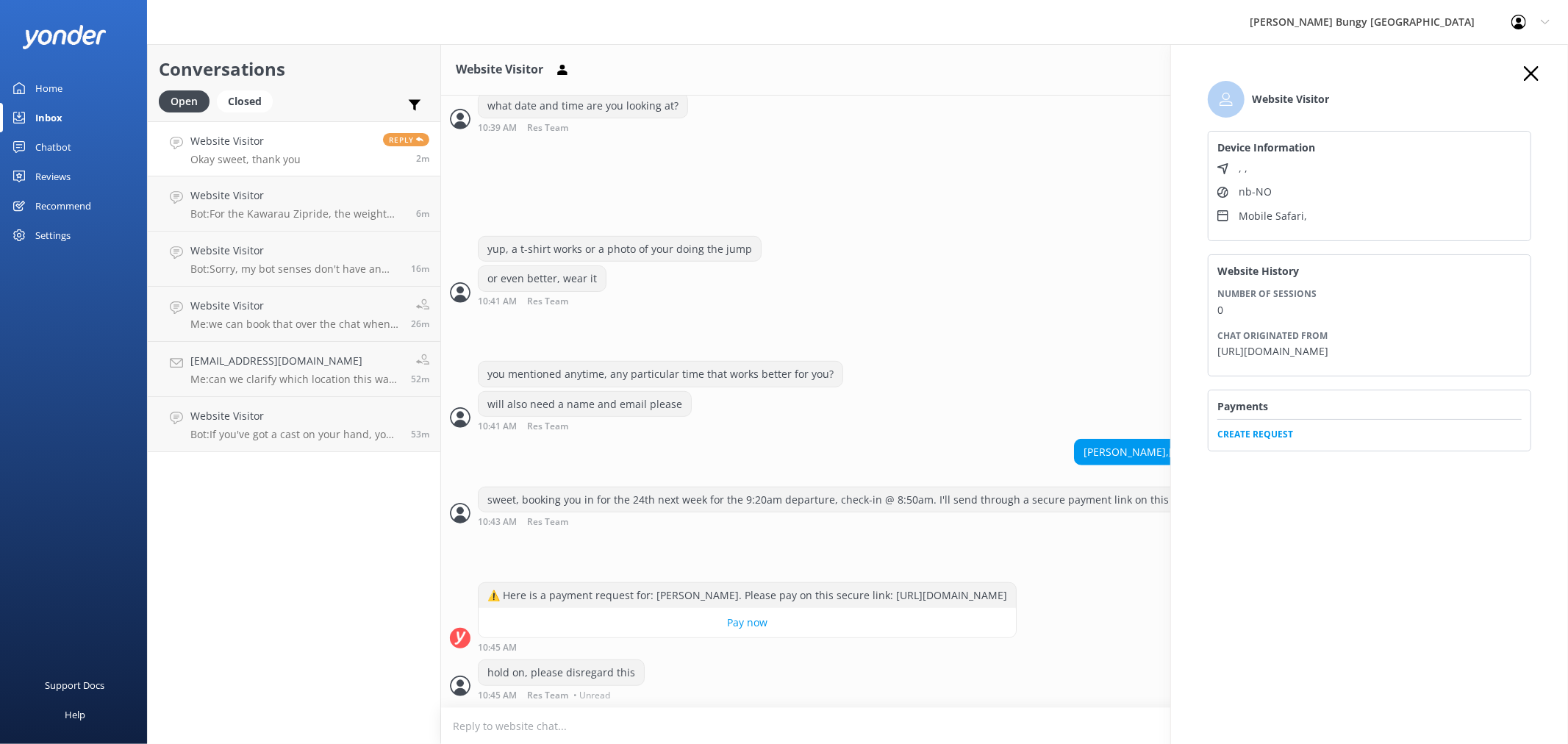
click at [1263, 436] on span "Create Request" at bounding box center [1369, 430] width 305 height 22
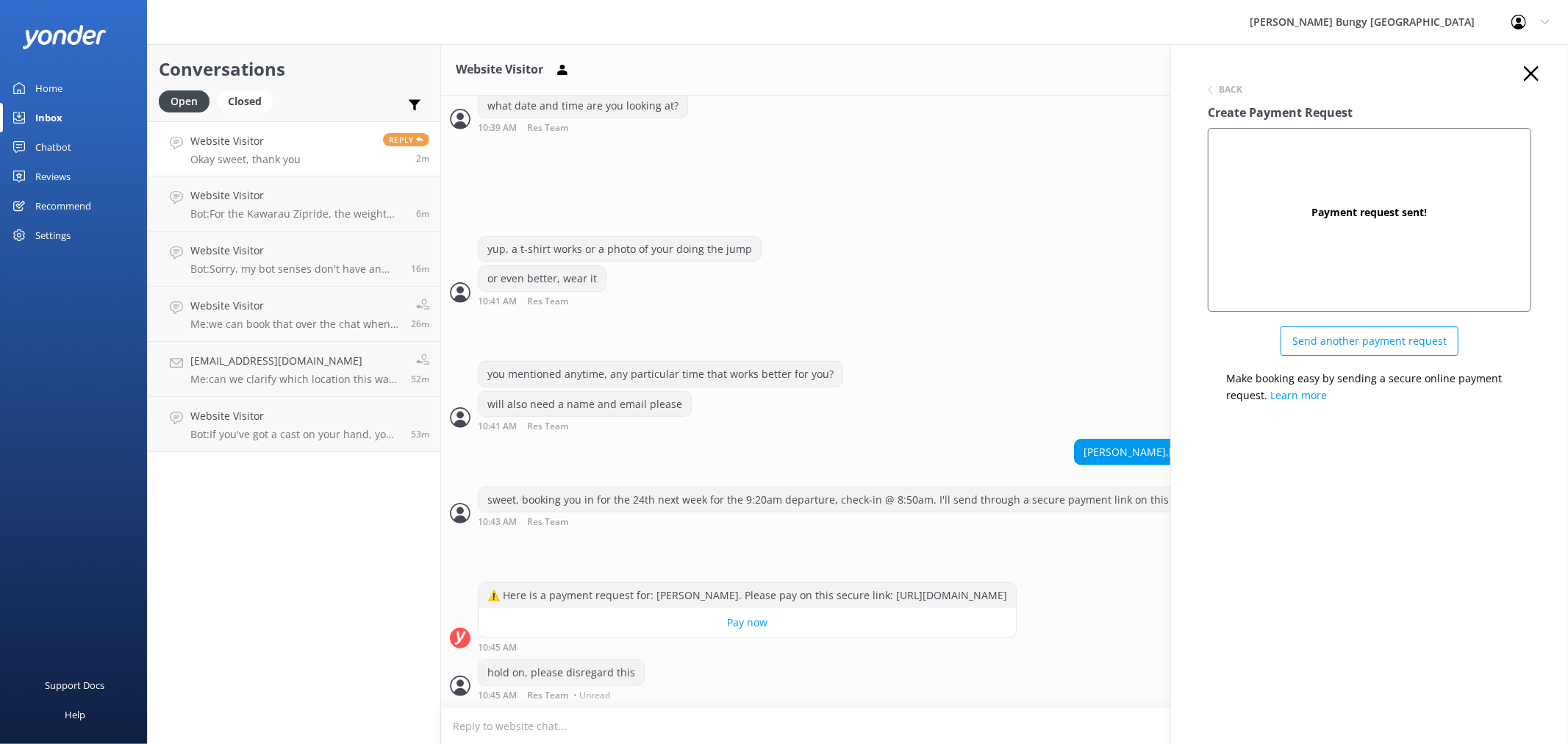
click at [1384, 333] on button "Send another payment request" at bounding box center [1369, 341] width 178 height 29
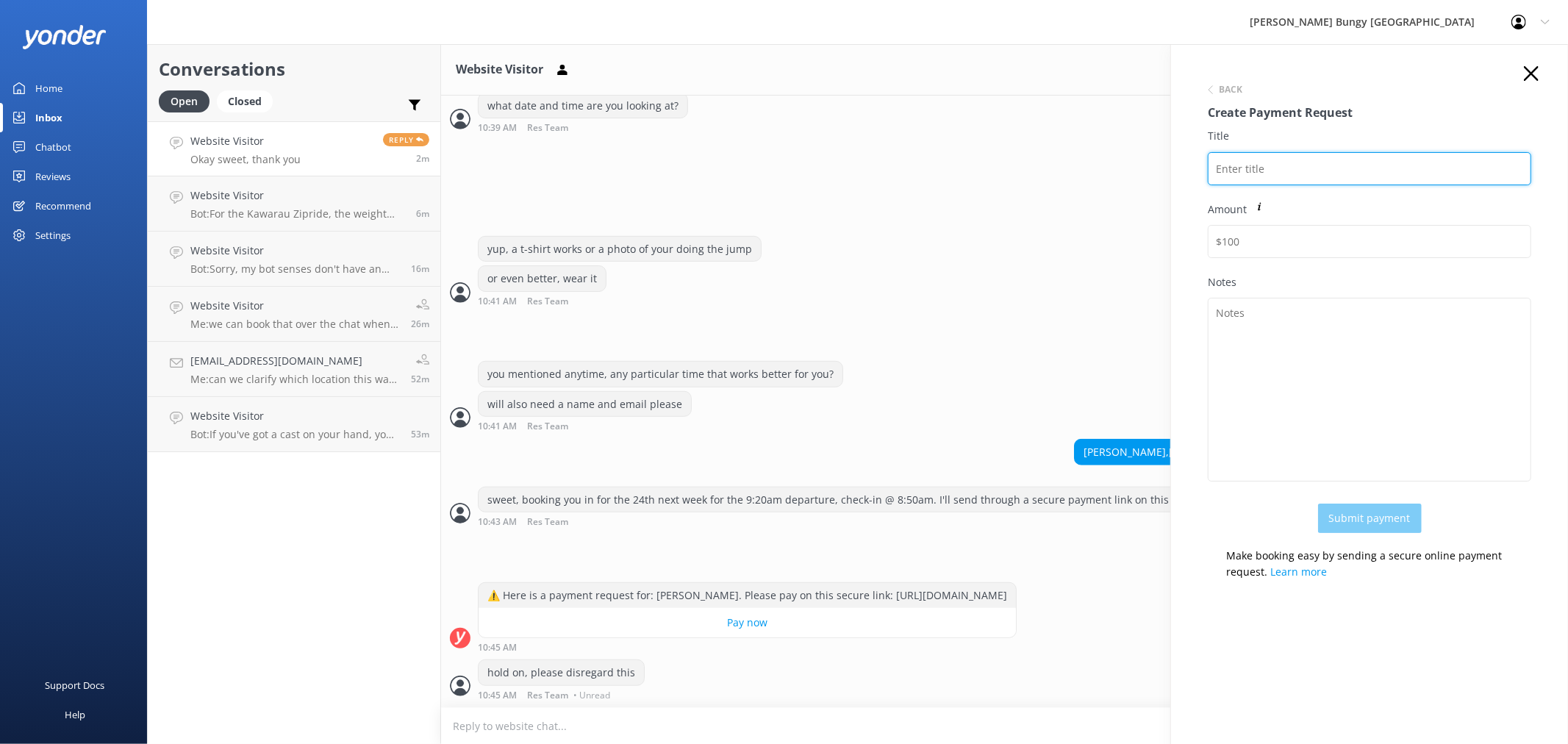
click at [1367, 170] on input "Title" at bounding box center [1369, 168] width 324 height 33
click at [1369, 167] on input "EMILIE BILLE" at bounding box center [1369, 168] width 324 height 33
type input "EMILIE BILLE 2455478"
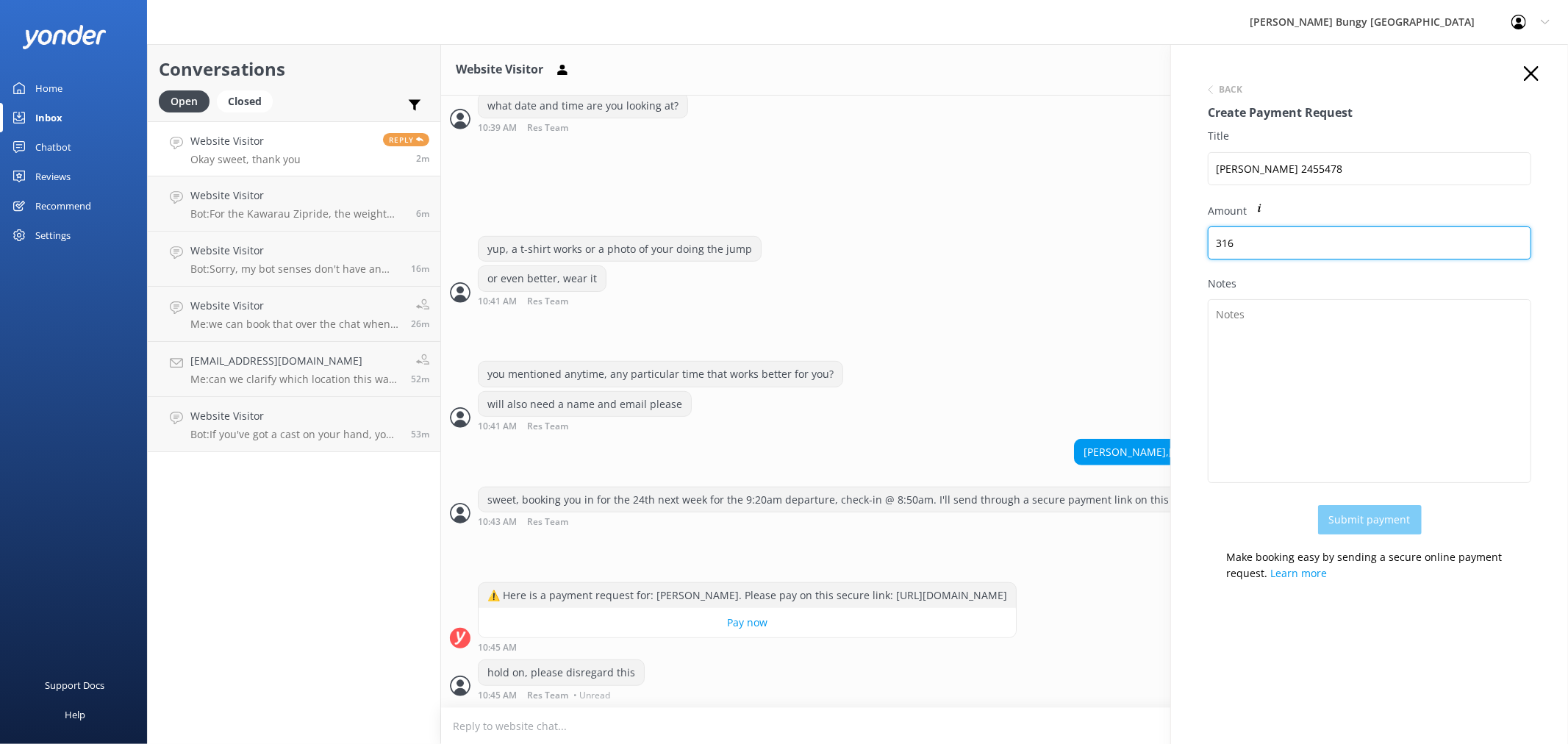
type input "316"
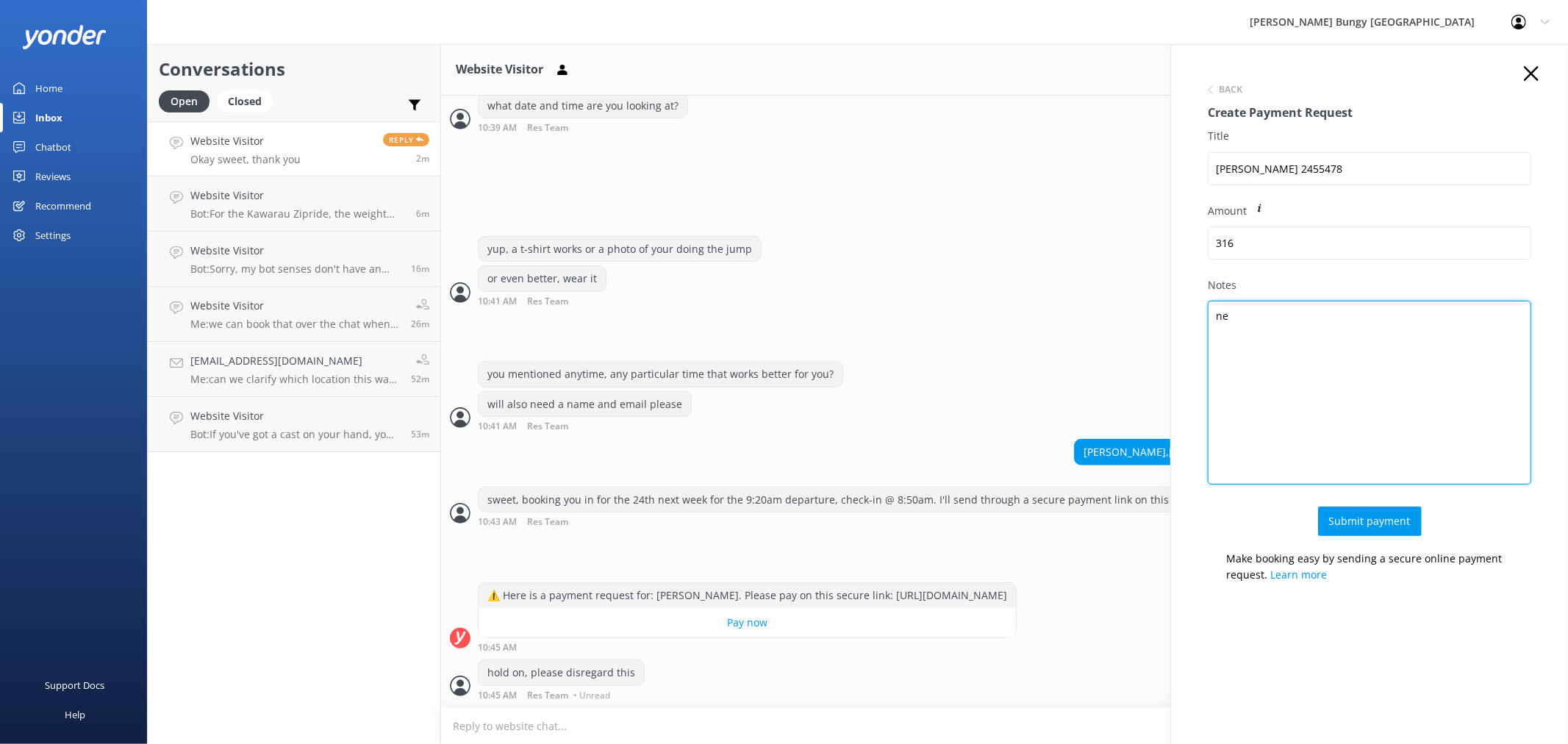
type textarea "n"
type textarea "NEVIS BUNGY REPEAT20"
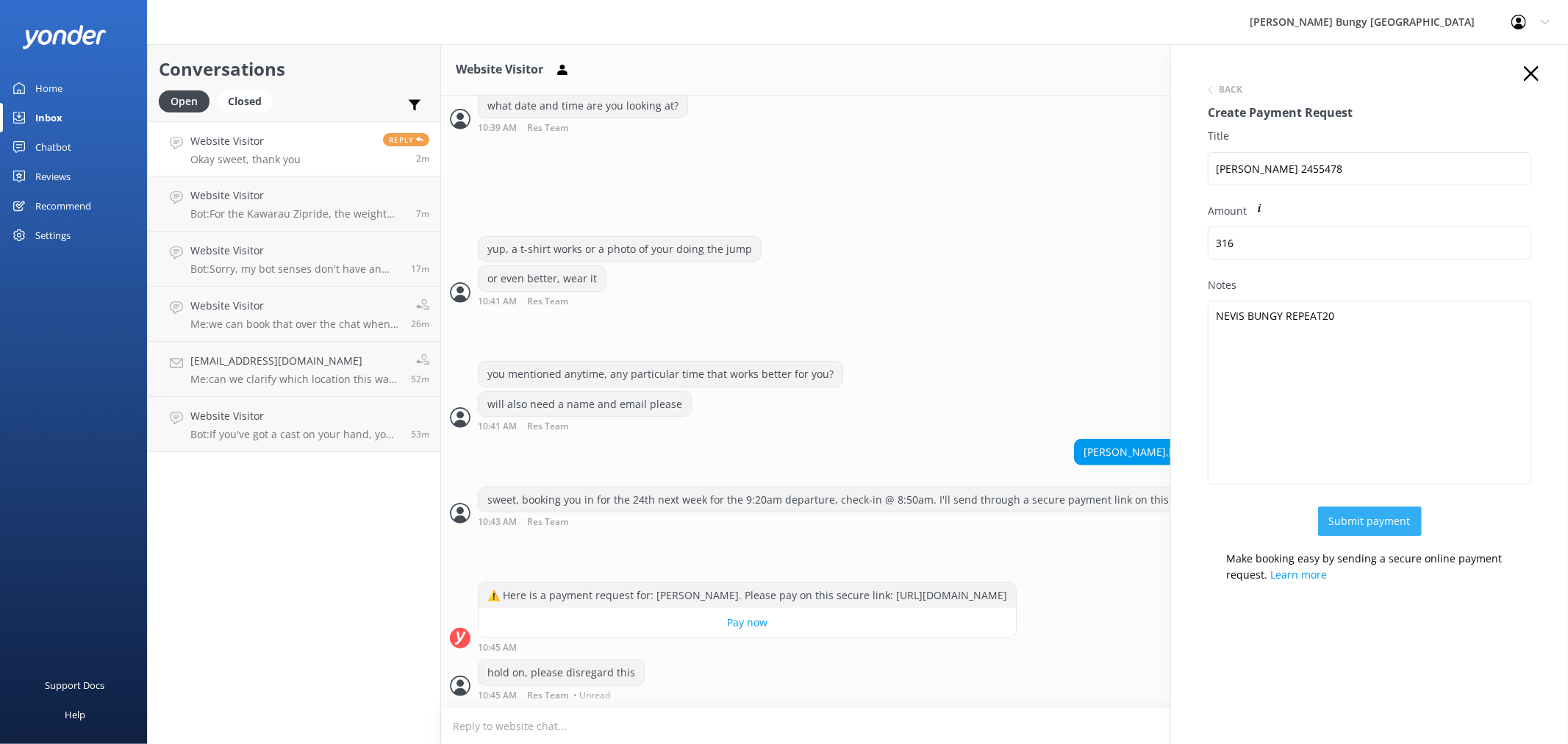
click at [1381, 524] on button "Submit payment" at bounding box center [1369, 521] width 104 height 29
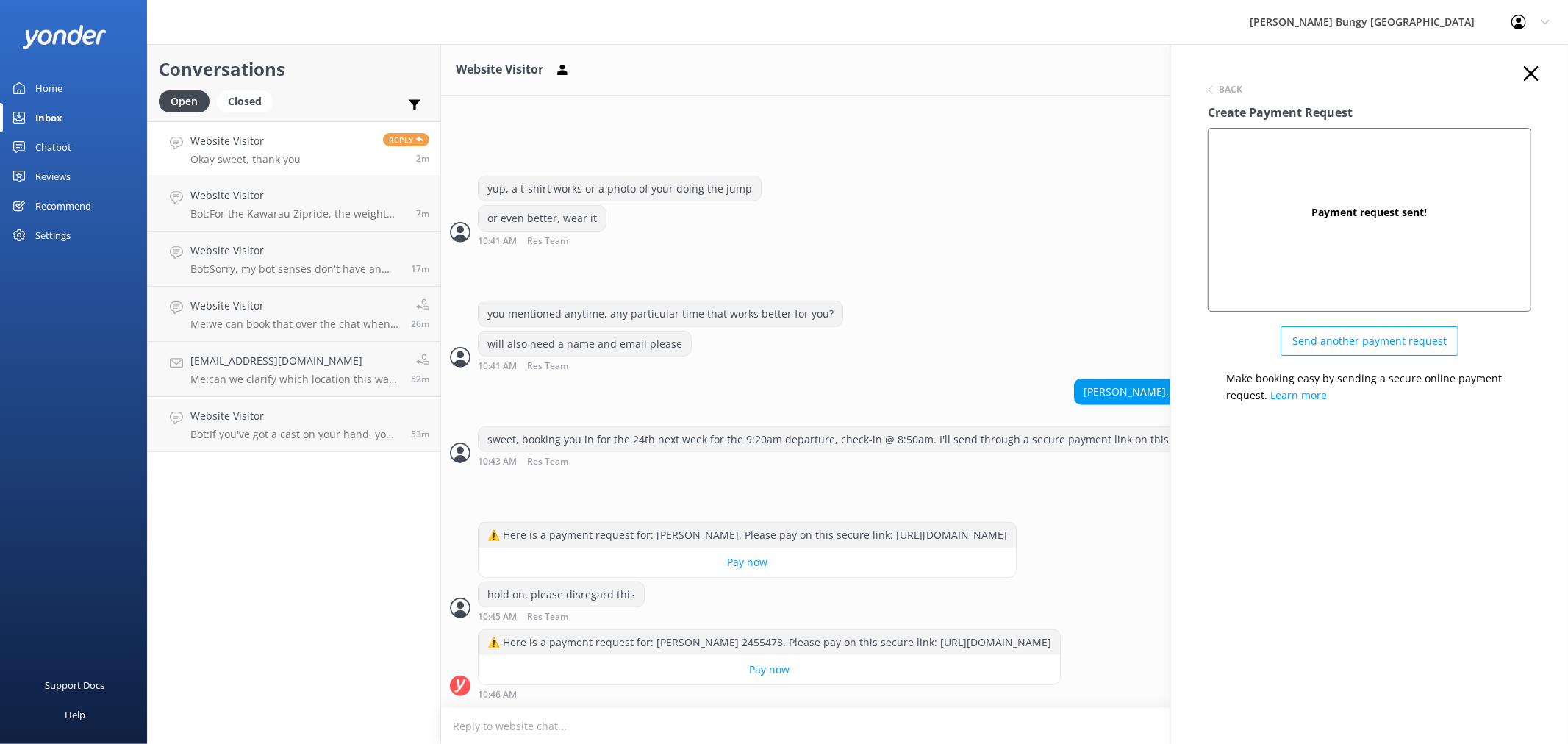
scroll to position [730, 0]
click at [1531, 64] on div "Back Create Payment Request Payment request sent! Send another payment request …" at bounding box center [1369, 416] width 397 height 744
click at [1539, 77] on div "Back Create Payment Request Payment request sent! Send another payment request …" at bounding box center [1369, 240] width 353 height 348
click at [1526, 74] on icon "button" at bounding box center [1530, 73] width 15 height 15
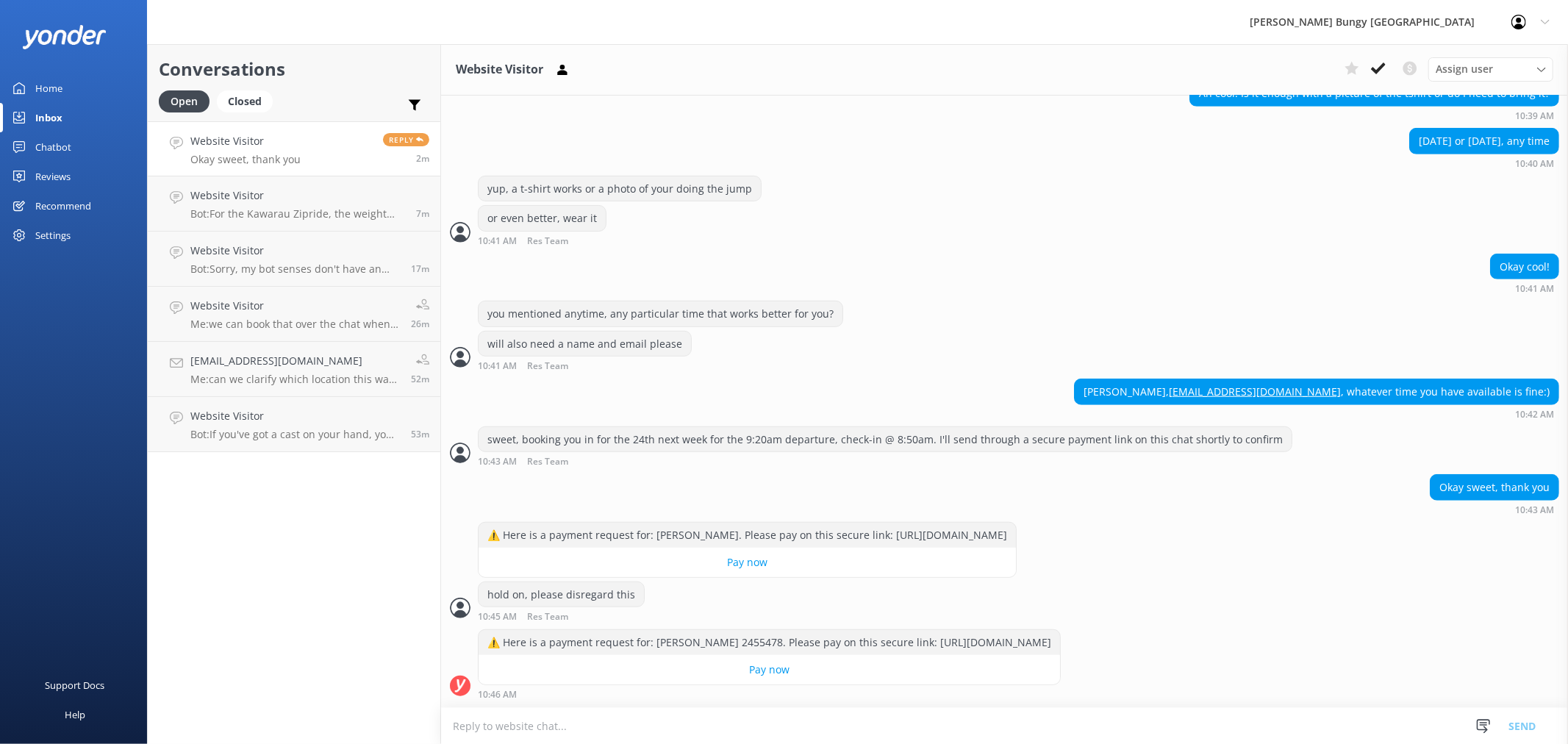
click at [1054, 723] on textarea at bounding box center [1004, 726] width 1127 height 36
type textarea "I"
type textarea "Once paid for, i'll send through your confirmation through to you"
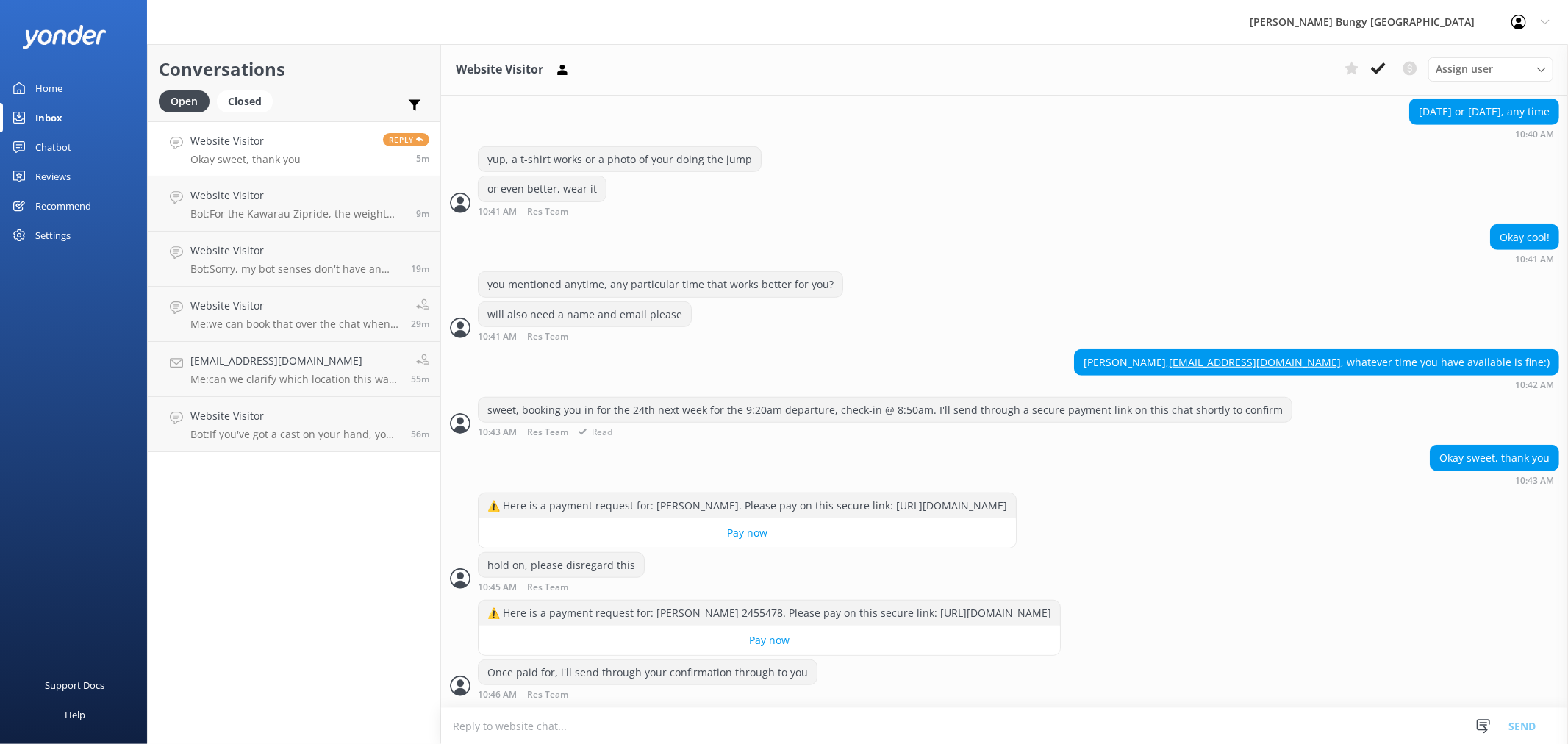
scroll to position [807, 0]
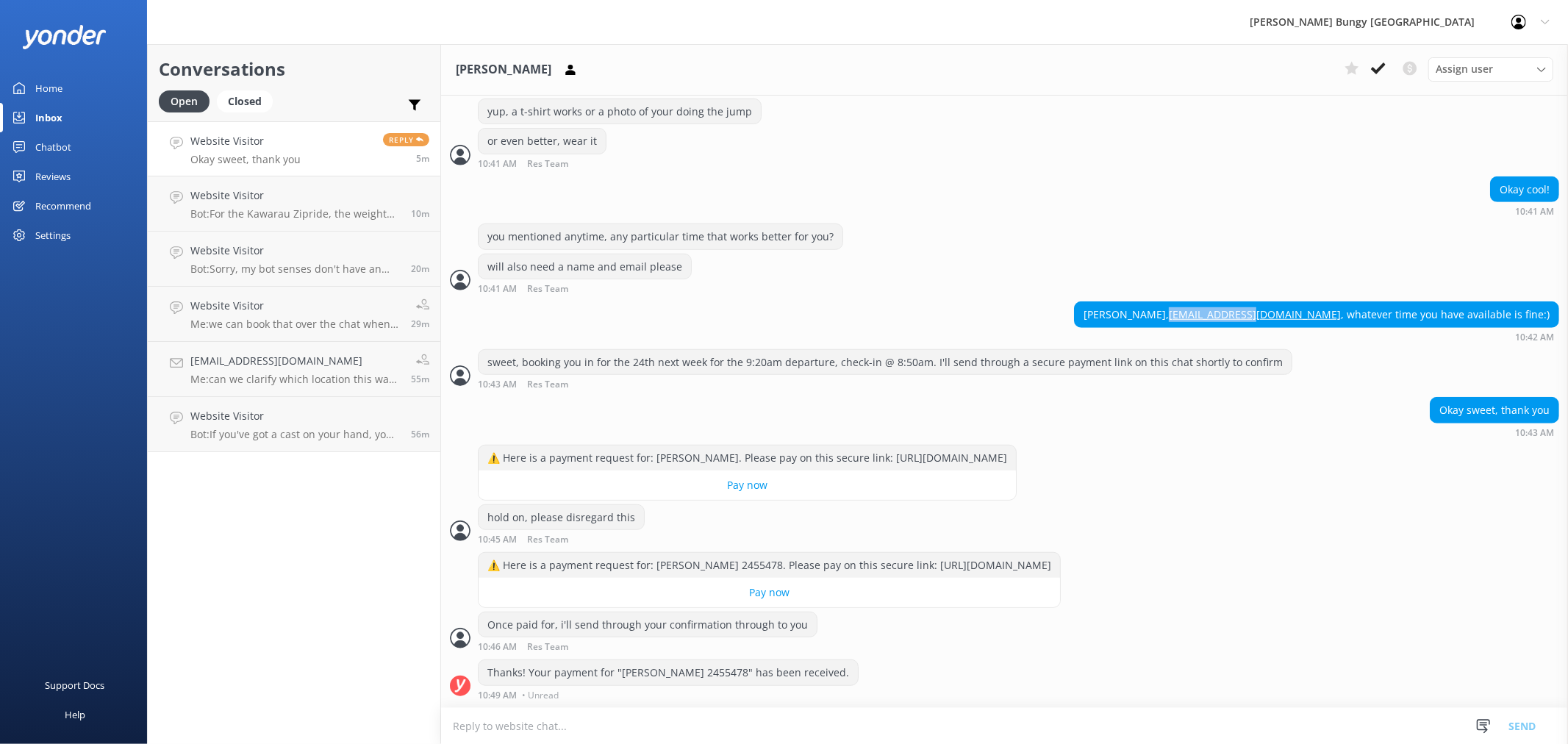
drag, startPoint x: 1335, startPoint y: 314, endPoint x: 1264, endPoint y: 314, distance: 71.0
click at [1264, 314] on div "Emilie Bille, egbille@live.no , whatever time you have available is fine:)" at bounding box center [1316, 314] width 484 height 25
copy link "[EMAIL_ADDRESS][DOMAIN_NAME]"
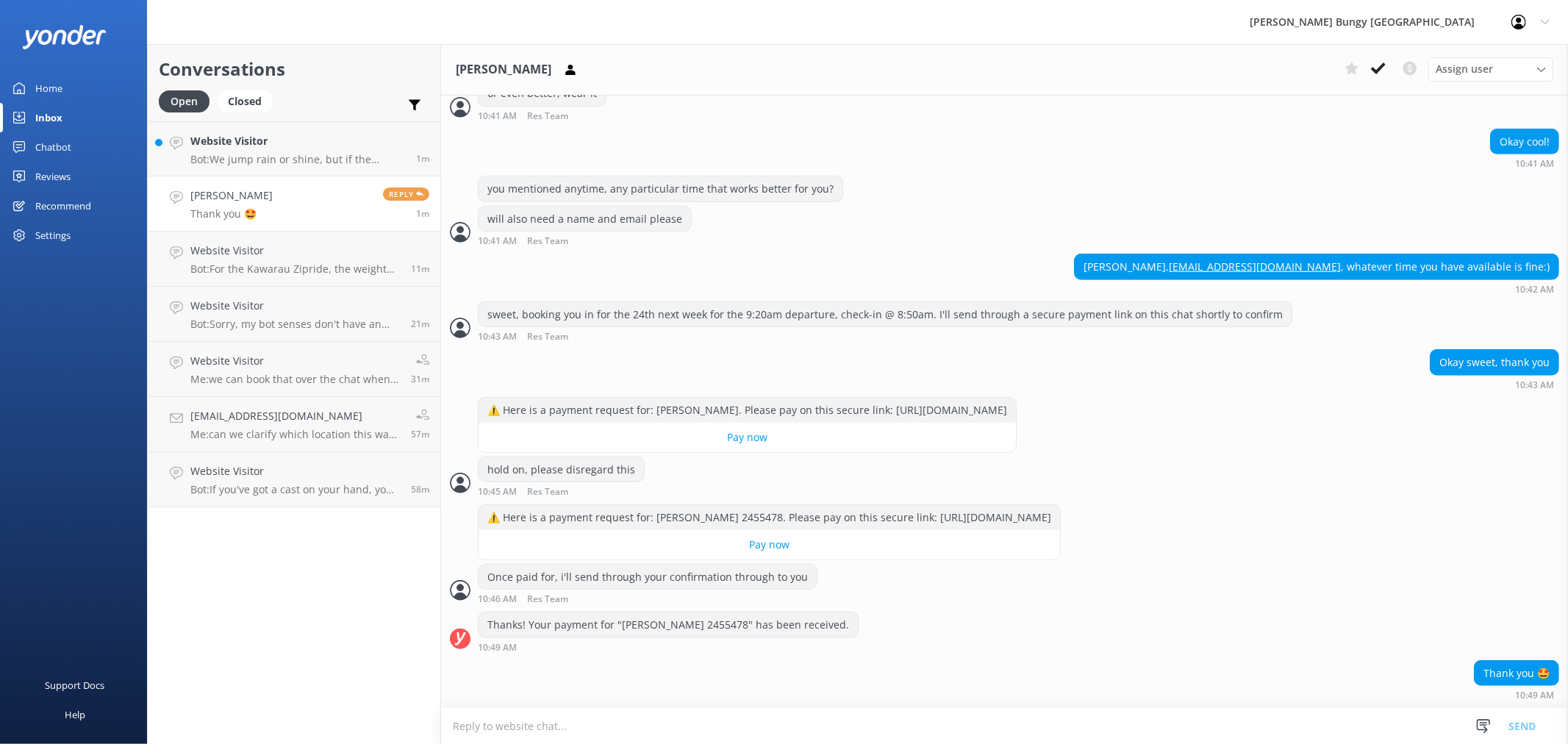
click at [1182, 715] on textarea at bounding box center [1004, 726] width 1127 height 36
type textarea "Confirmation has been sent to you"
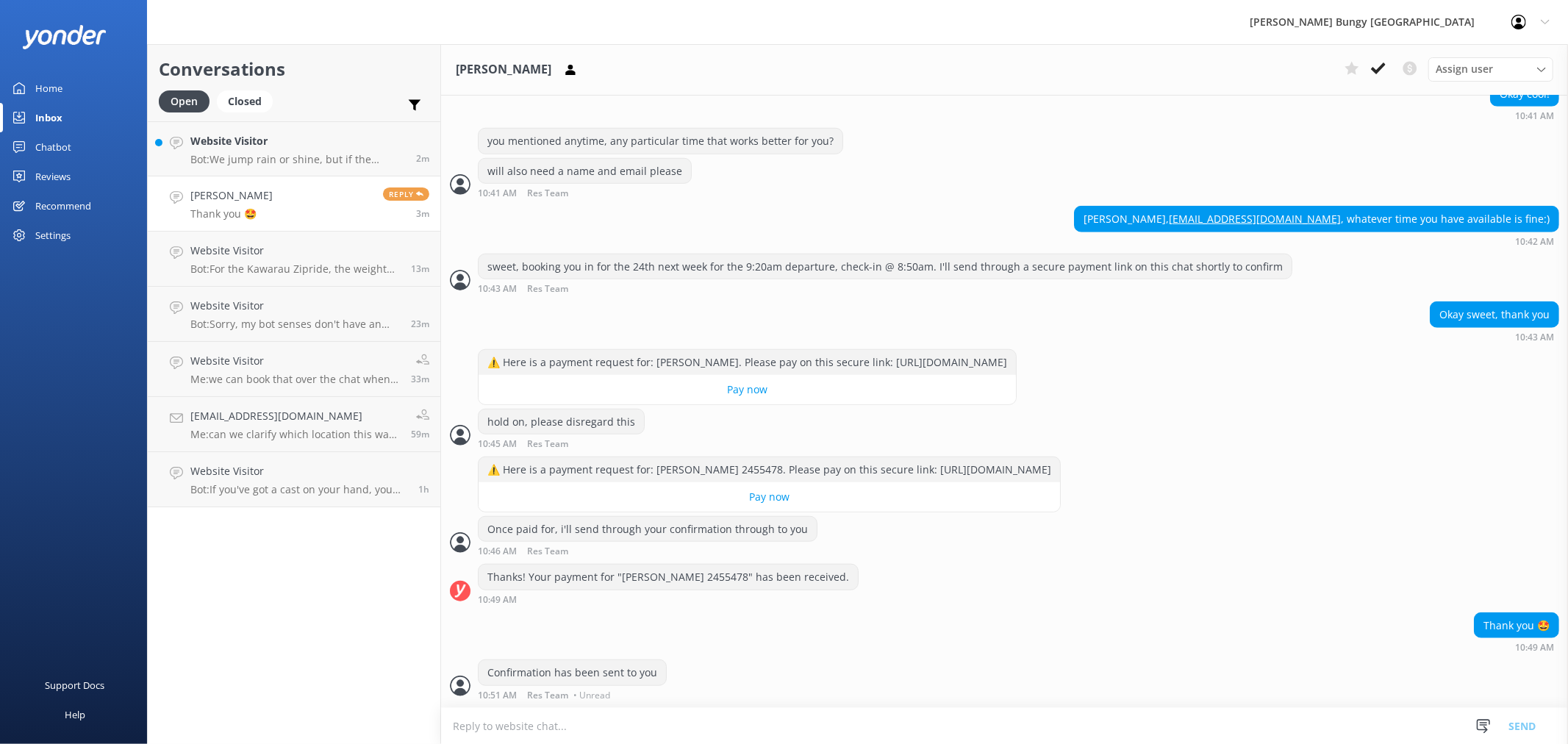
scroll to position [952, 0]
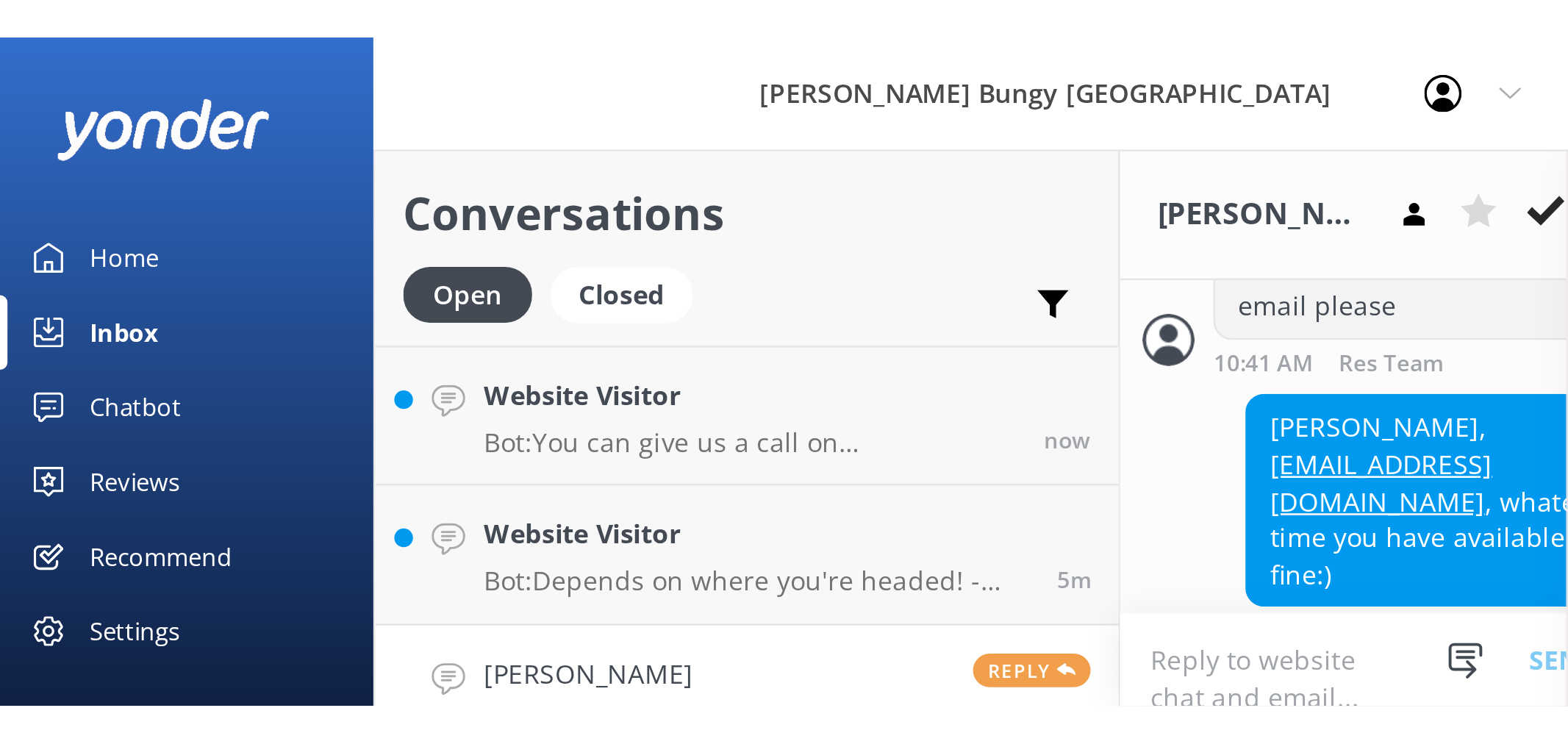
scroll to position [952, 0]
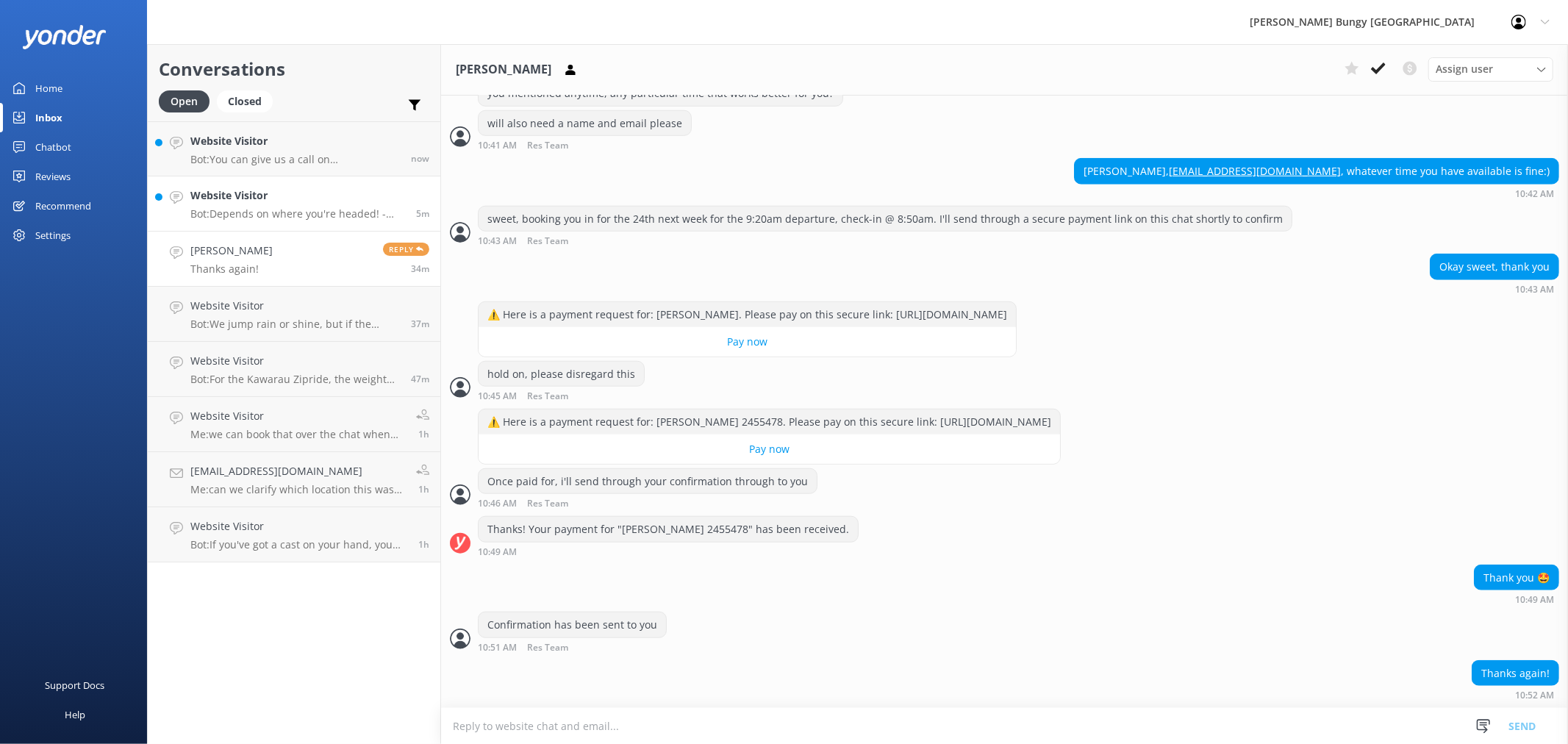
click at [249, 191] on h4 "Website Visitor" at bounding box center [298, 195] width 215 height 16
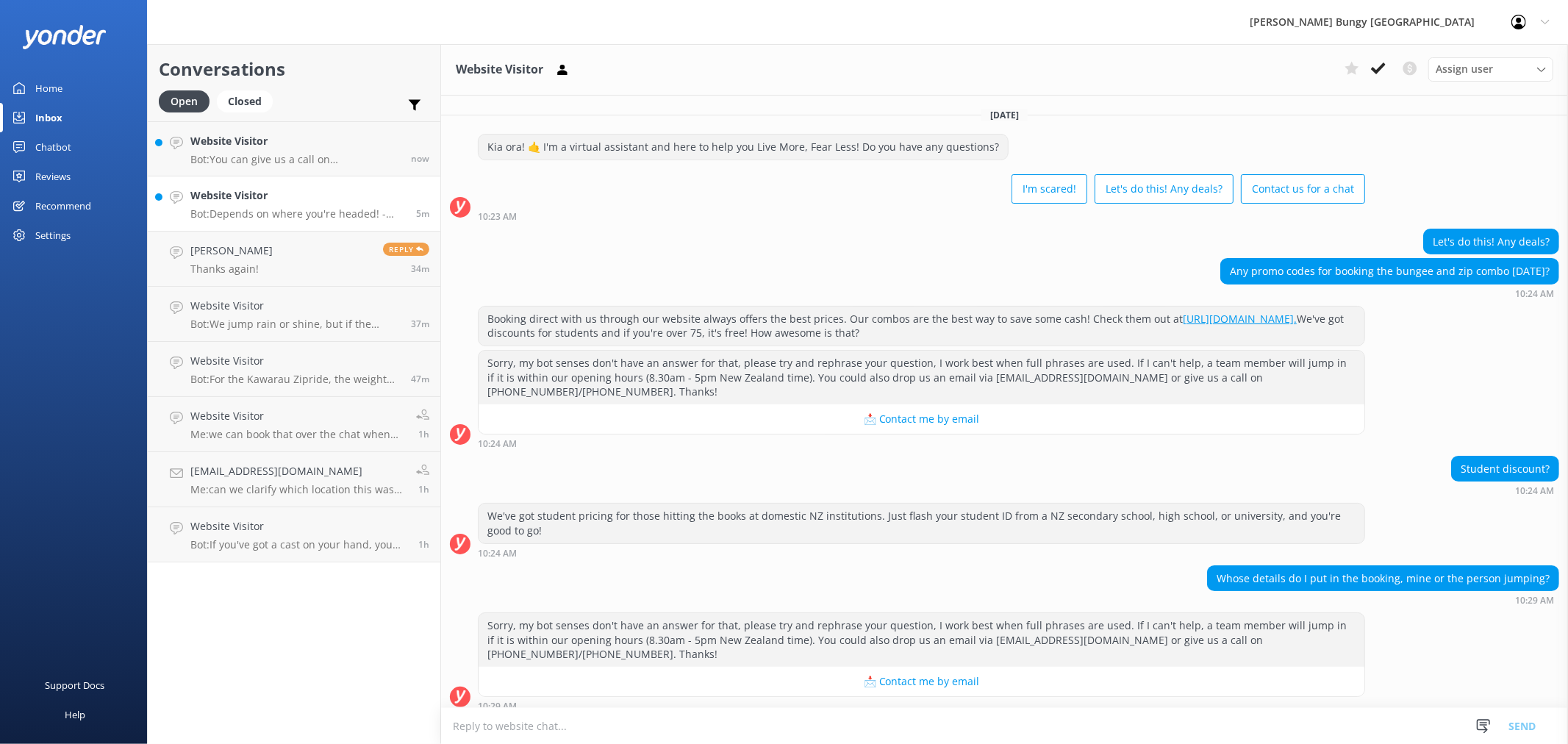
scroll to position [193, 0]
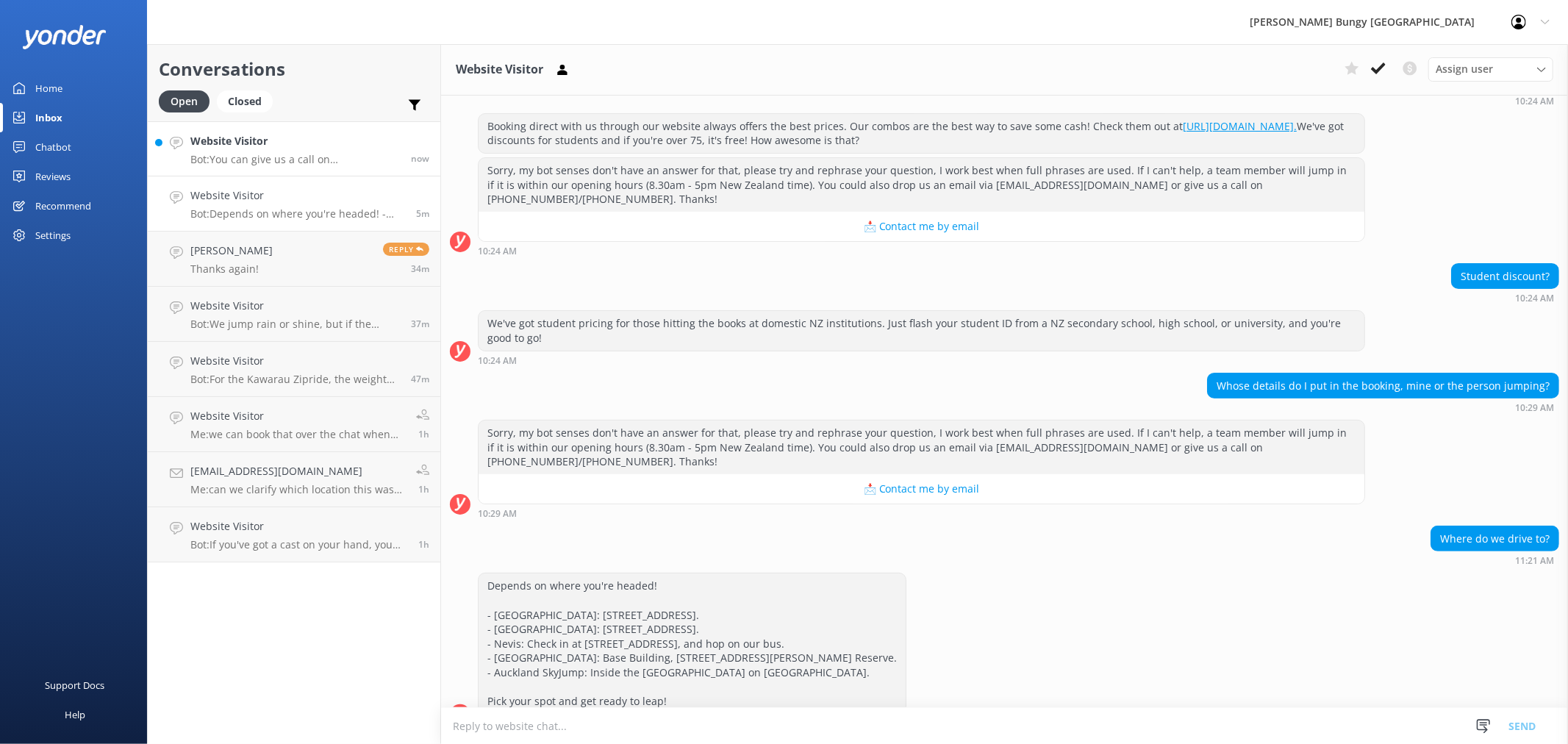
click at [257, 167] on link "Website Visitor Bot: You can give us a call on [PHONE_NUMBER] or [PHONE_NUMBER]…" at bounding box center [294, 149] width 292 height 55
